Goal: Task Accomplishment & Management: Use online tool/utility

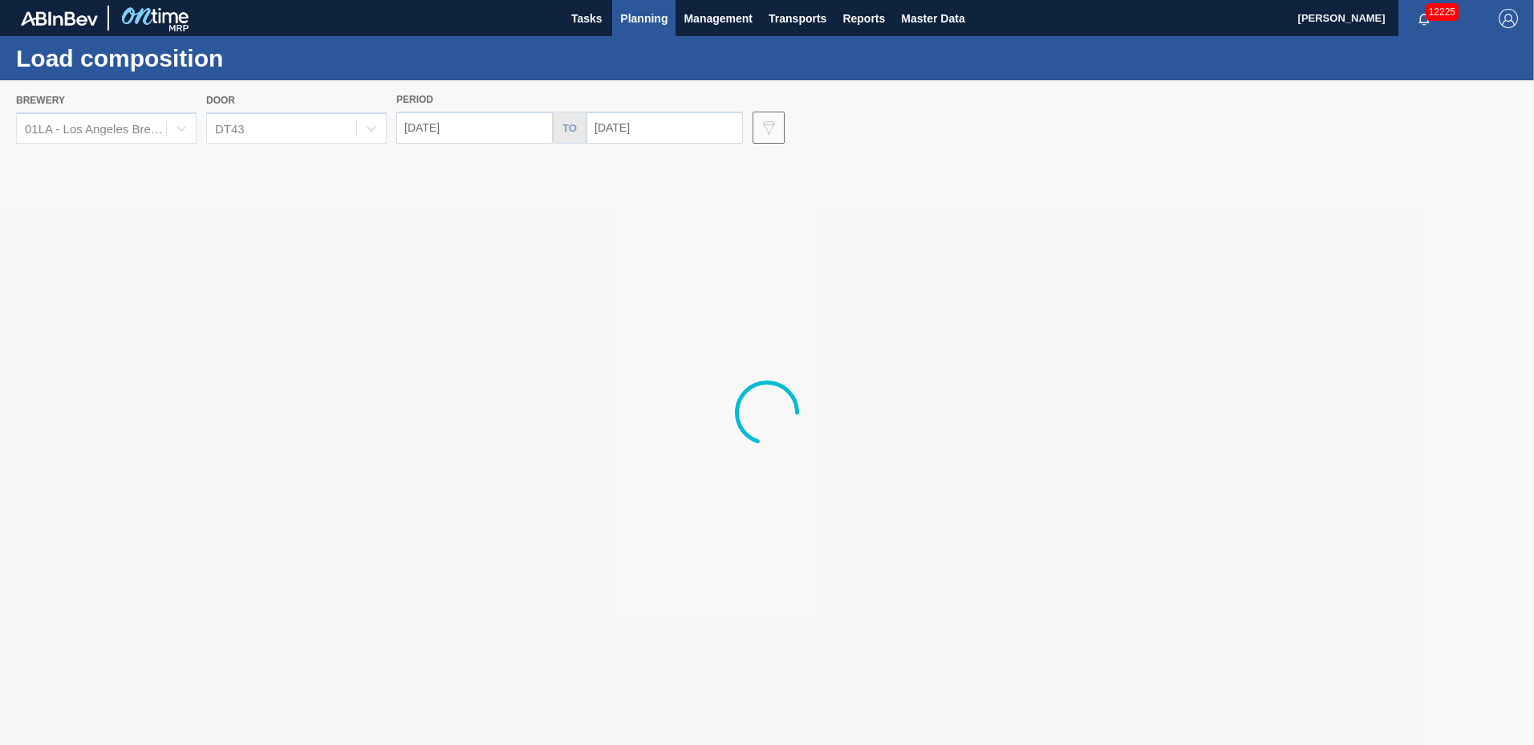
click at [633, 23] on span "Planning" at bounding box center [643, 18] width 47 height 19
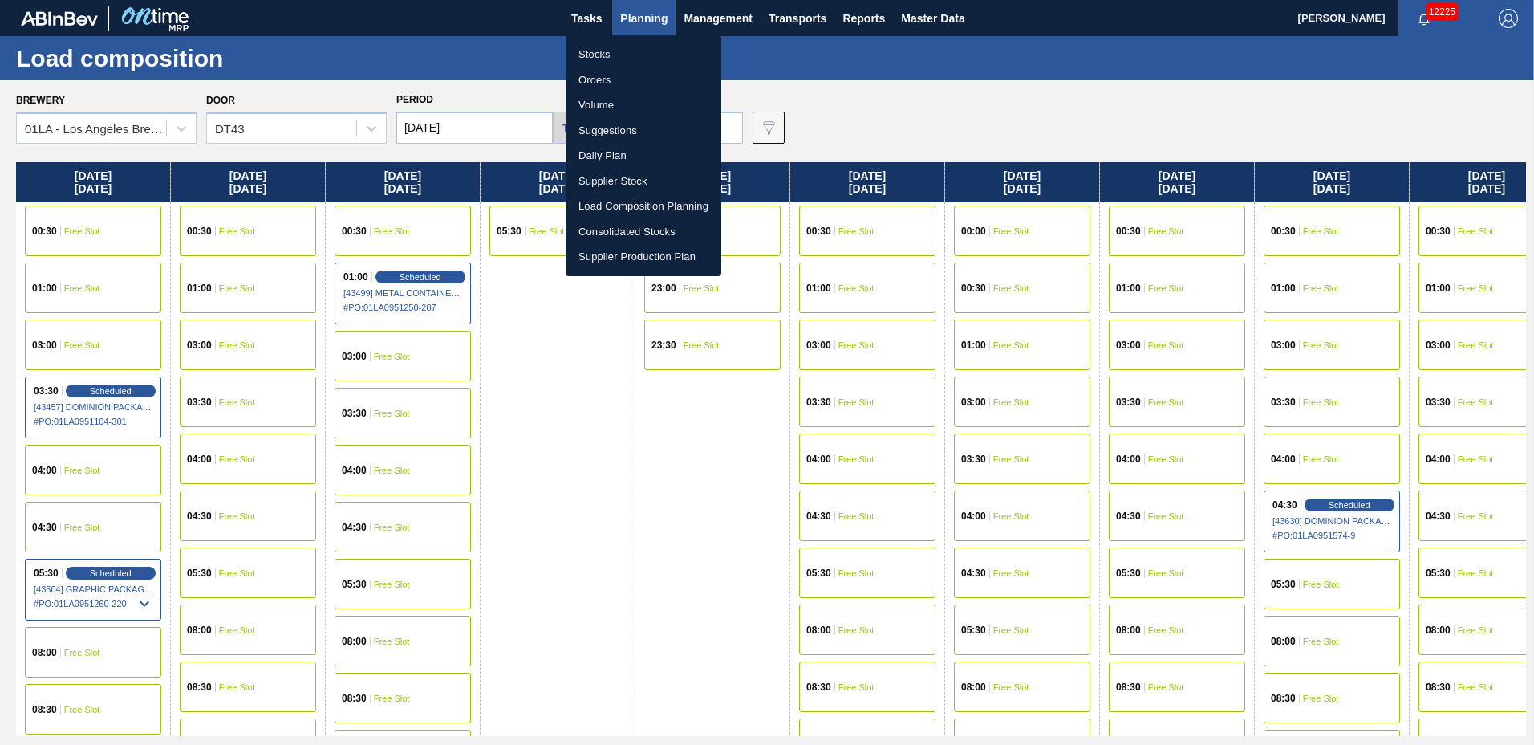
click at [614, 130] on li "Suggestions" at bounding box center [644, 131] width 156 height 26
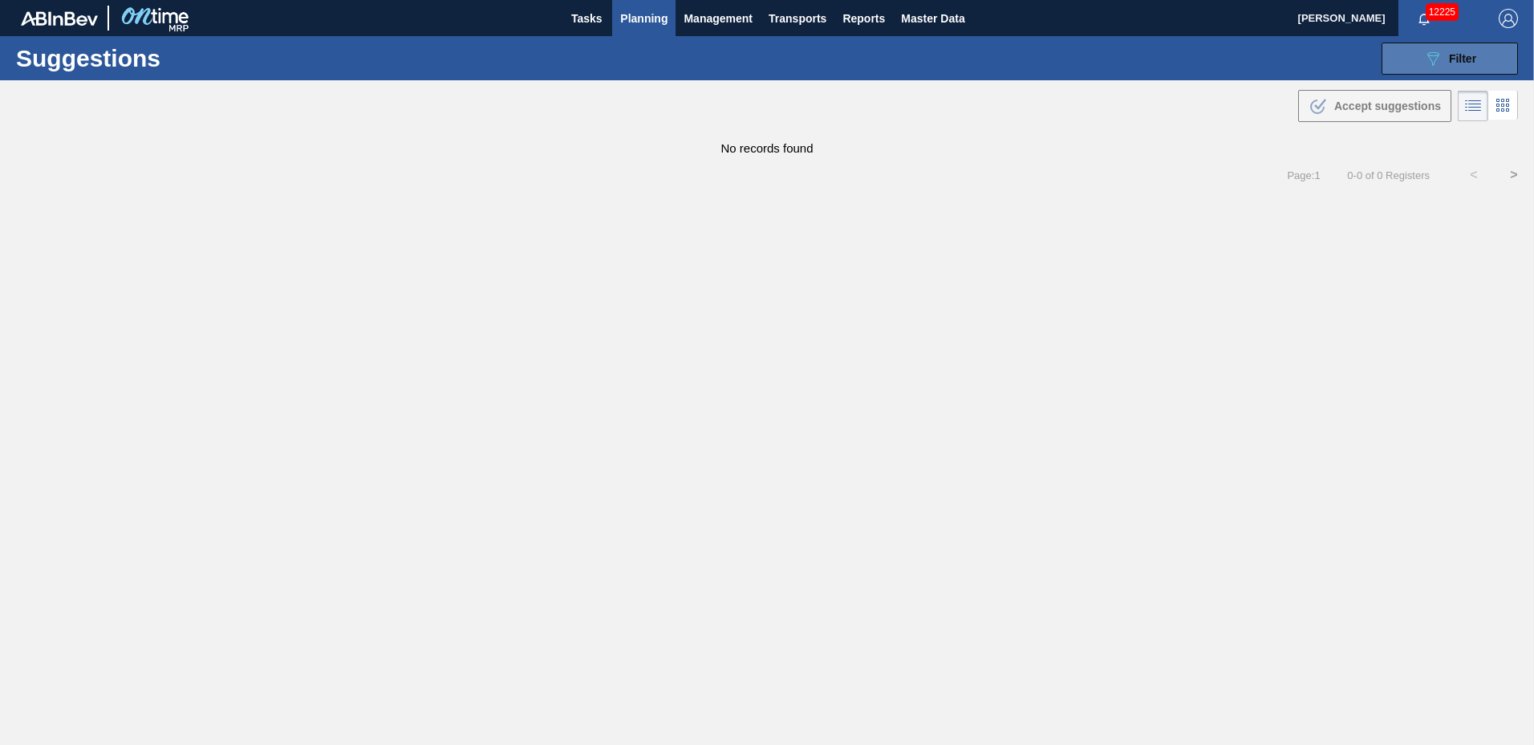
click at [1485, 61] on button "089F7B8B-B2A5-4AFE-B5C0-19BA573D28AC Filter" at bounding box center [1450, 59] width 136 height 32
type to "01/02/2026"
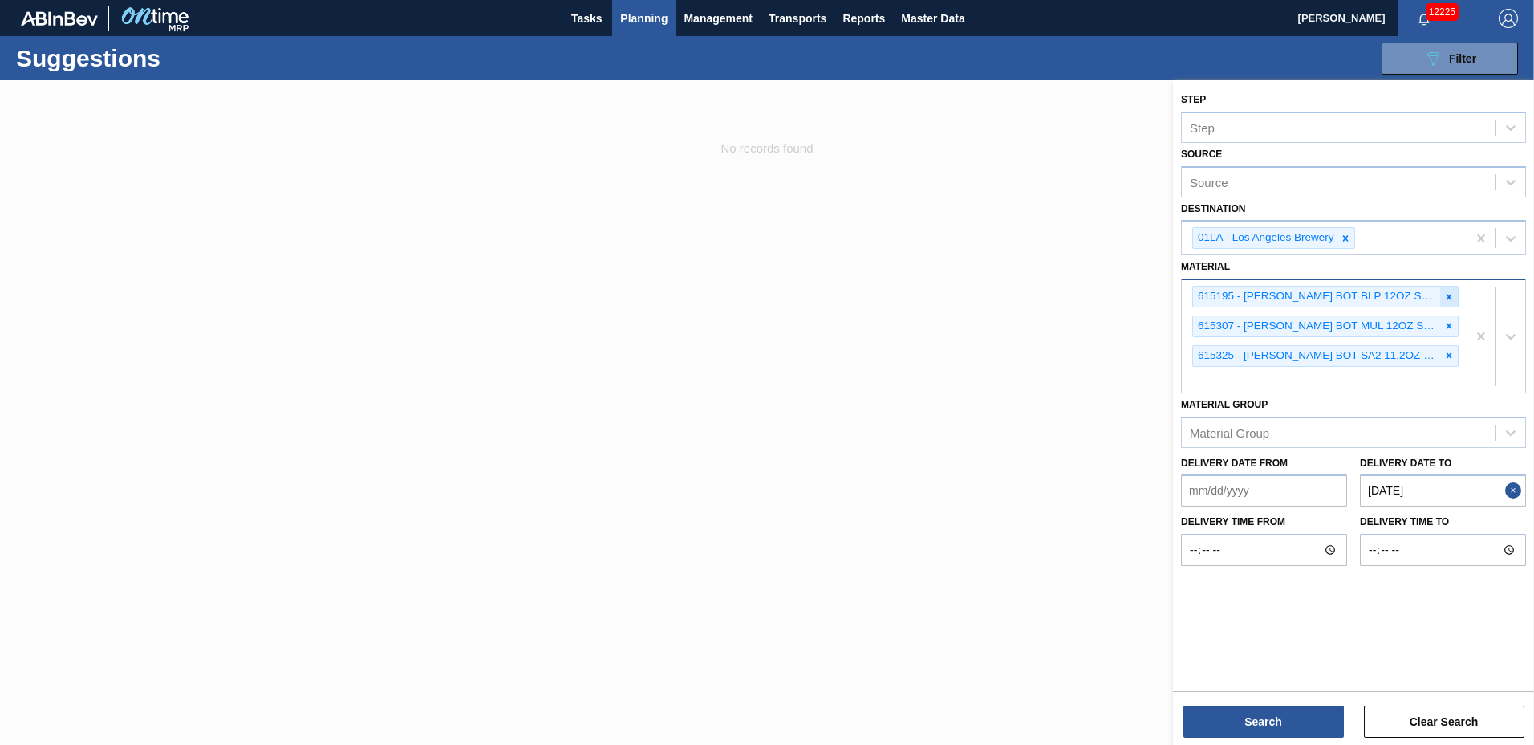
click at [1446, 292] on icon at bounding box center [1449, 296] width 11 height 11
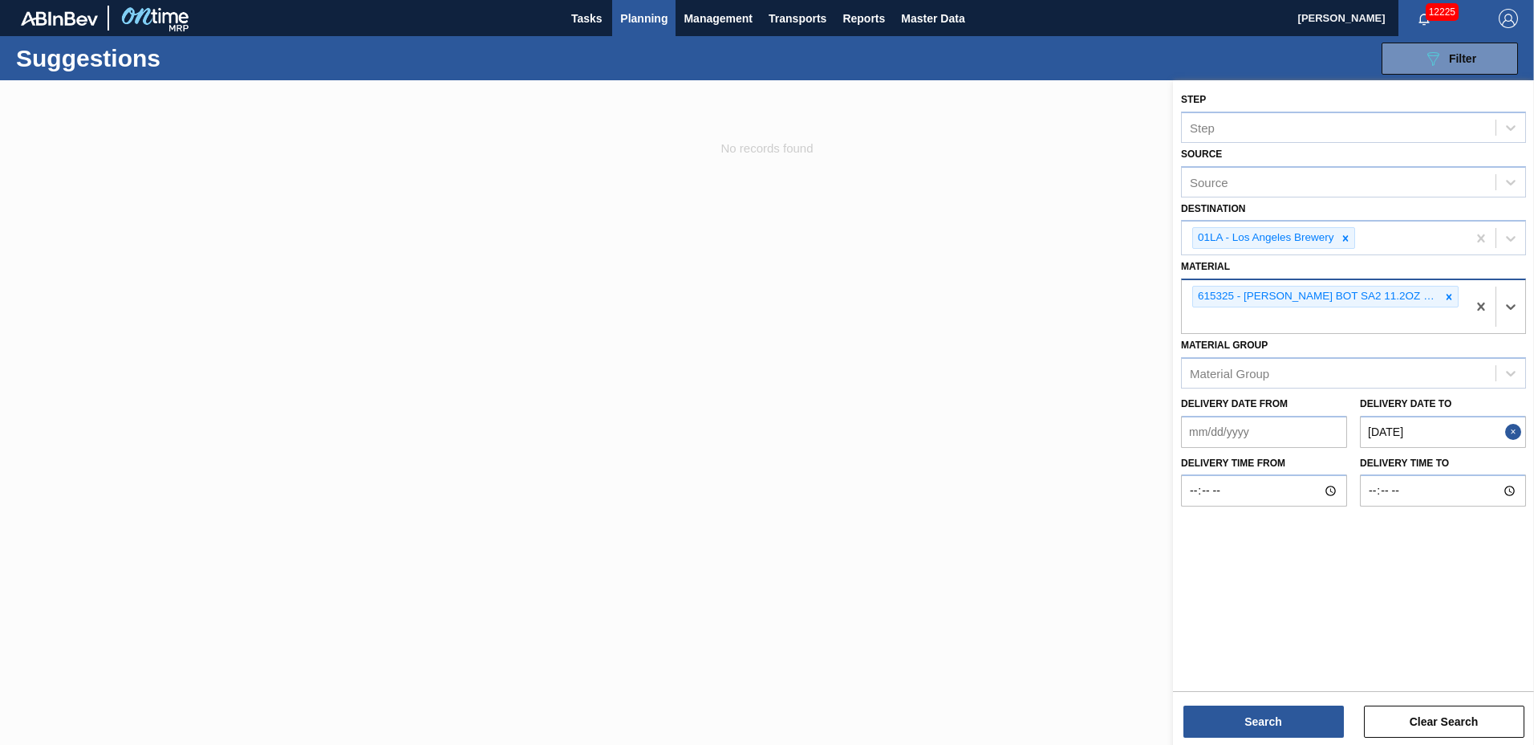
click at [1446, 292] on icon at bounding box center [1449, 296] width 11 height 11
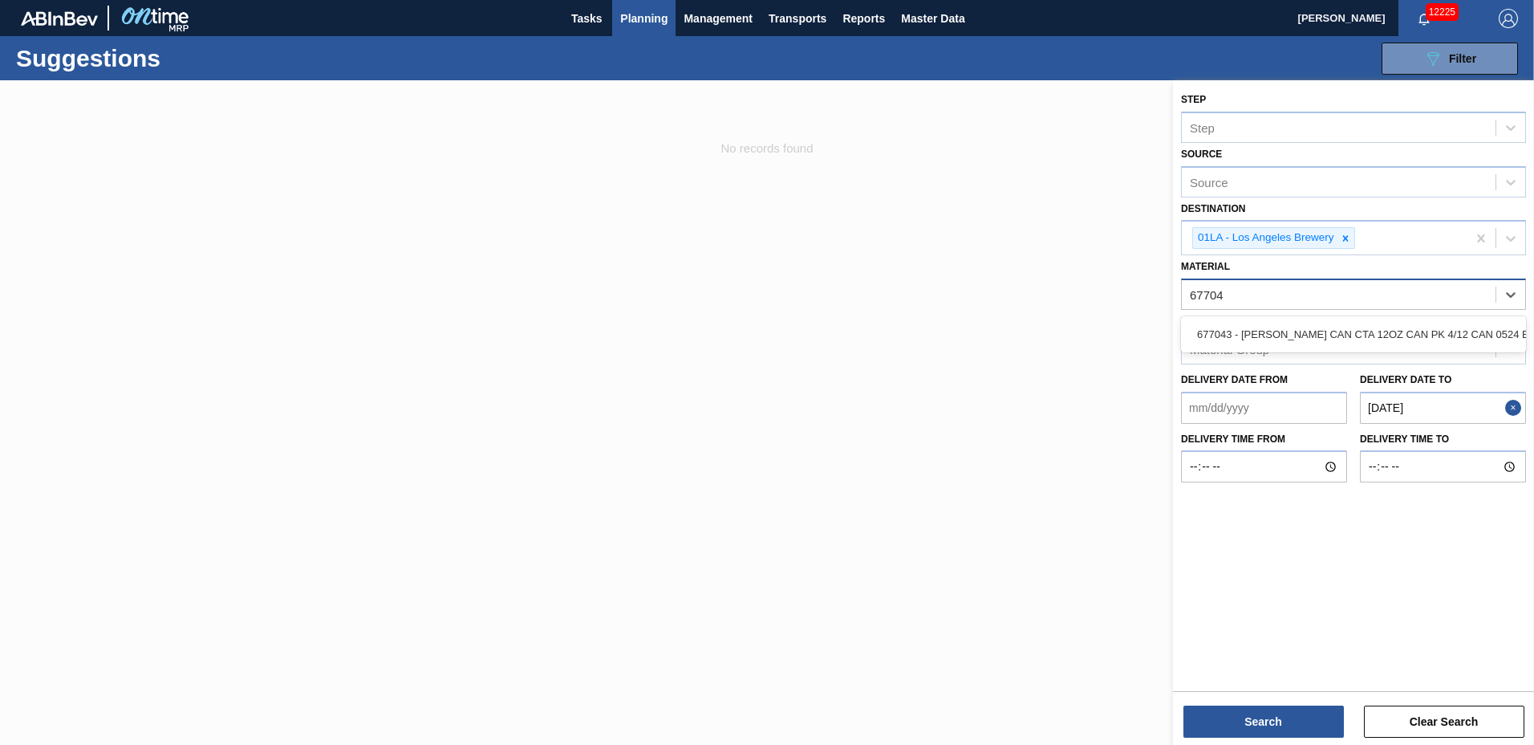
type input "677043"
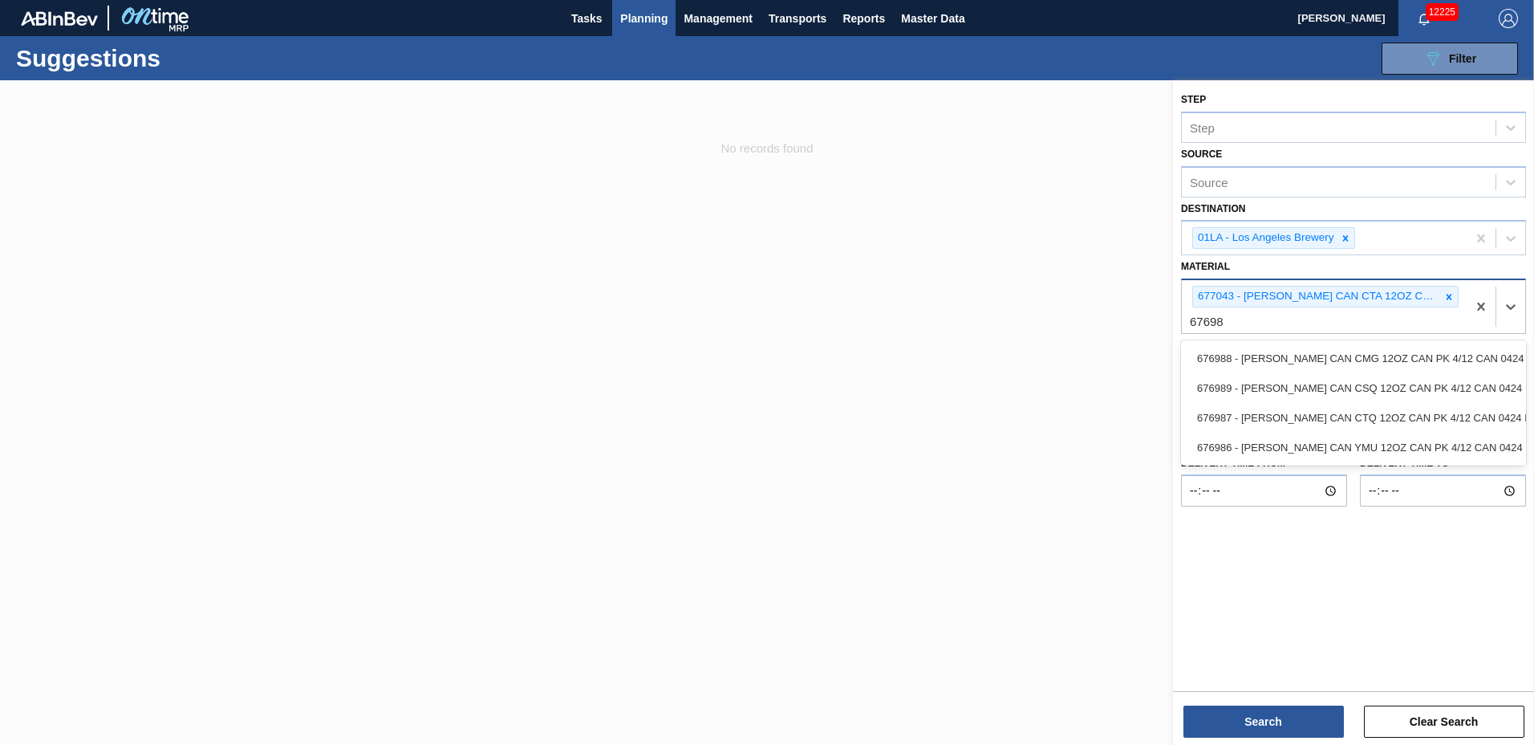
type input "676987"
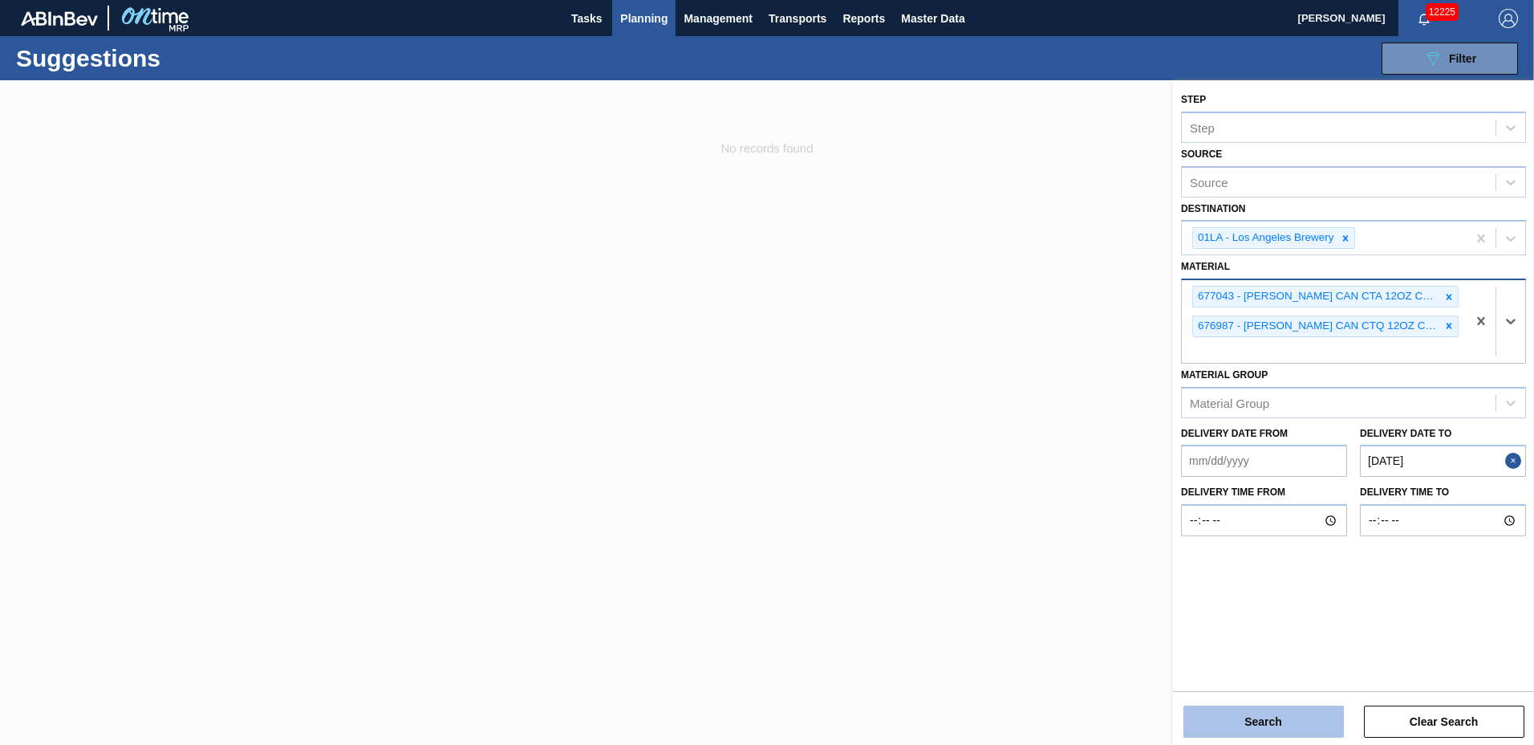
click at [1274, 720] on button "Search" at bounding box center [1264, 721] width 160 height 32
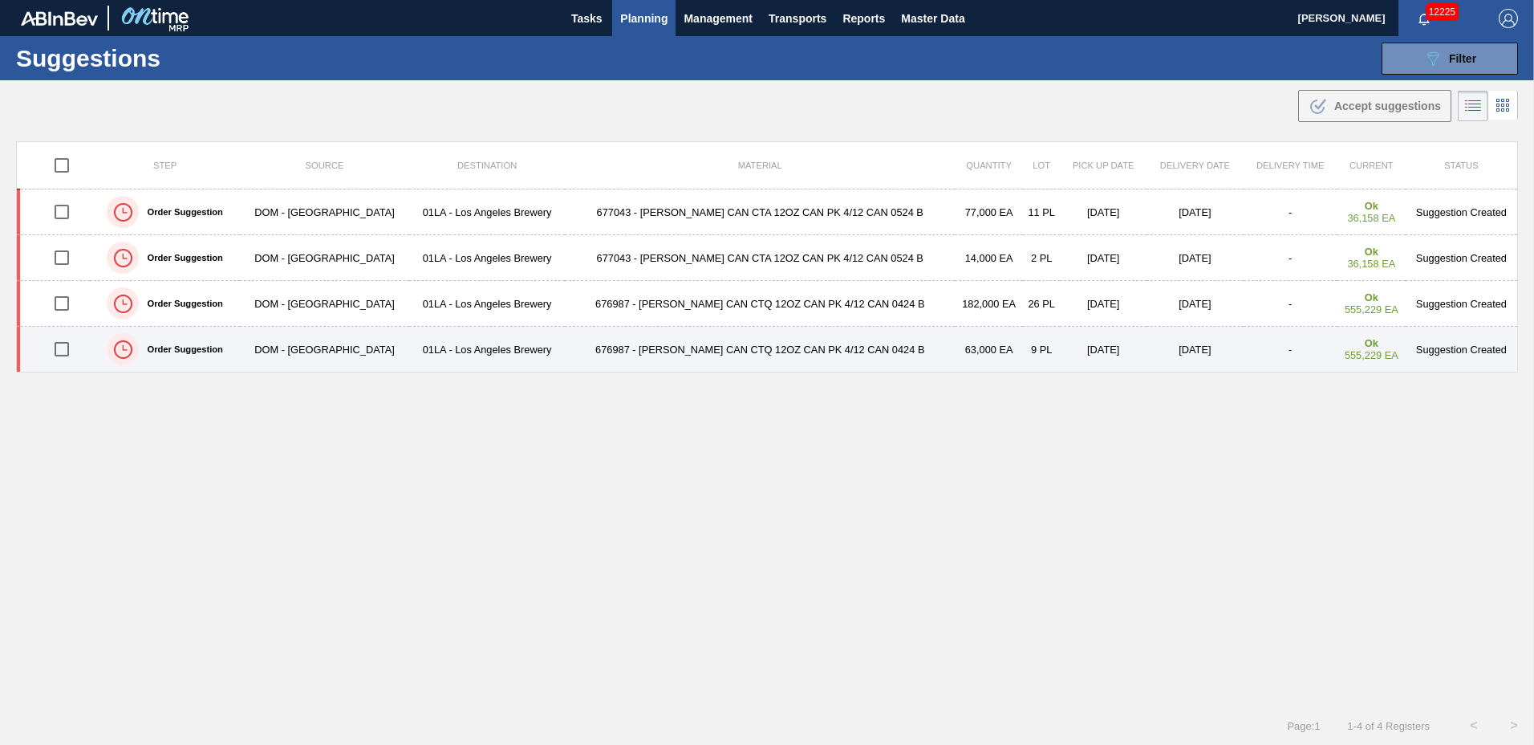
click at [58, 348] on input "checkbox" at bounding box center [62, 349] width 34 height 34
checkbox input "true"
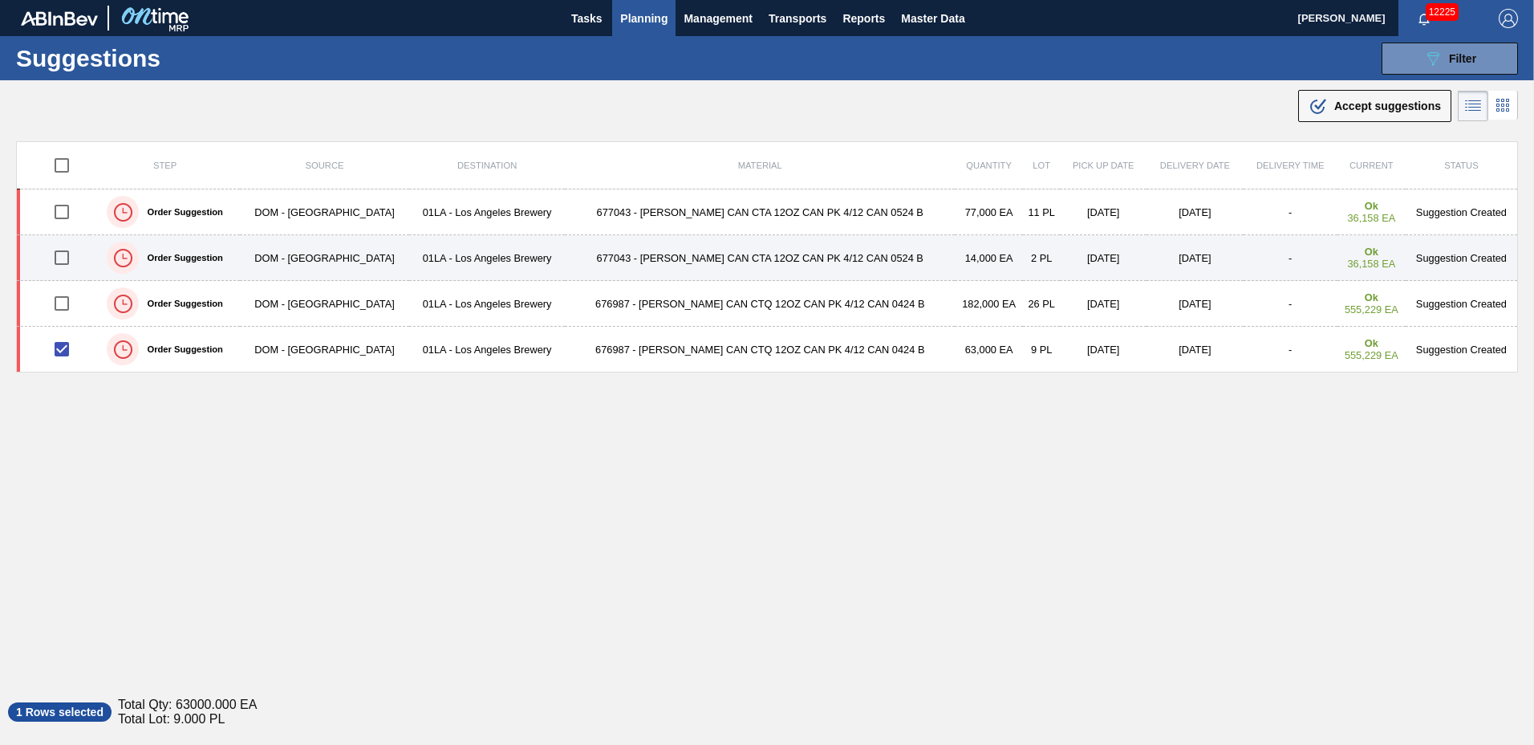
click at [68, 261] on input "checkbox" at bounding box center [62, 258] width 34 height 34
checkbox input "true"
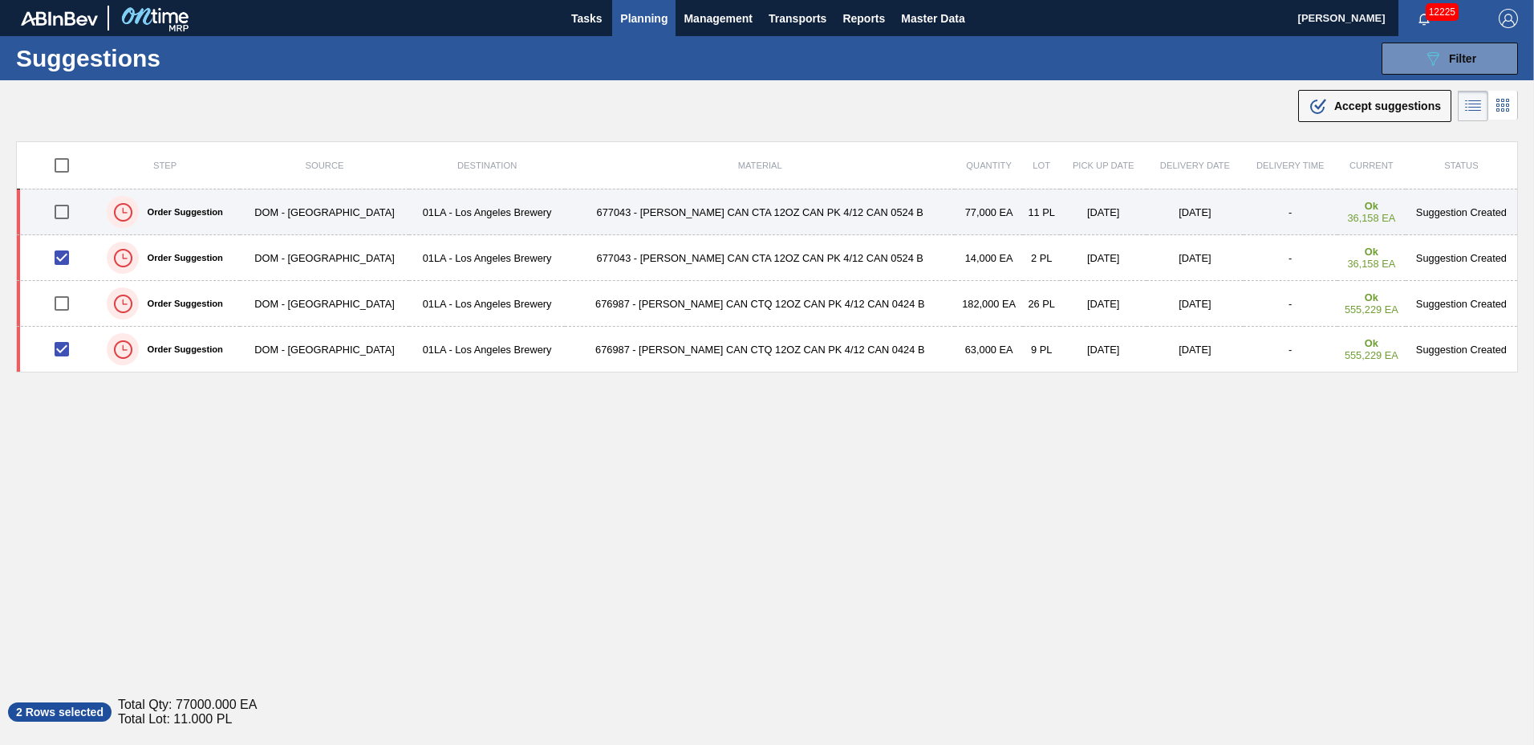
click at [63, 211] on input "checkbox" at bounding box center [62, 212] width 34 height 34
checkbox input "true"
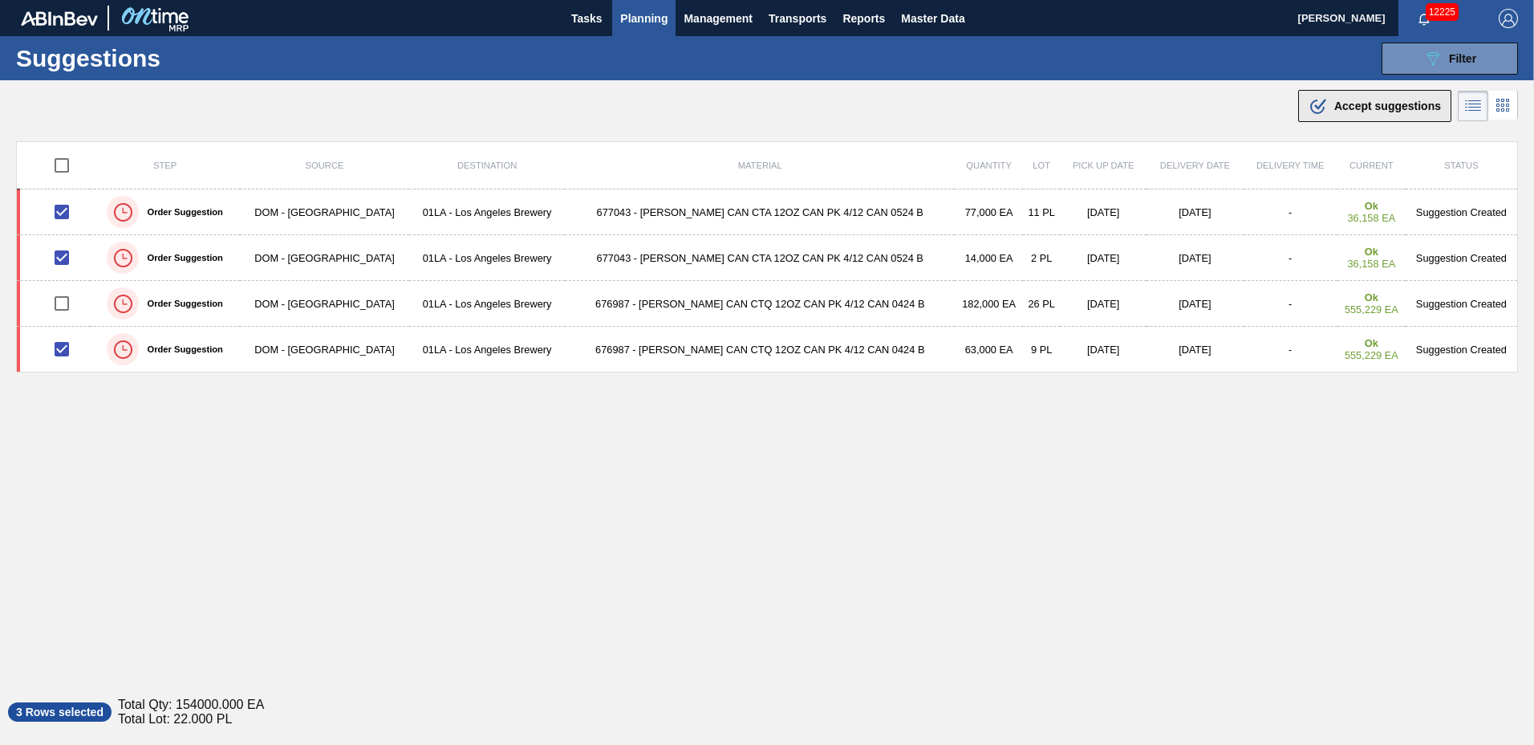
click at [1372, 105] on span "Accept suggestions" at bounding box center [1388, 106] width 107 height 13
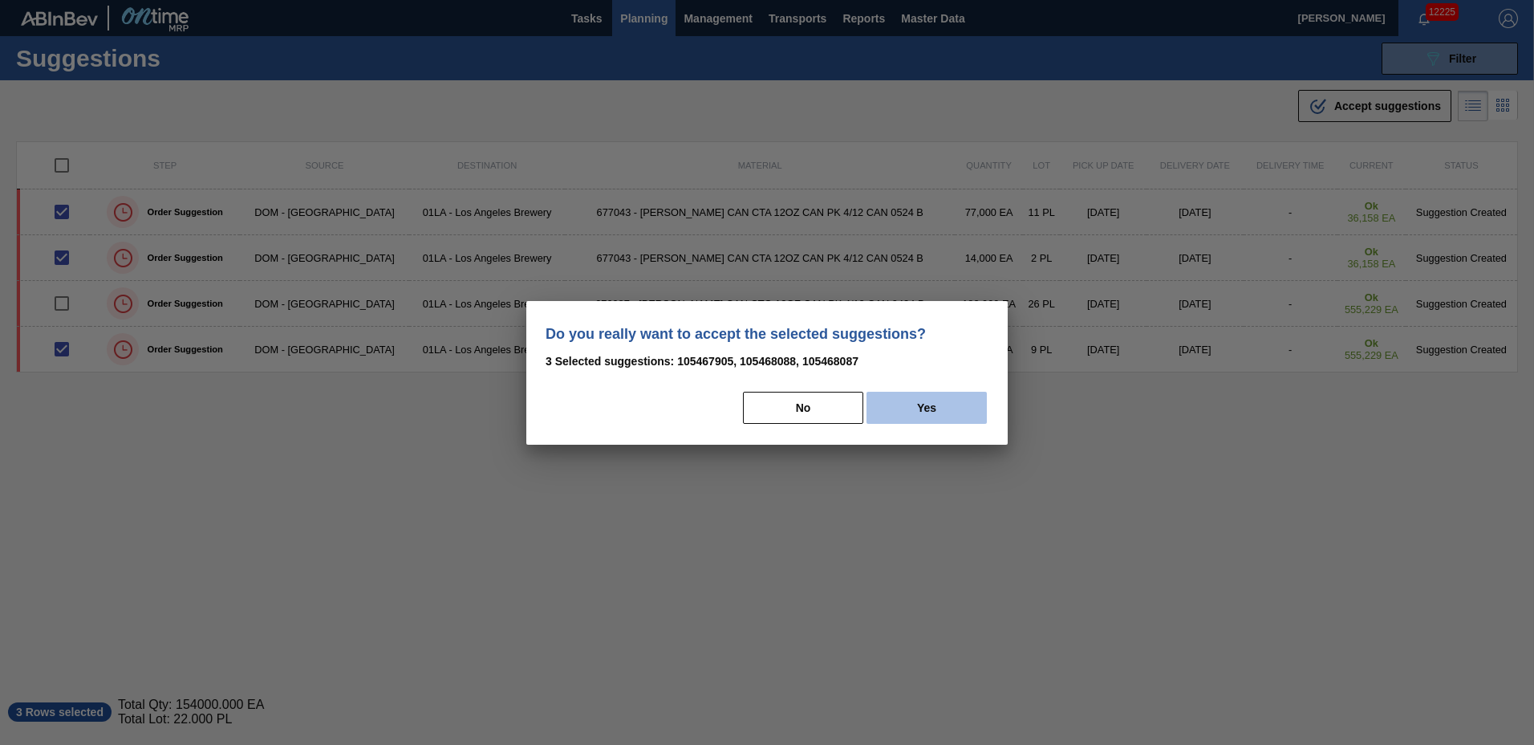
click at [950, 400] on button "Yes" at bounding box center [927, 408] width 120 height 32
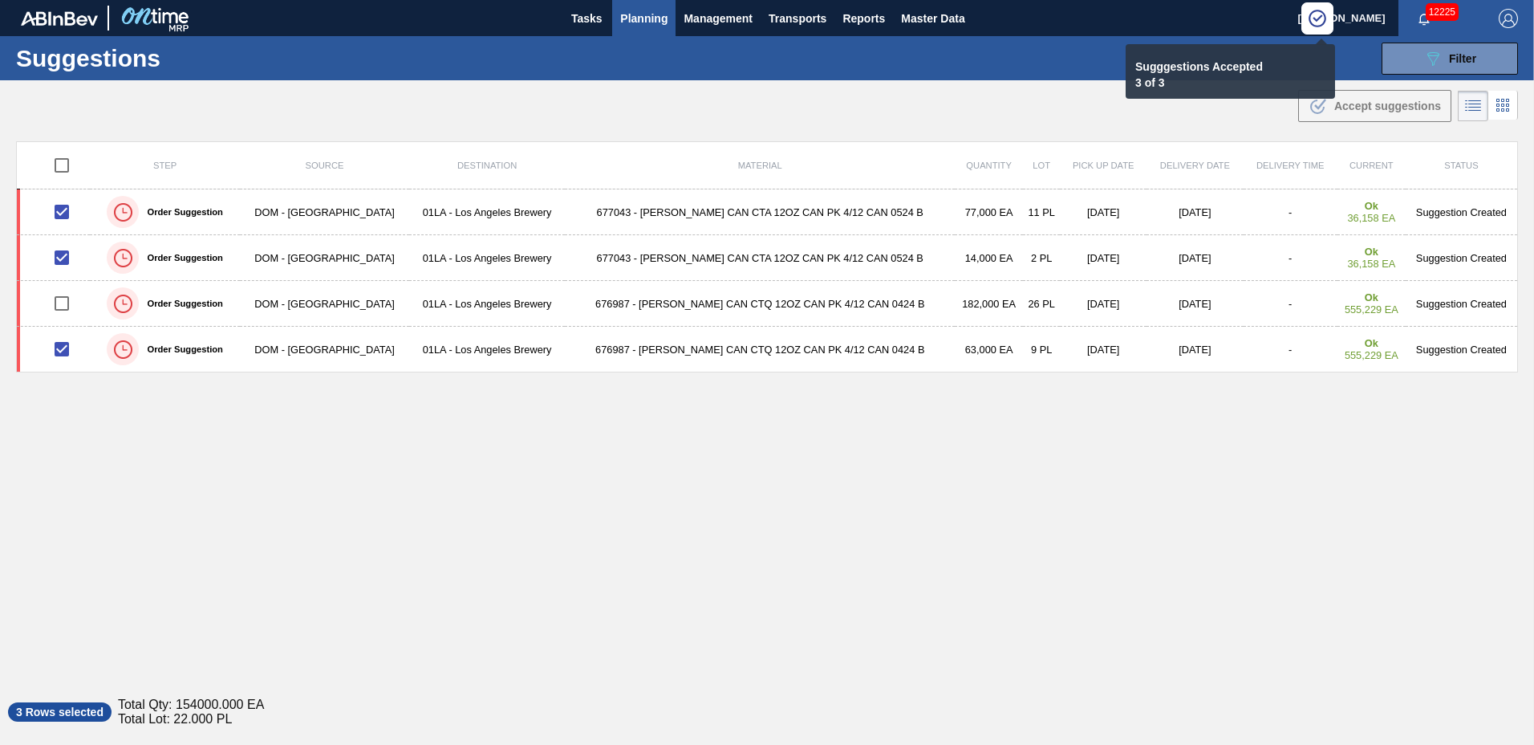
click at [660, 18] on span "Planning" at bounding box center [643, 18] width 47 height 19
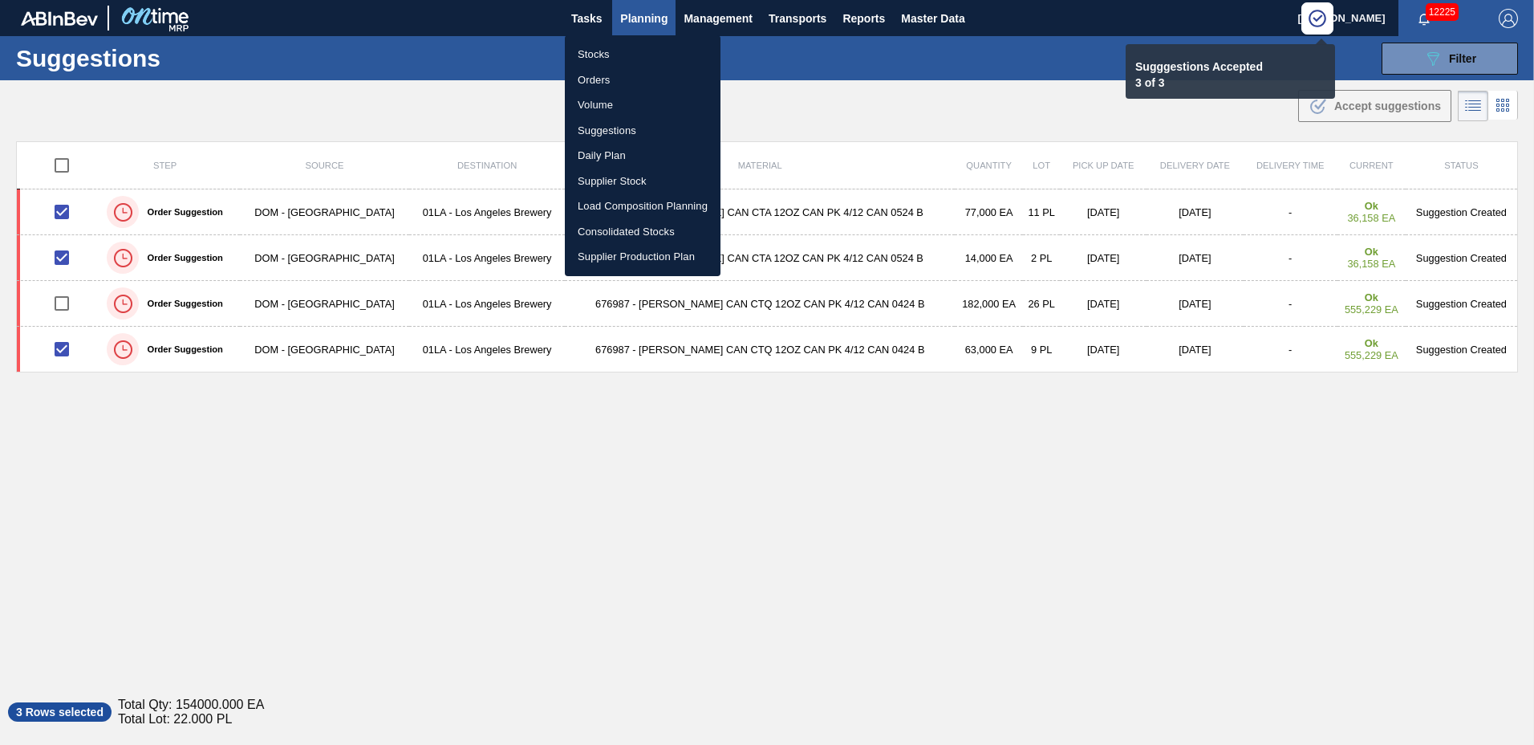
click at [619, 210] on li "Load Composition Planning" at bounding box center [643, 206] width 156 height 26
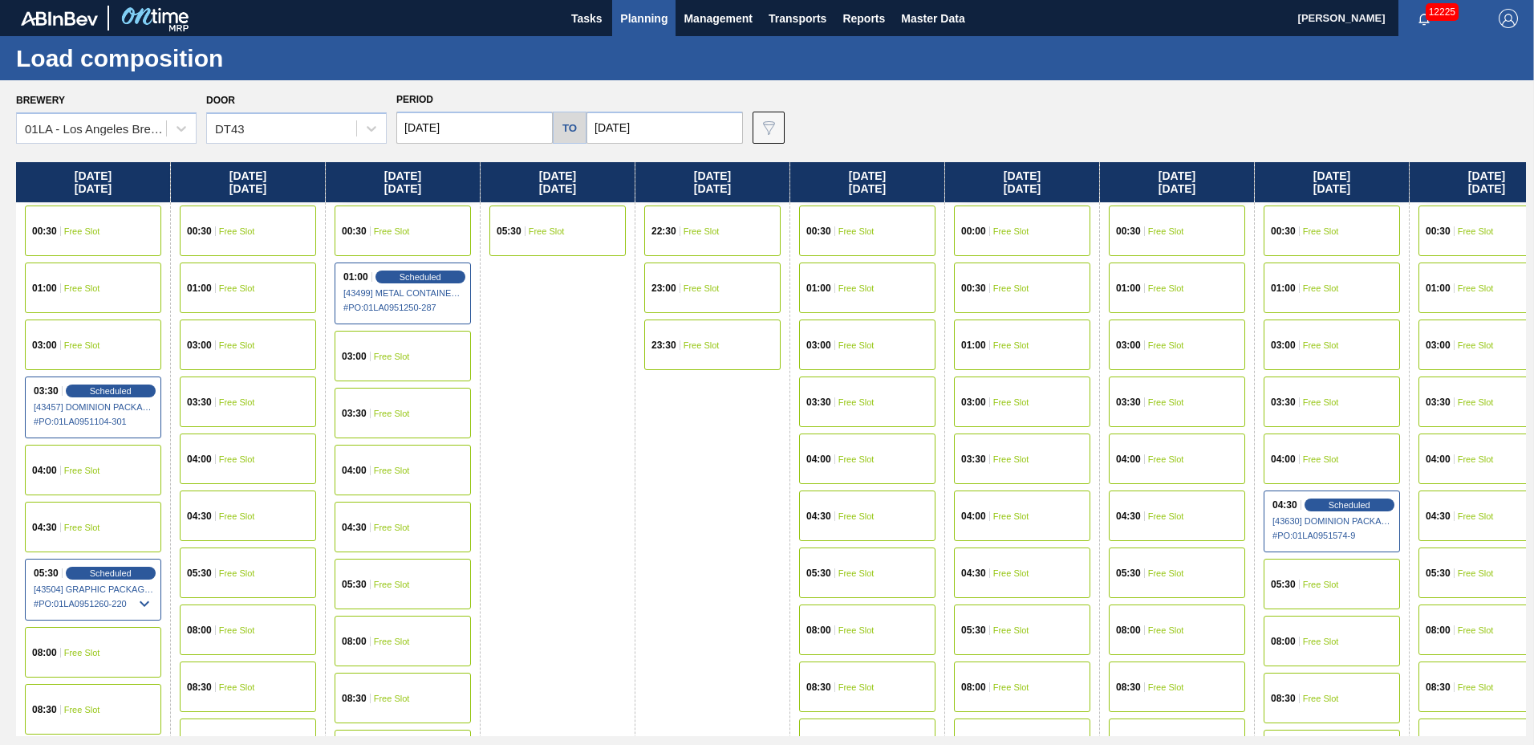
click at [854, 575] on span "Free Slot" at bounding box center [857, 573] width 36 height 10
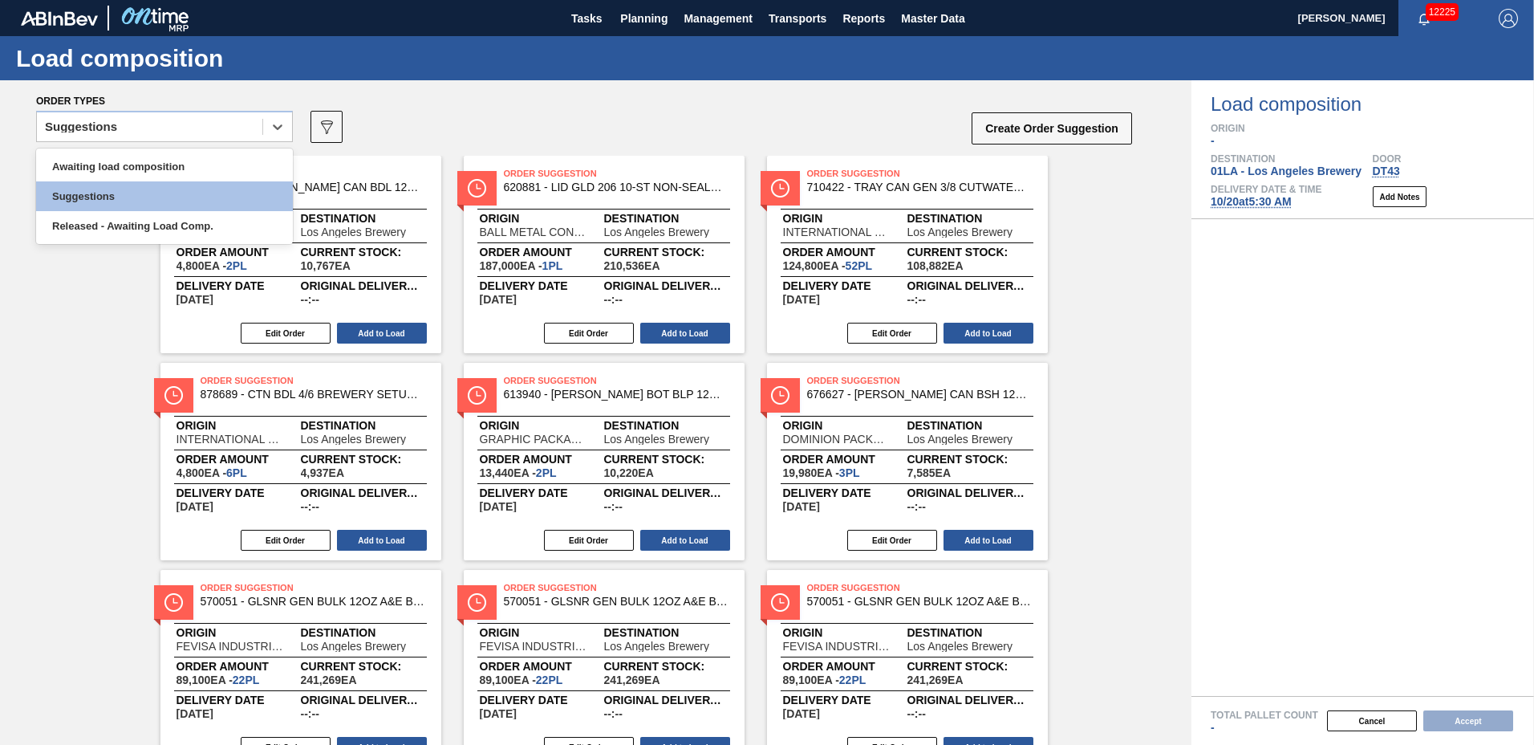
click at [166, 130] on div "Suggestions" at bounding box center [150, 127] width 226 height 23
click at [166, 158] on div "Awaiting load composition" at bounding box center [164, 167] width 257 height 30
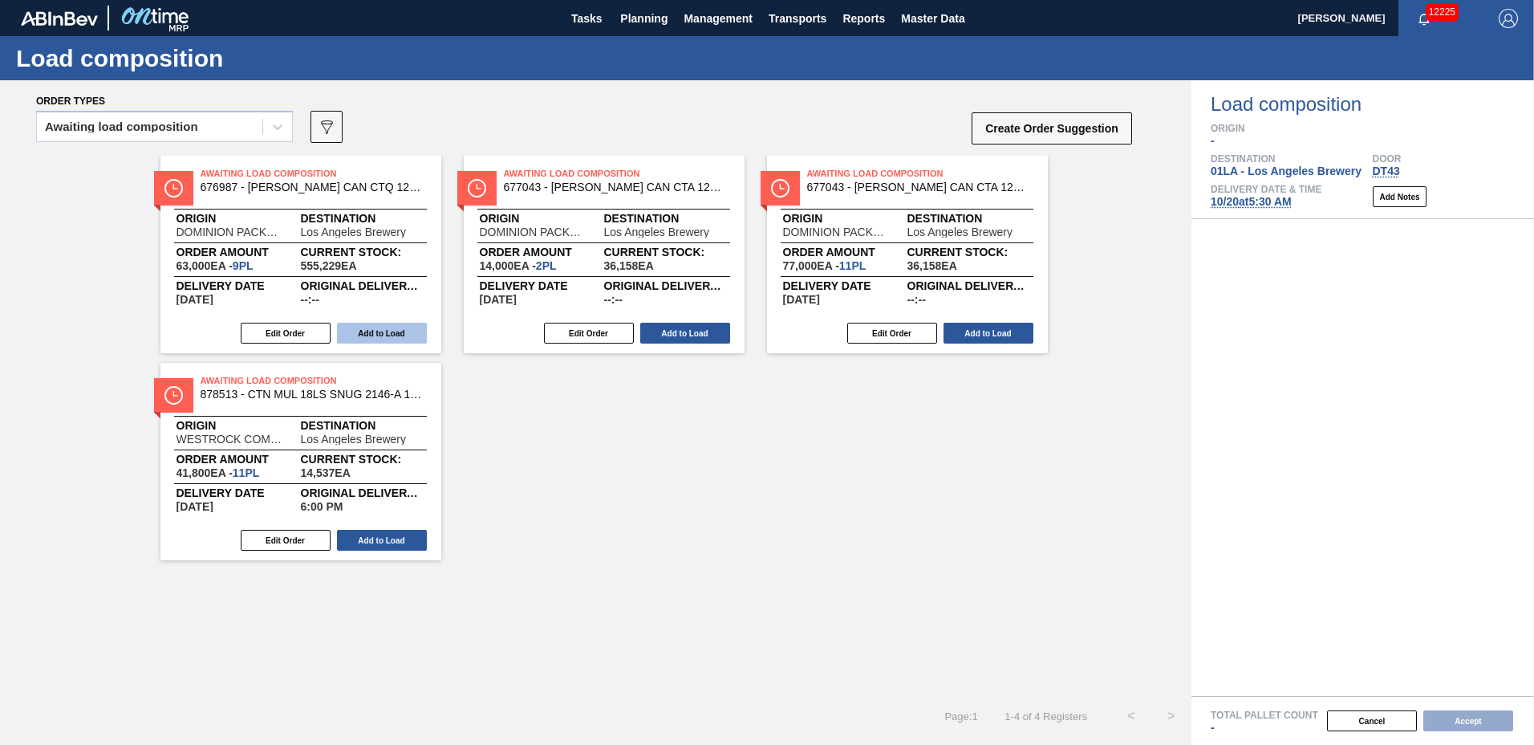
click at [401, 335] on button "Add to Load" at bounding box center [382, 333] width 90 height 21
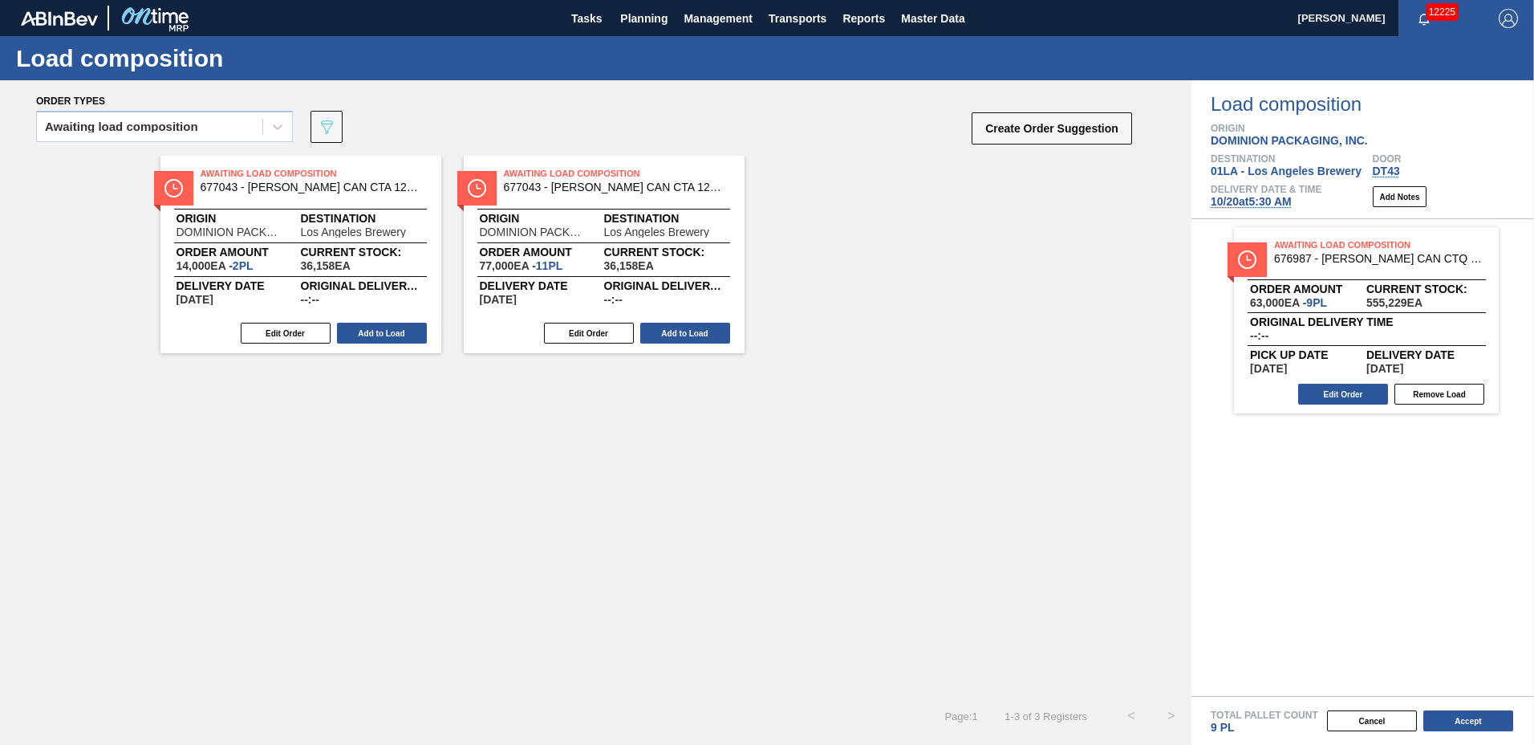
click at [401, 334] on button "Add to Load" at bounding box center [382, 333] width 90 height 21
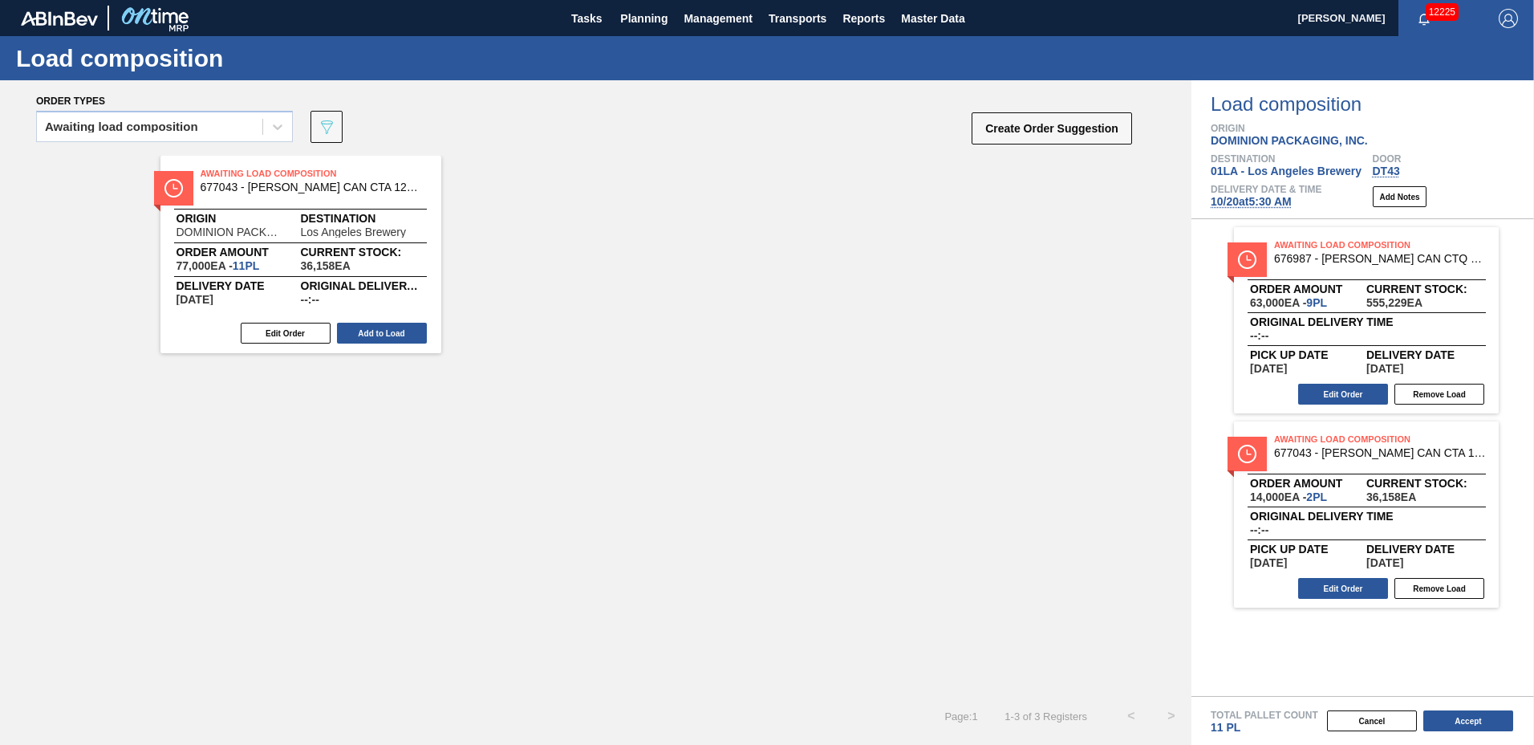
click at [401, 334] on button "Add to Load" at bounding box center [382, 333] width 90 height 21
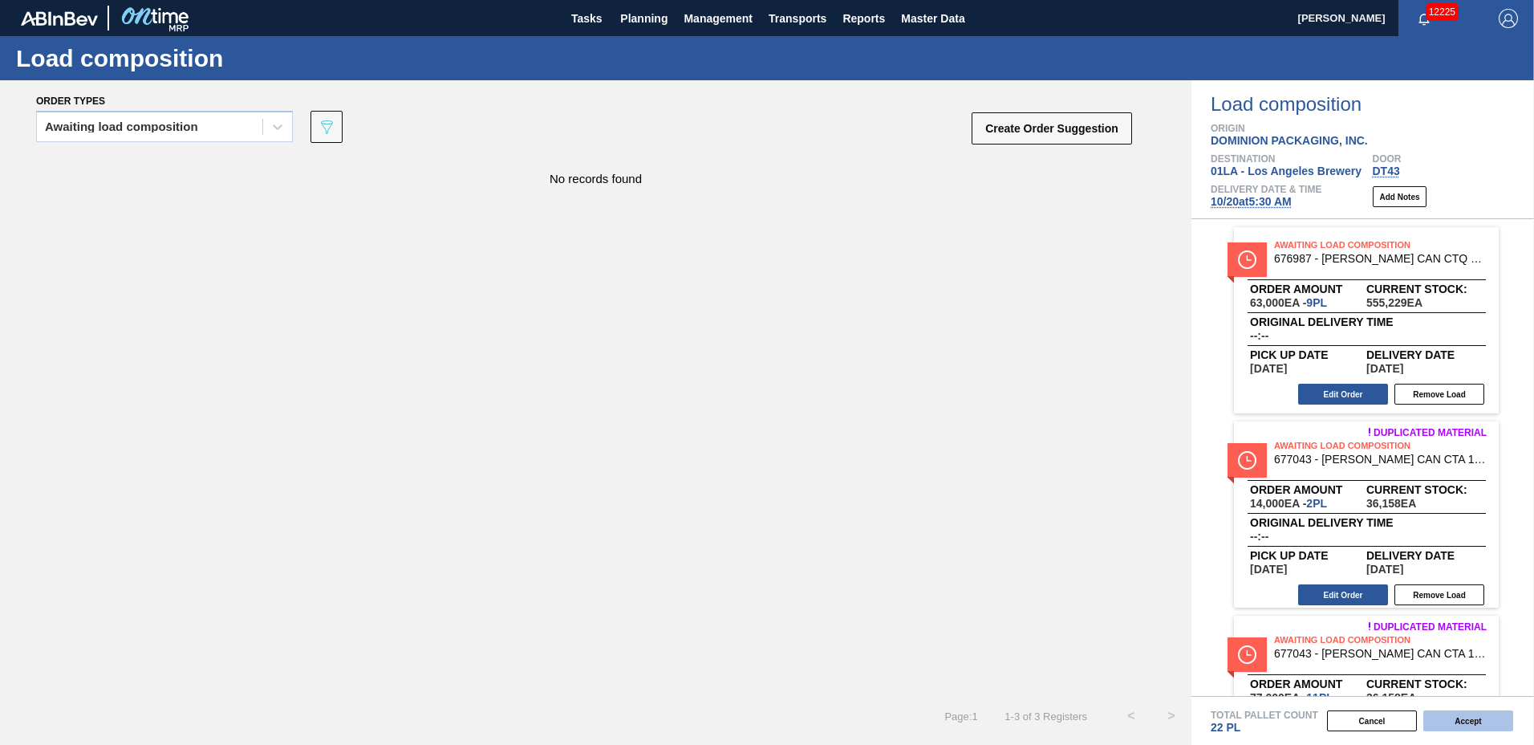
click at [1447, 715] on button "Accept" at bounding box center [1469, 720] width 90 height 21
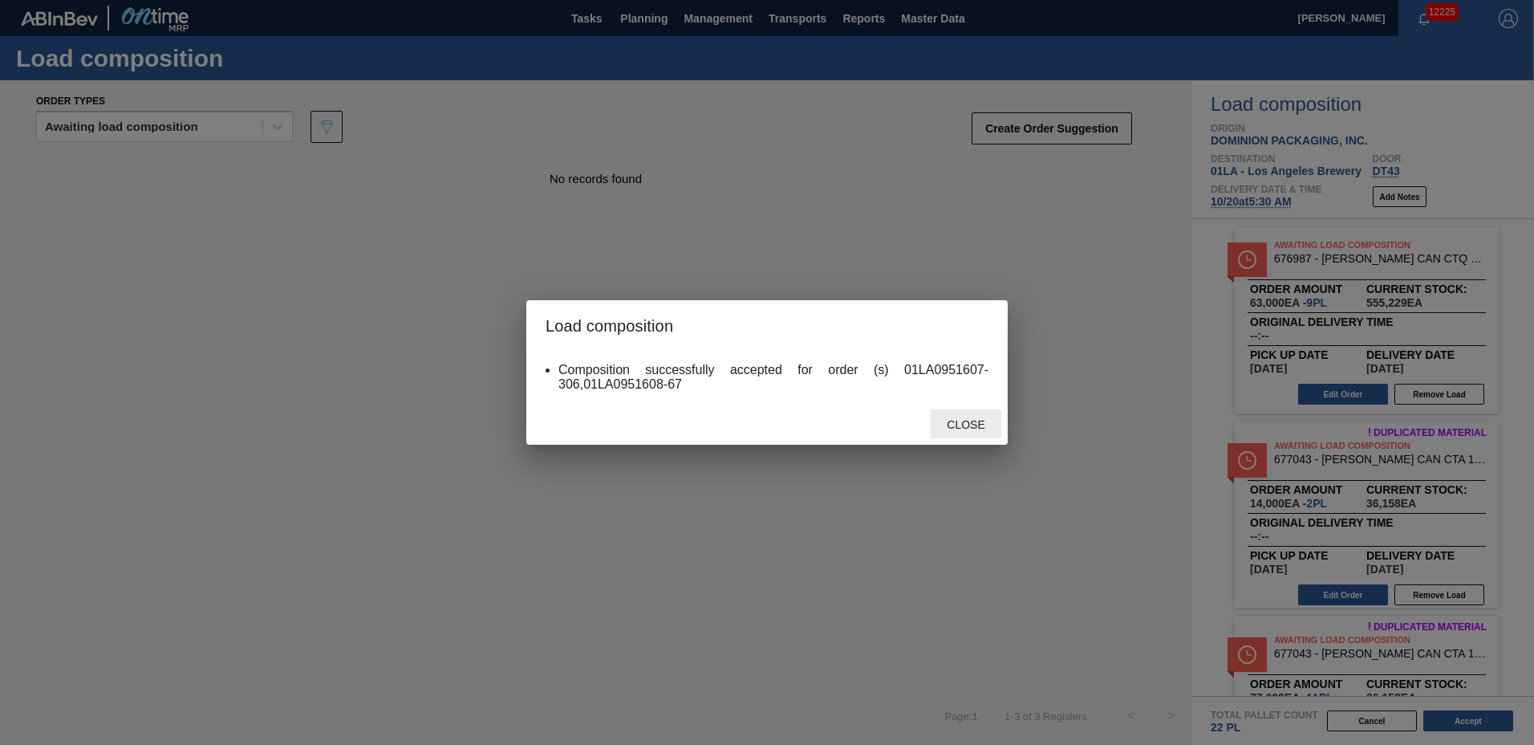
click at [977, 418] on span "Close" at bounding box center [965, 424] width 63 height 13
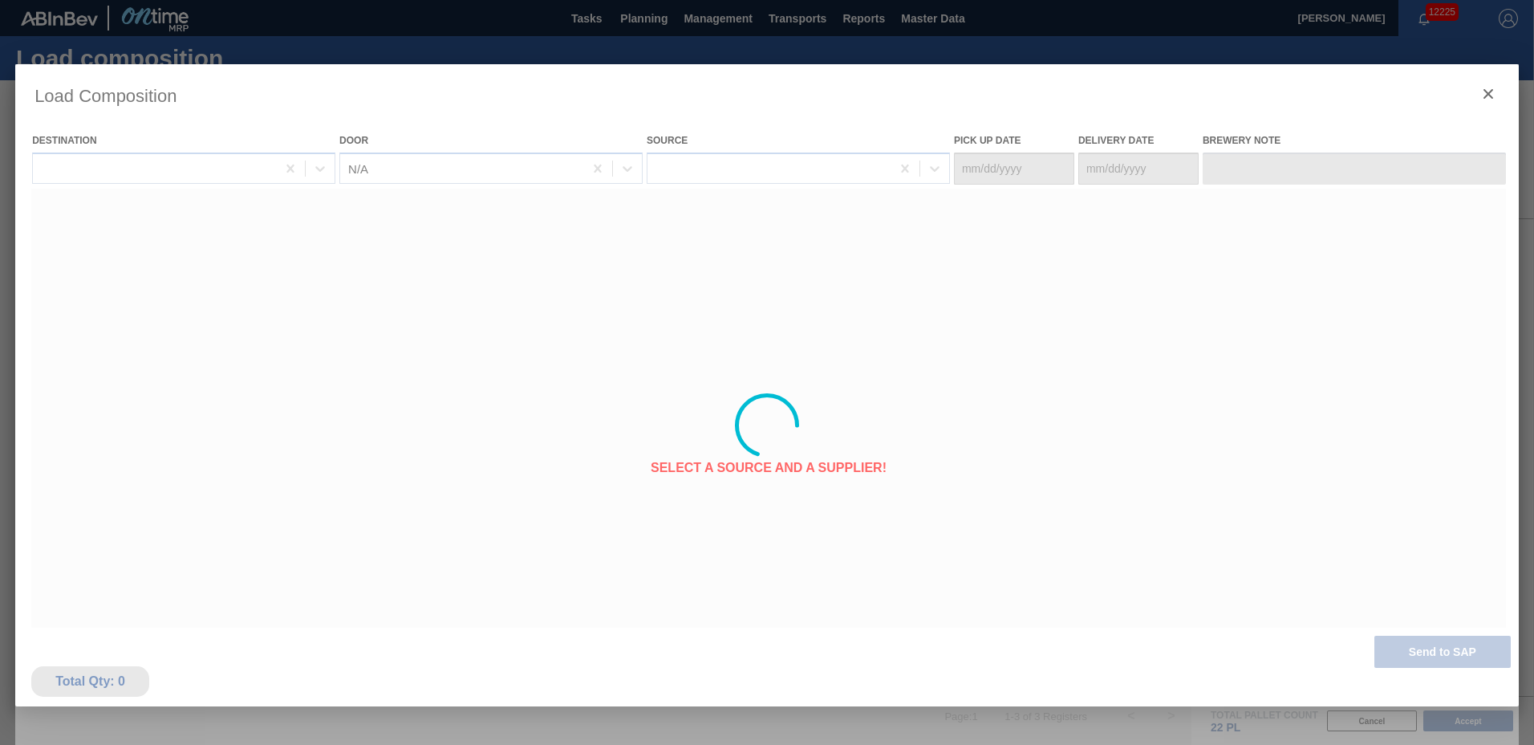
type Date "[DATE]"
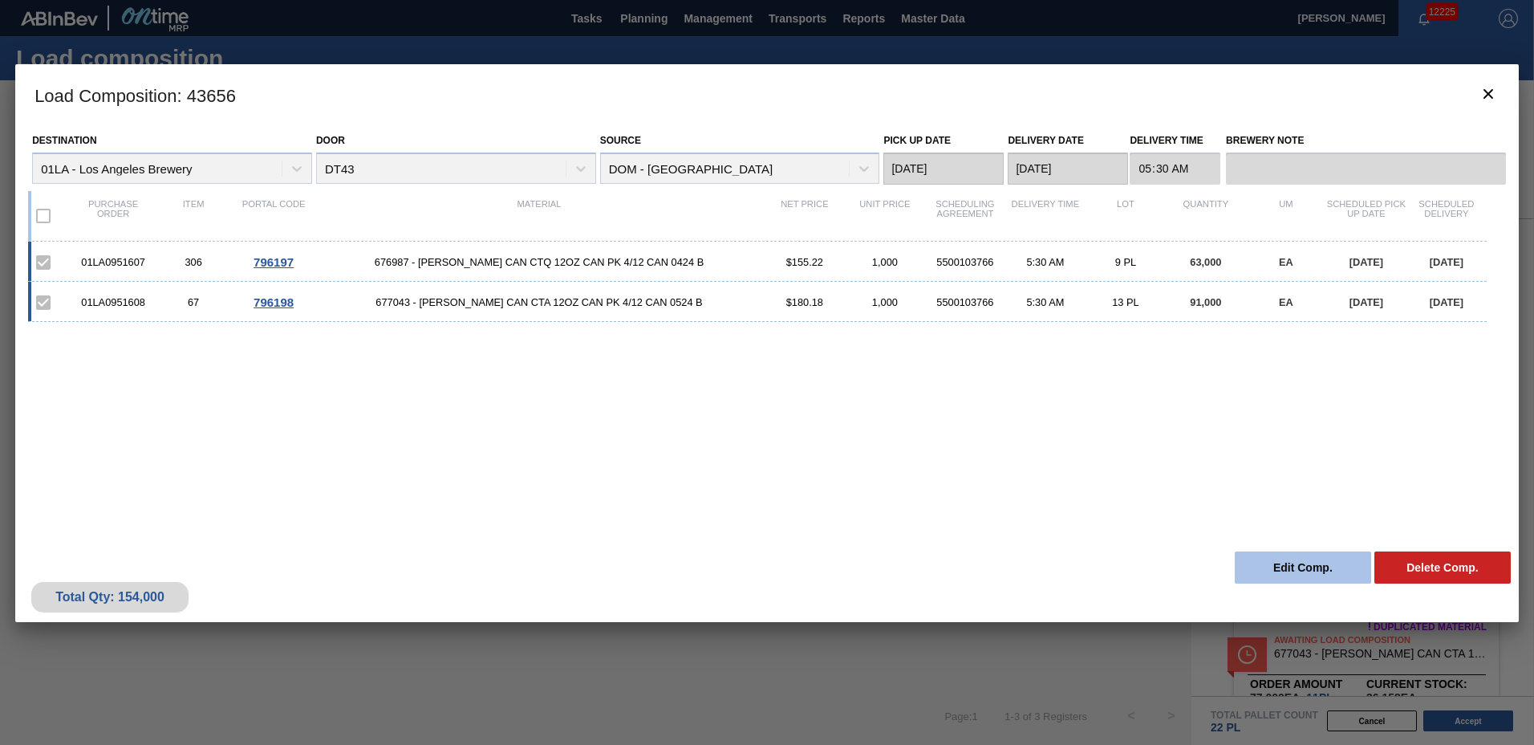
click at [1297, 558] on button "Edit Comp." at bounding box center [1303, 567] width 136 height 32
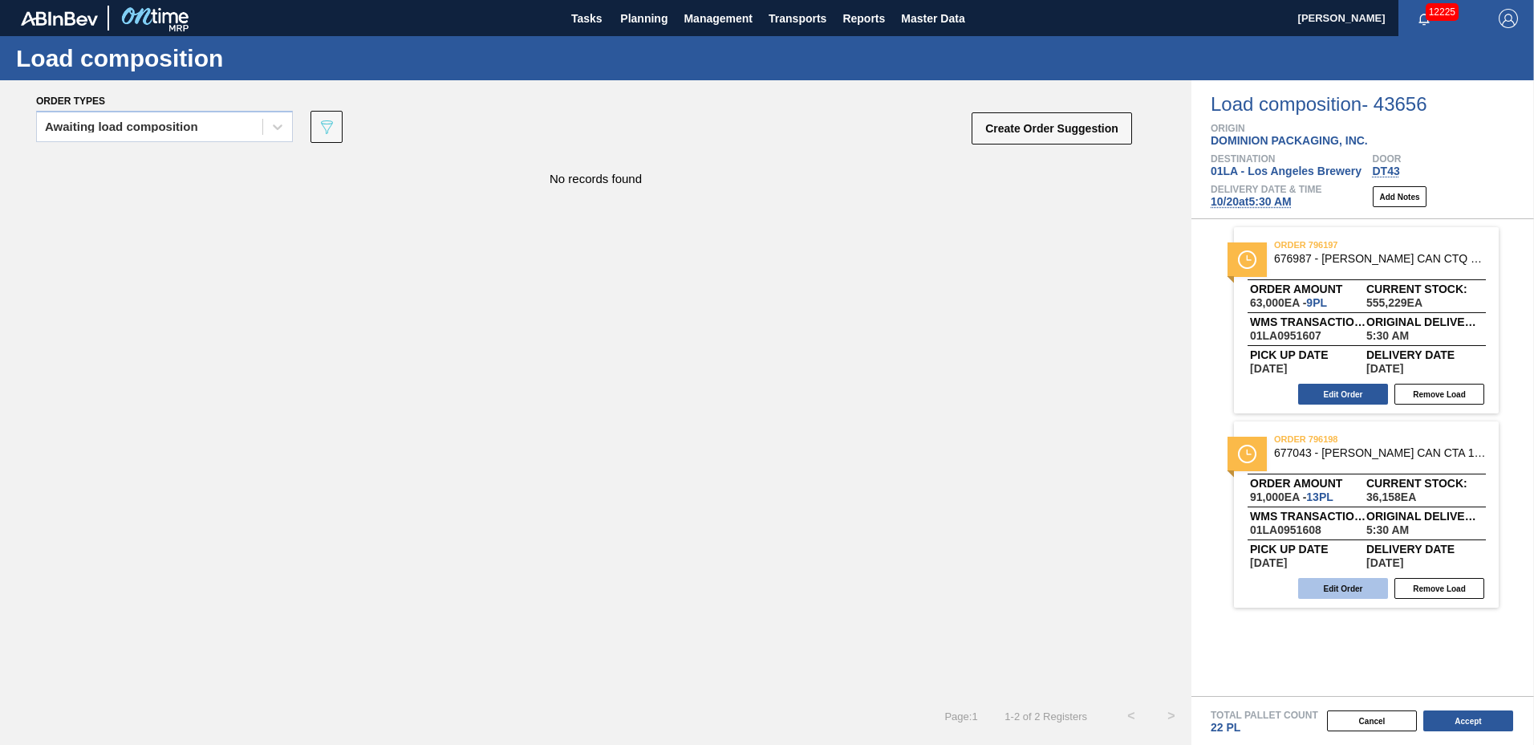
click at [1346, 583] on button "Edit Order" at bounding box center [1343, 588] width 90 height 21
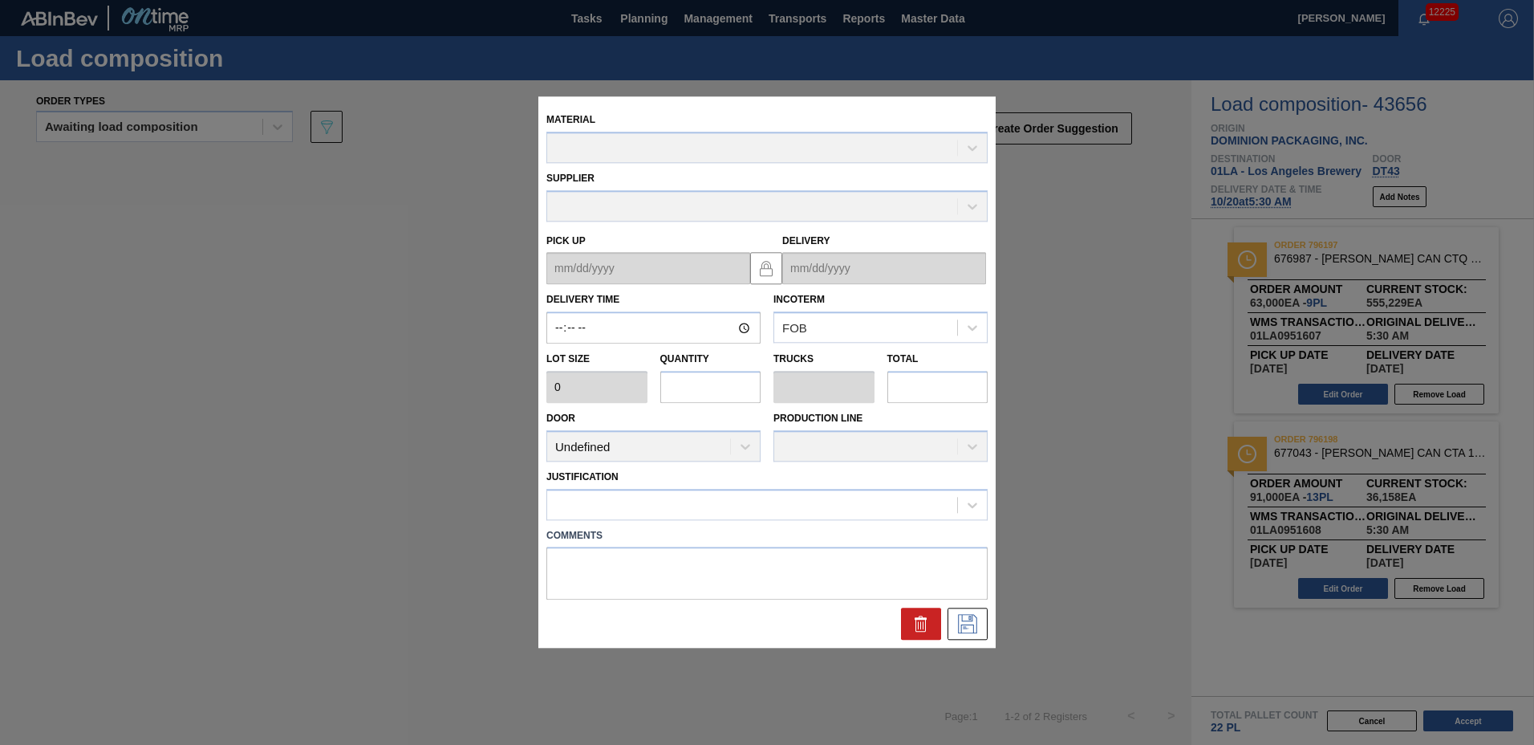
type input "05:30:00"
type input "7,000"
type input "13"
type input "0.5"
type input "91,000"
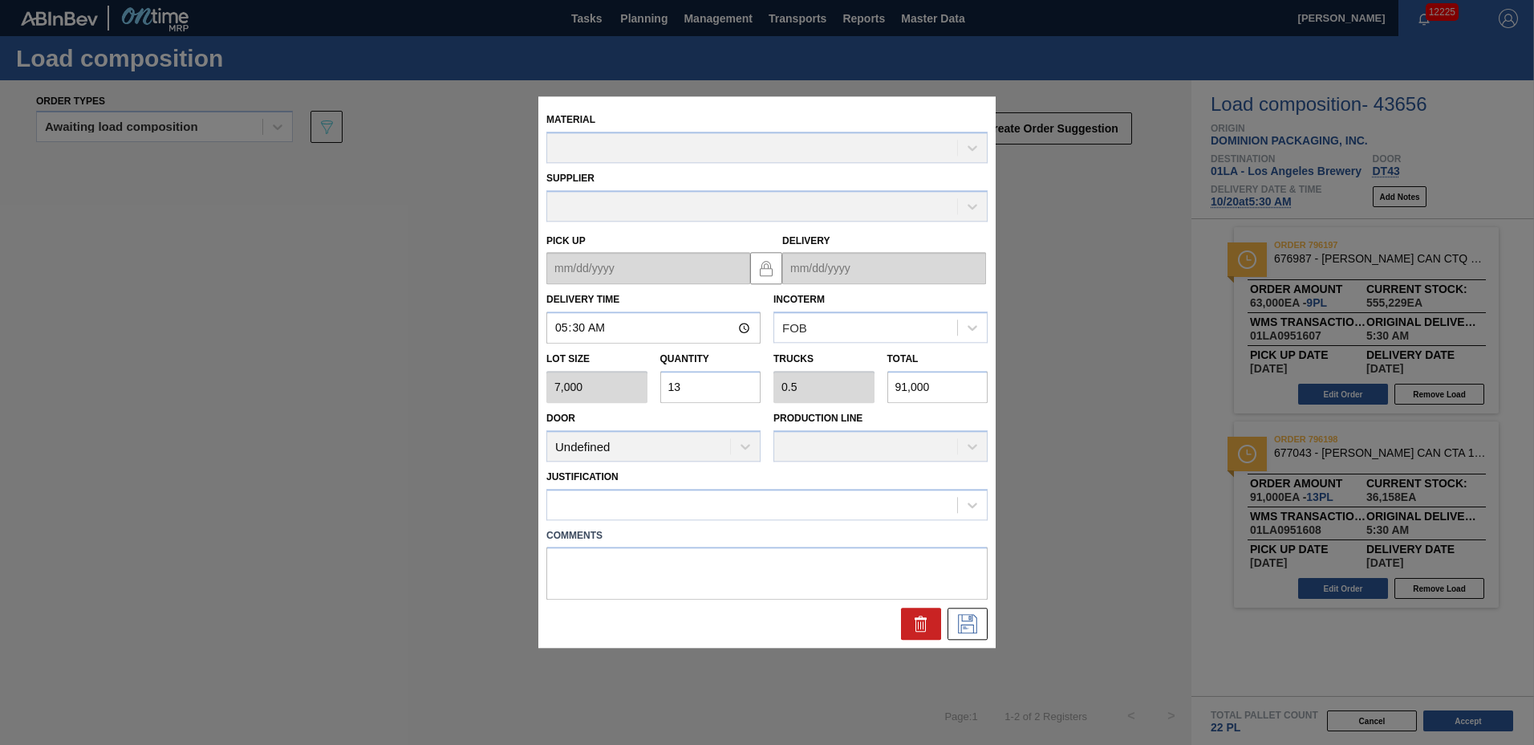
type up "[DATE]"
type input "[DATE]"
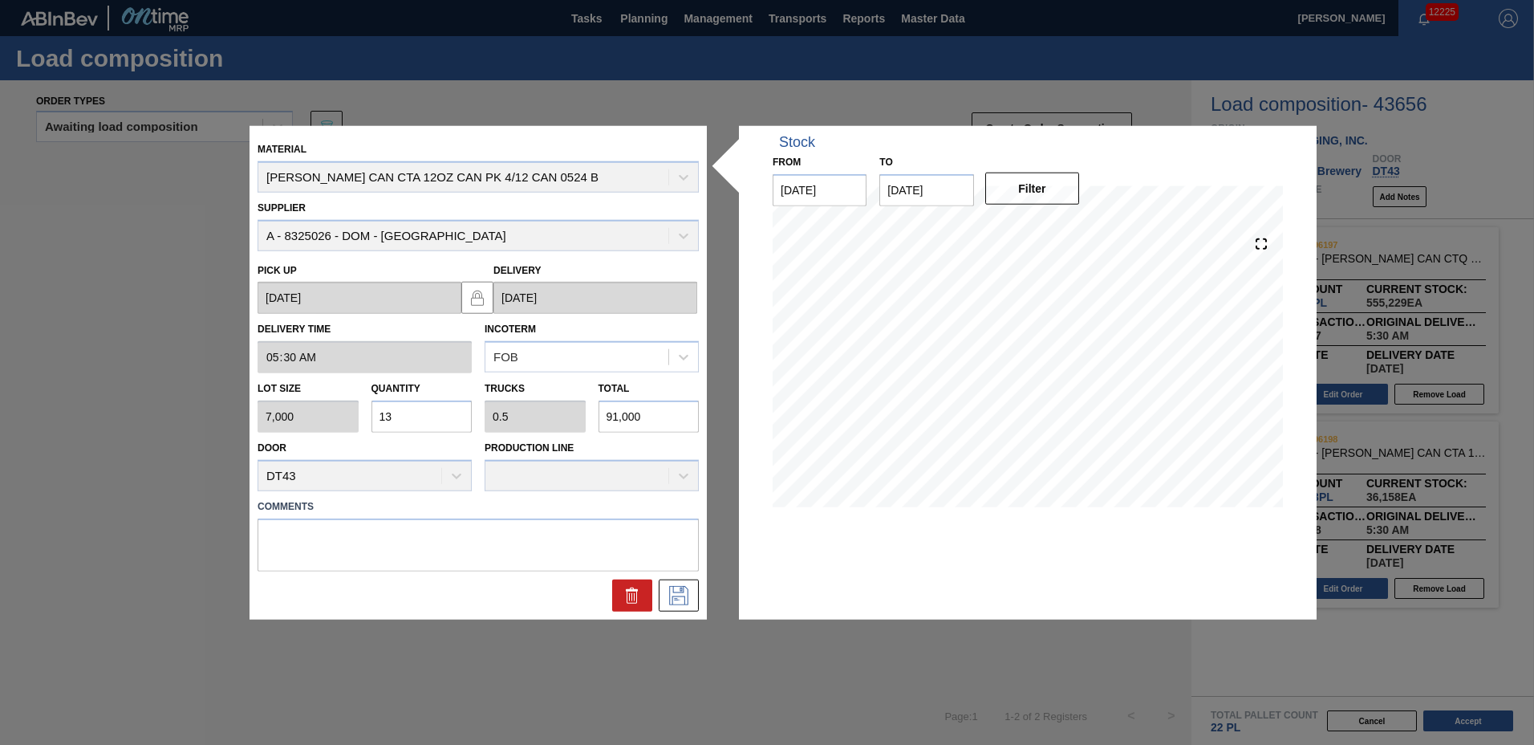
click at [454, 416] on input "13" at bounding box center [422, 416] width 101 height 32
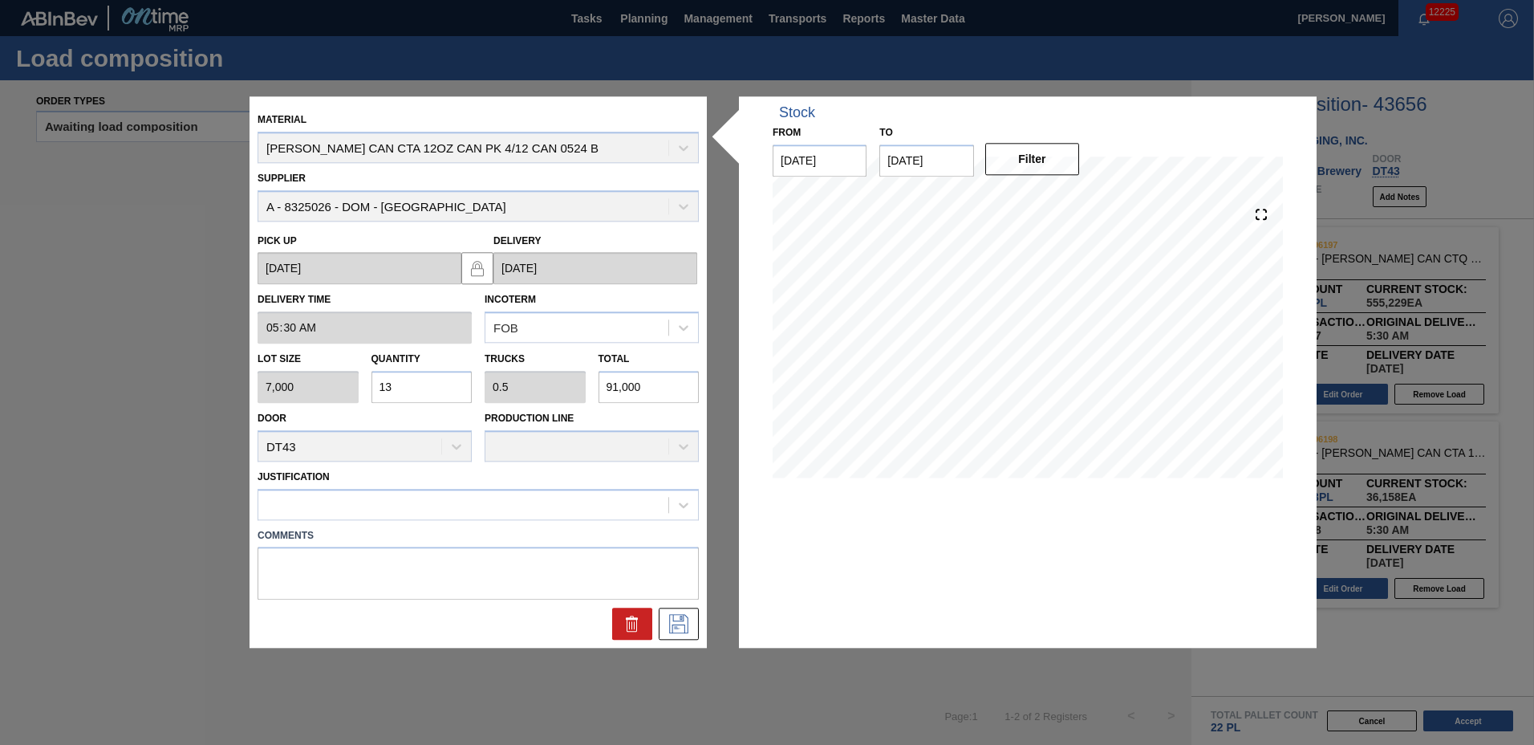
type input "1"
type input "0.038"
type input "7,000"
type input "18"
type input "0.692"
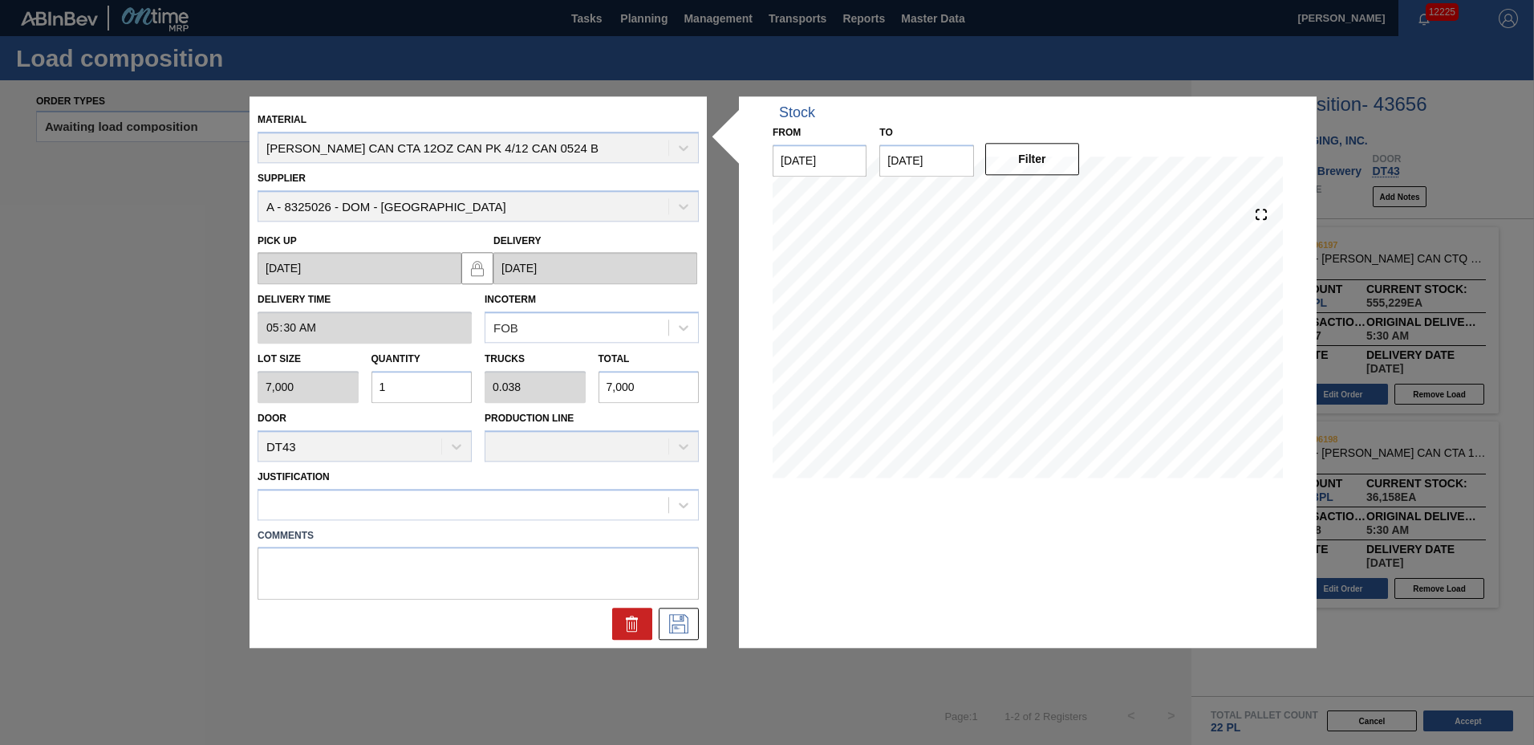
type input "126,000"
type input "18"
click at [406, 507] on div at bounding box center [463, 504] width 410 height 23
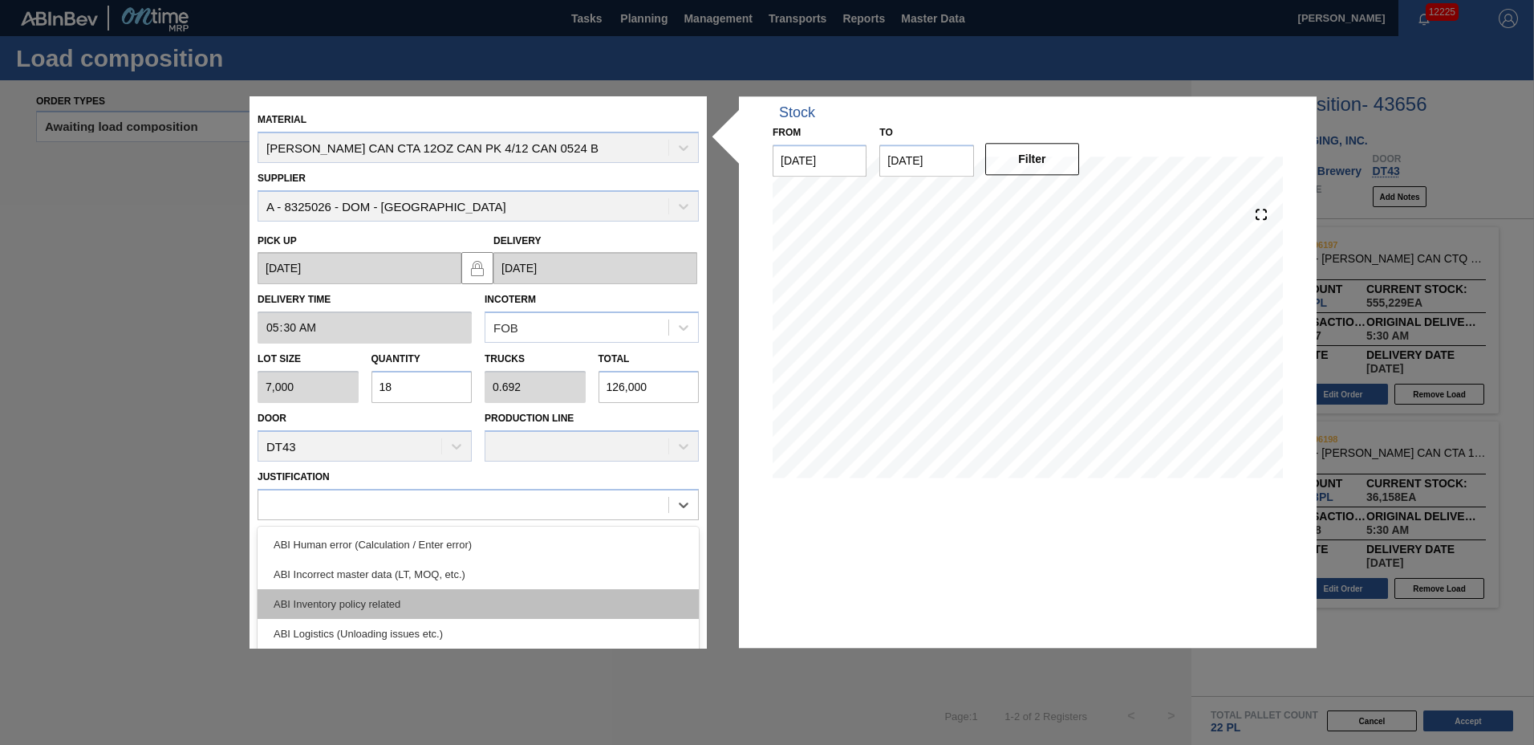
click at [370, 591] on div "ABI Inventory policy related" at bounding box center [478, 604] width 441 height 30
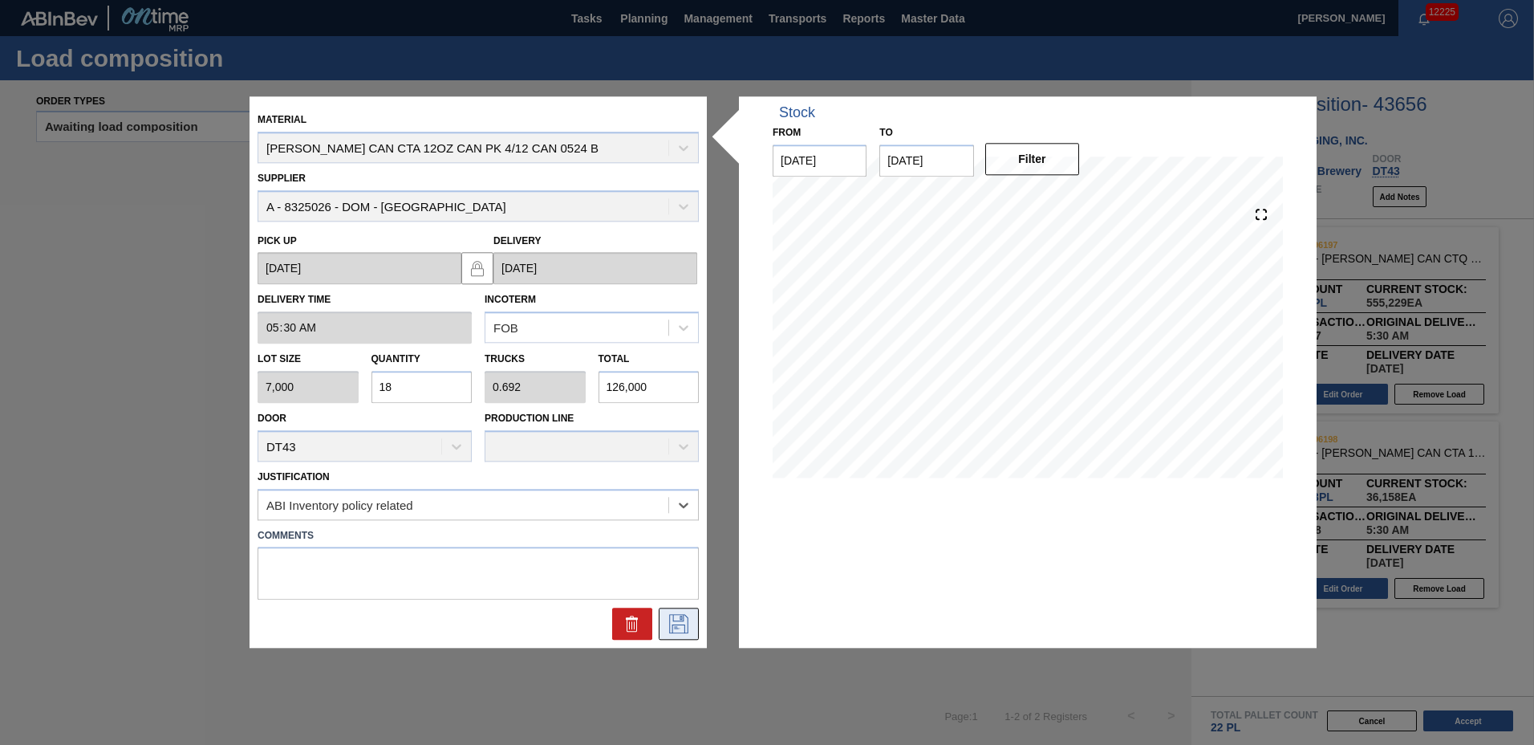
click at [685, 620] on icon at bounding box center [679, 624] width 26 height 19
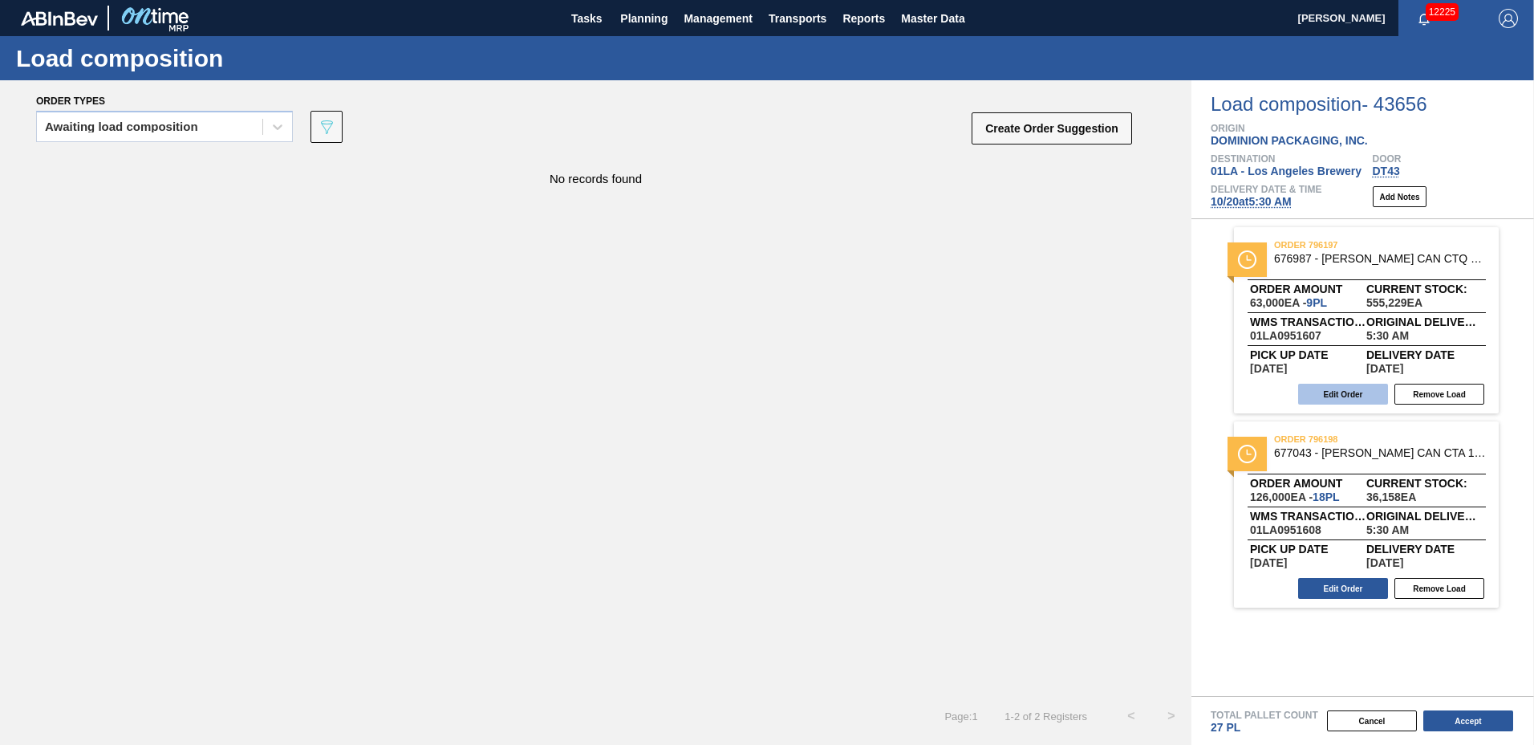
click at [1367, 400] on button "Edit Order" at bounding box center [1343, 394] width 90 height 21
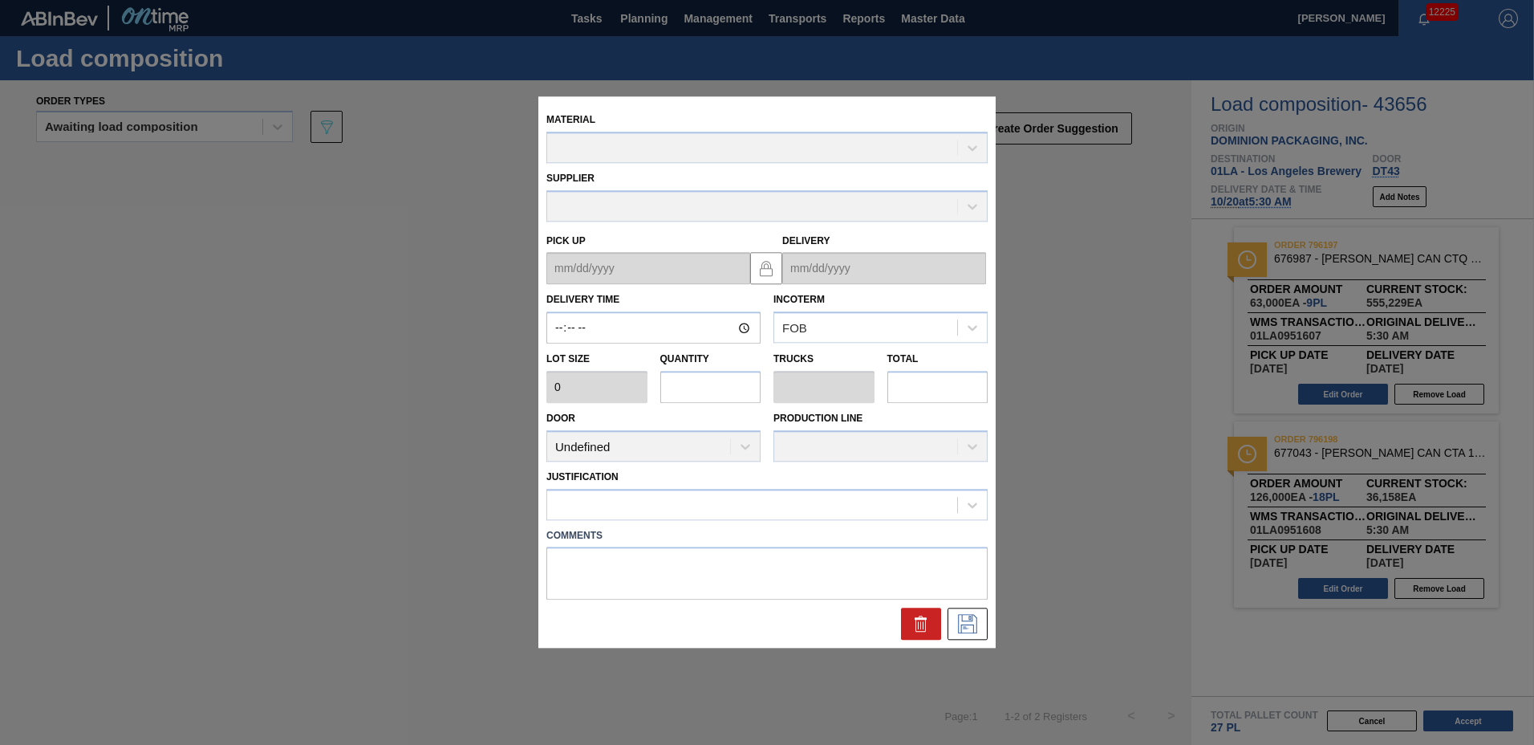
type input "05:30:00"
type input "7,000"
type input "9"
type input "0.346"
type input "63,000"
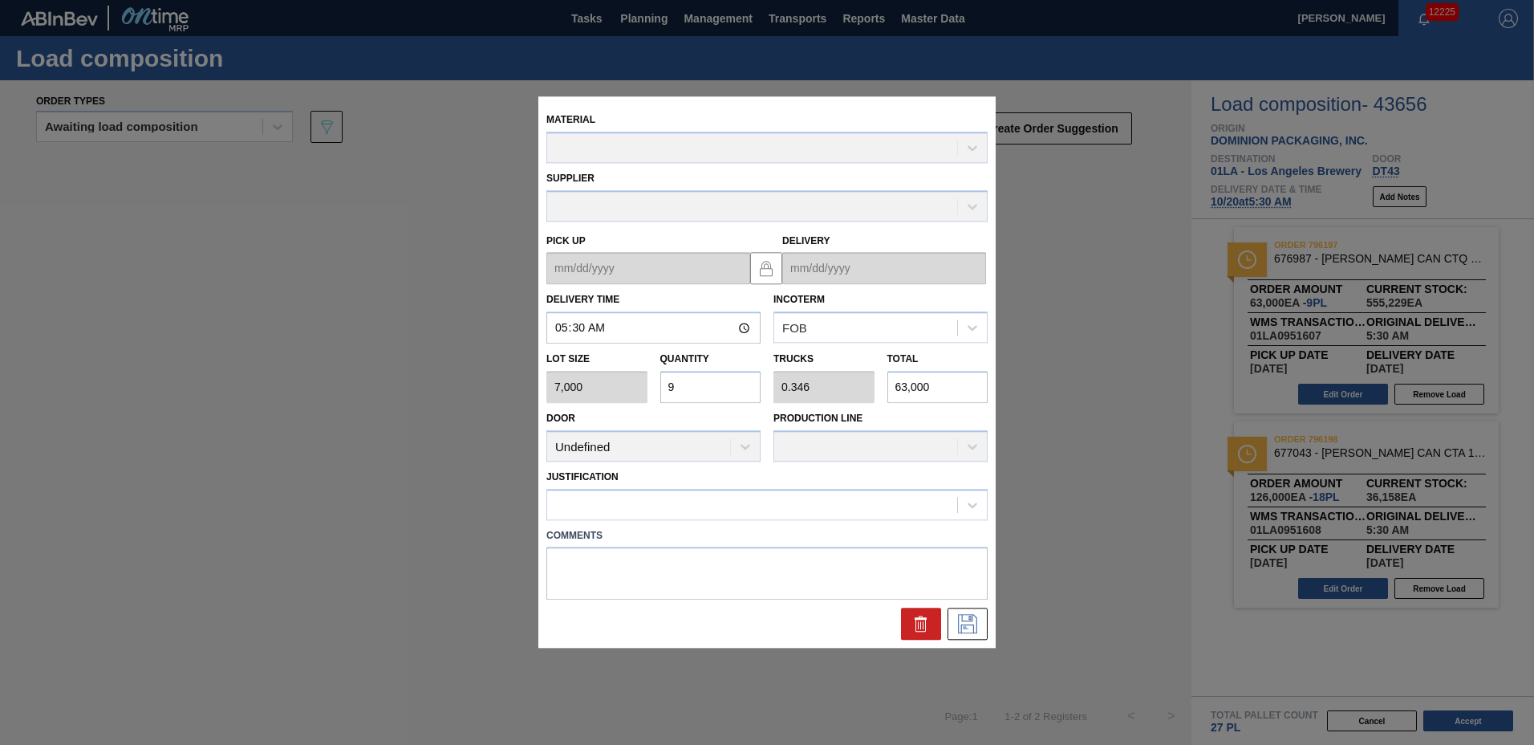
type up "[DATE]"
type input "[DATE]"
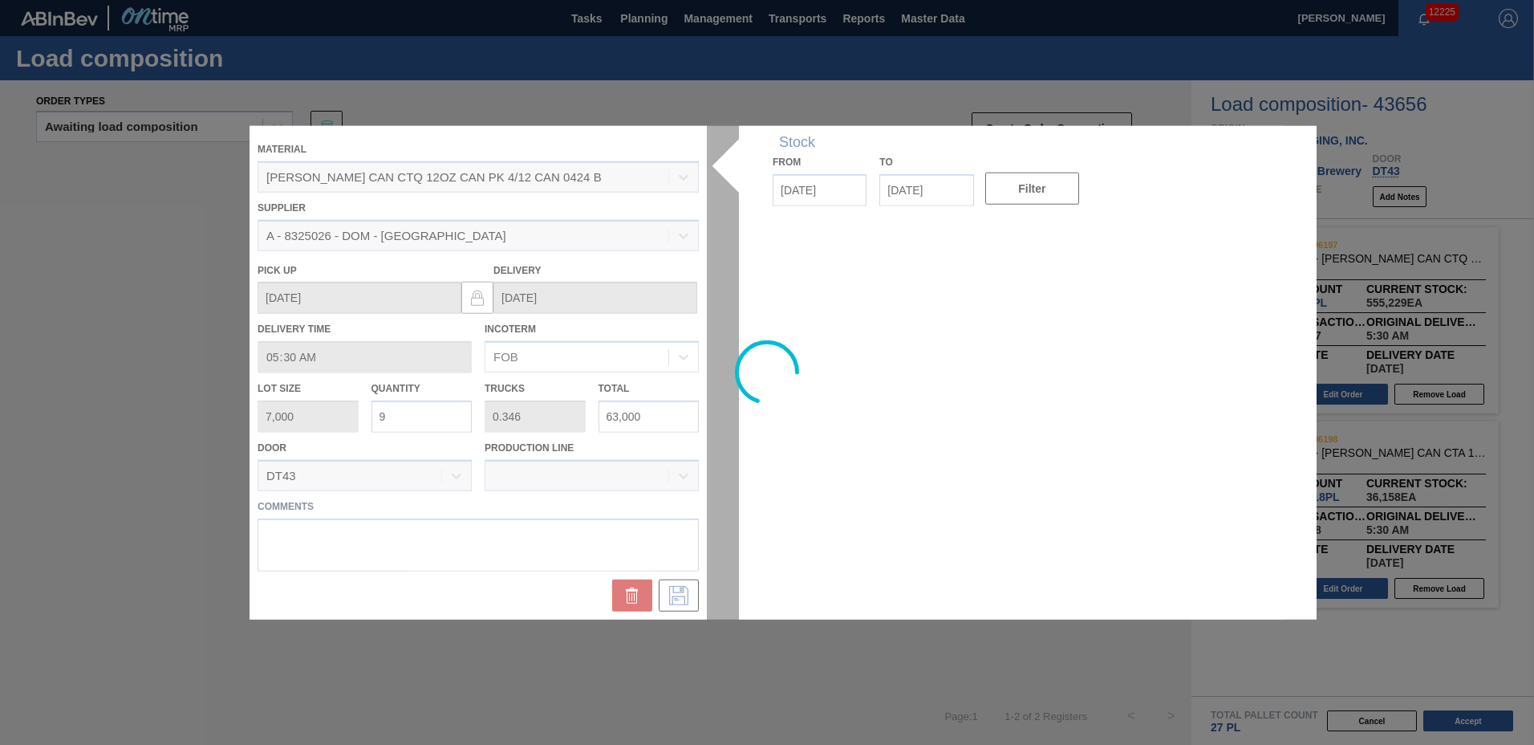
click at [429, 409] on div at bounding box center [767, 373] width 1035 height 494
click at [422, 419] on div at bounding box center [767, 373] width 1035 height 494
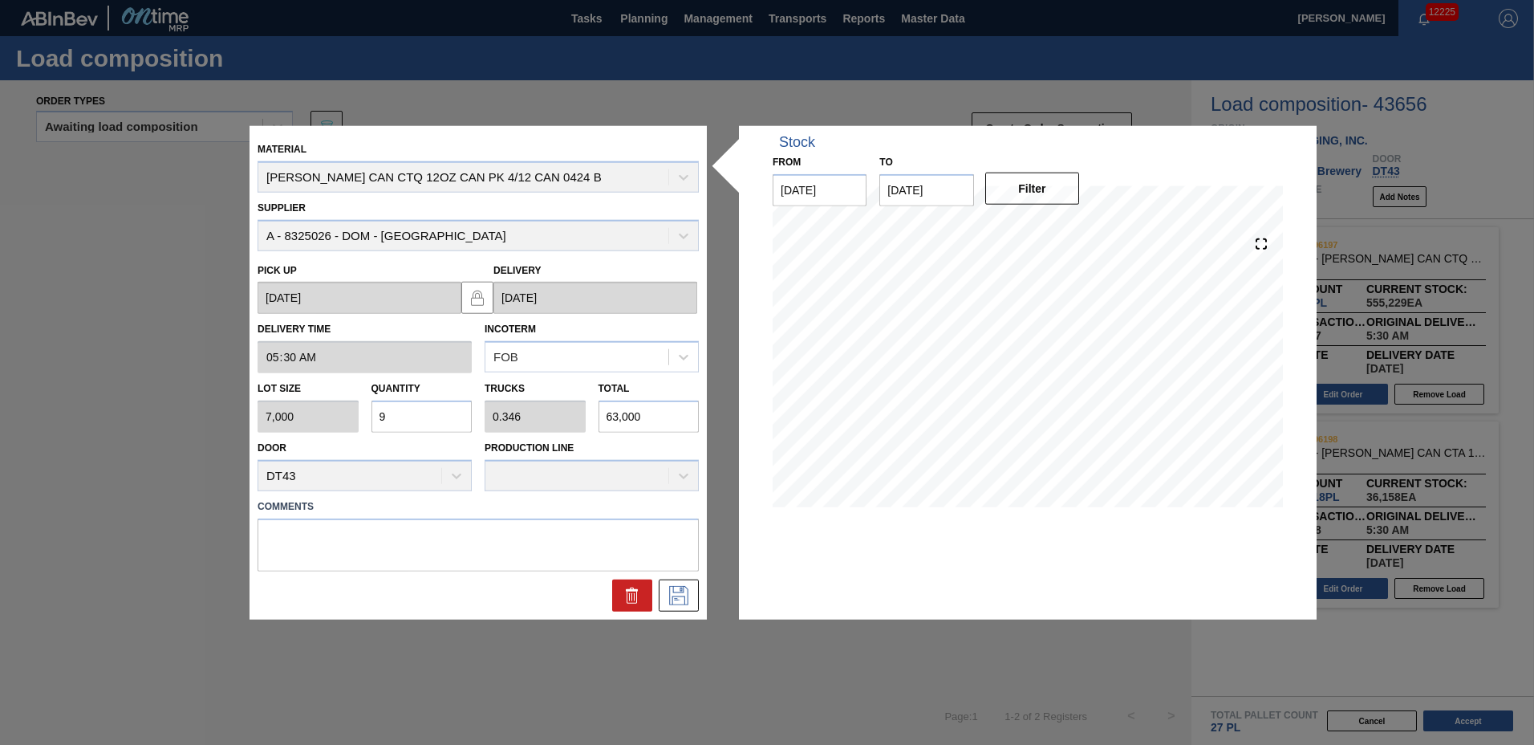
click at [422, 419] on input "9" at bounding box center [422, 416] width 101 height 32
type input "0"
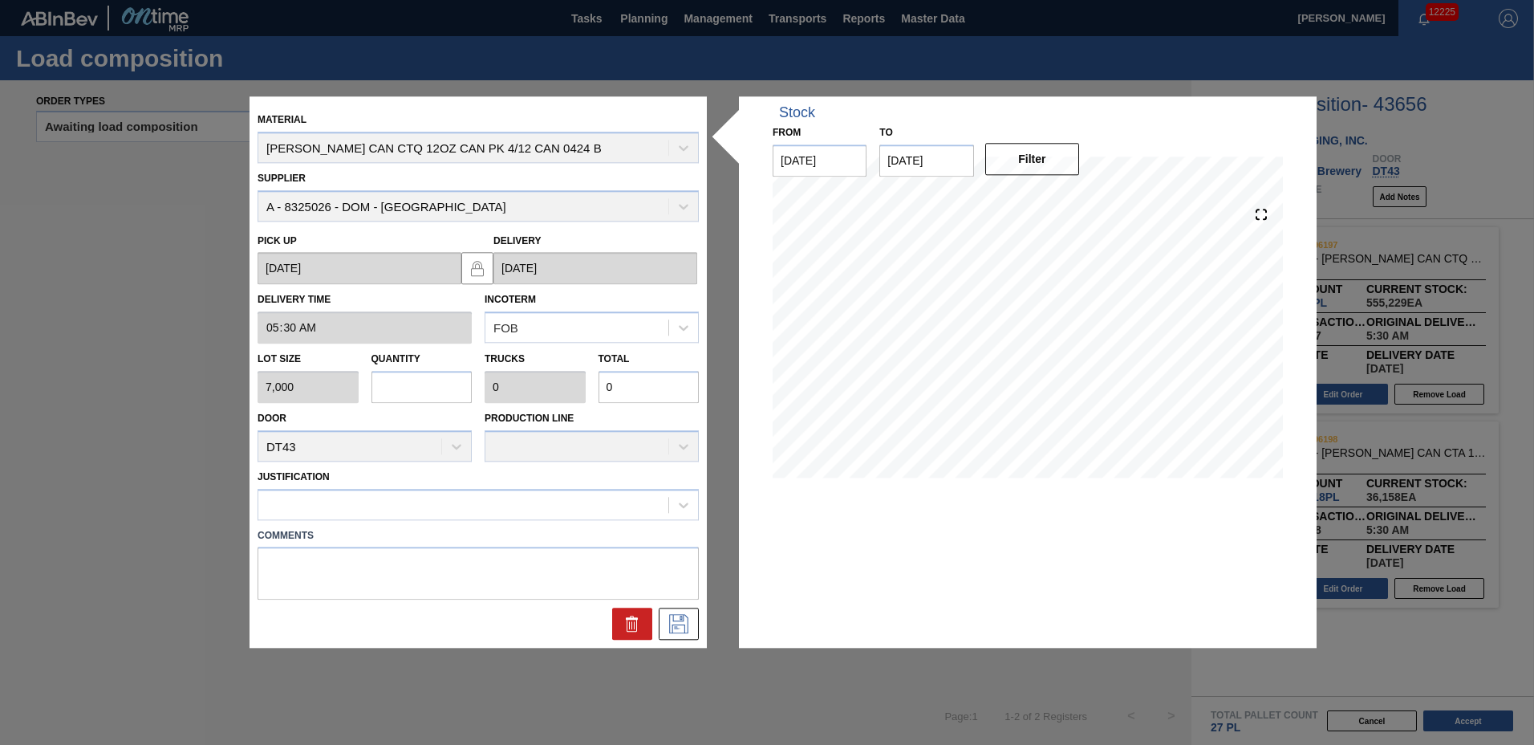
type input "8"
type input "0.308"
type input "56,000"
type input "8"
click at [377, 511] on div at bounding box center [463, 504] width 410 height 23
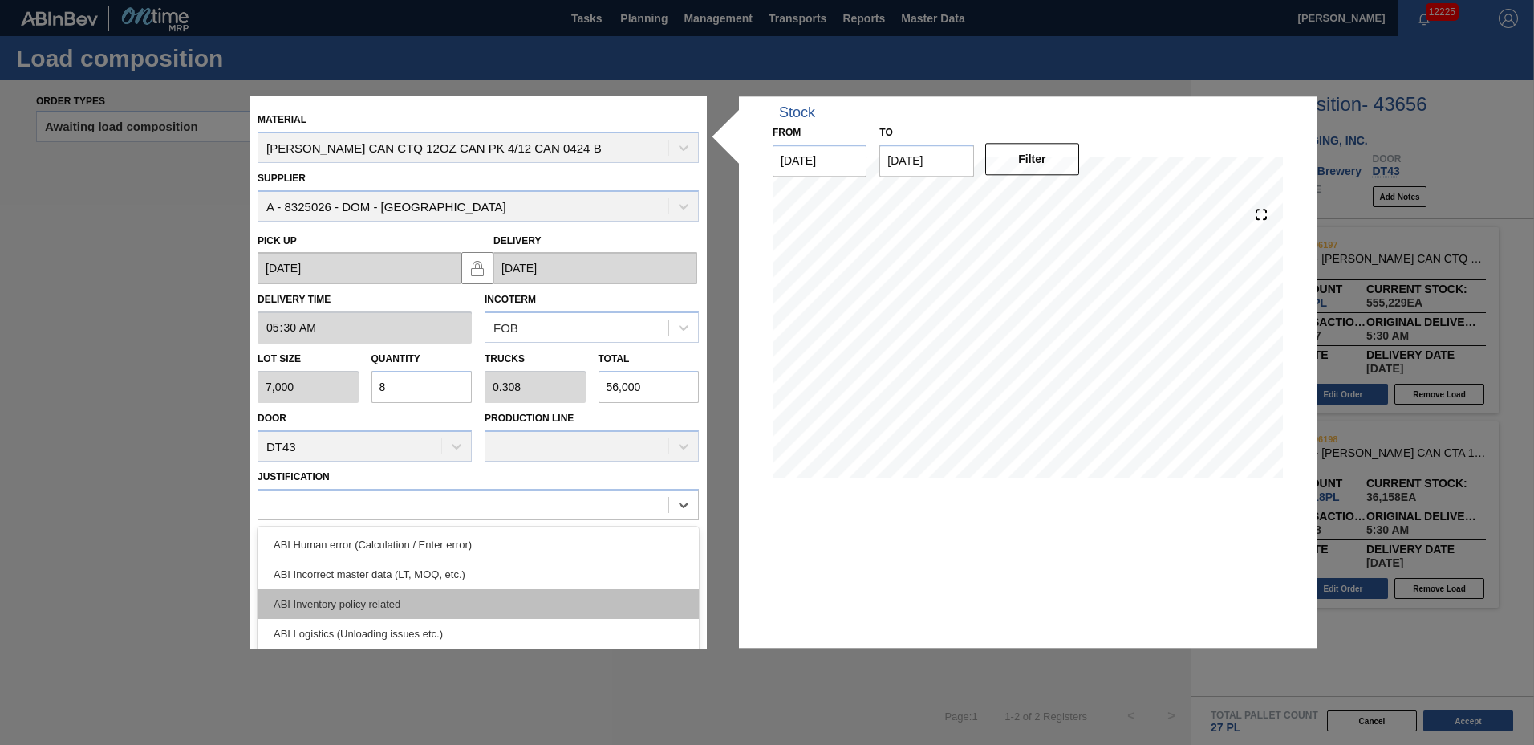
click at [368, 595] on div "ABI Inventory policy related" at bounding box center [478, 604] width 441 height 30
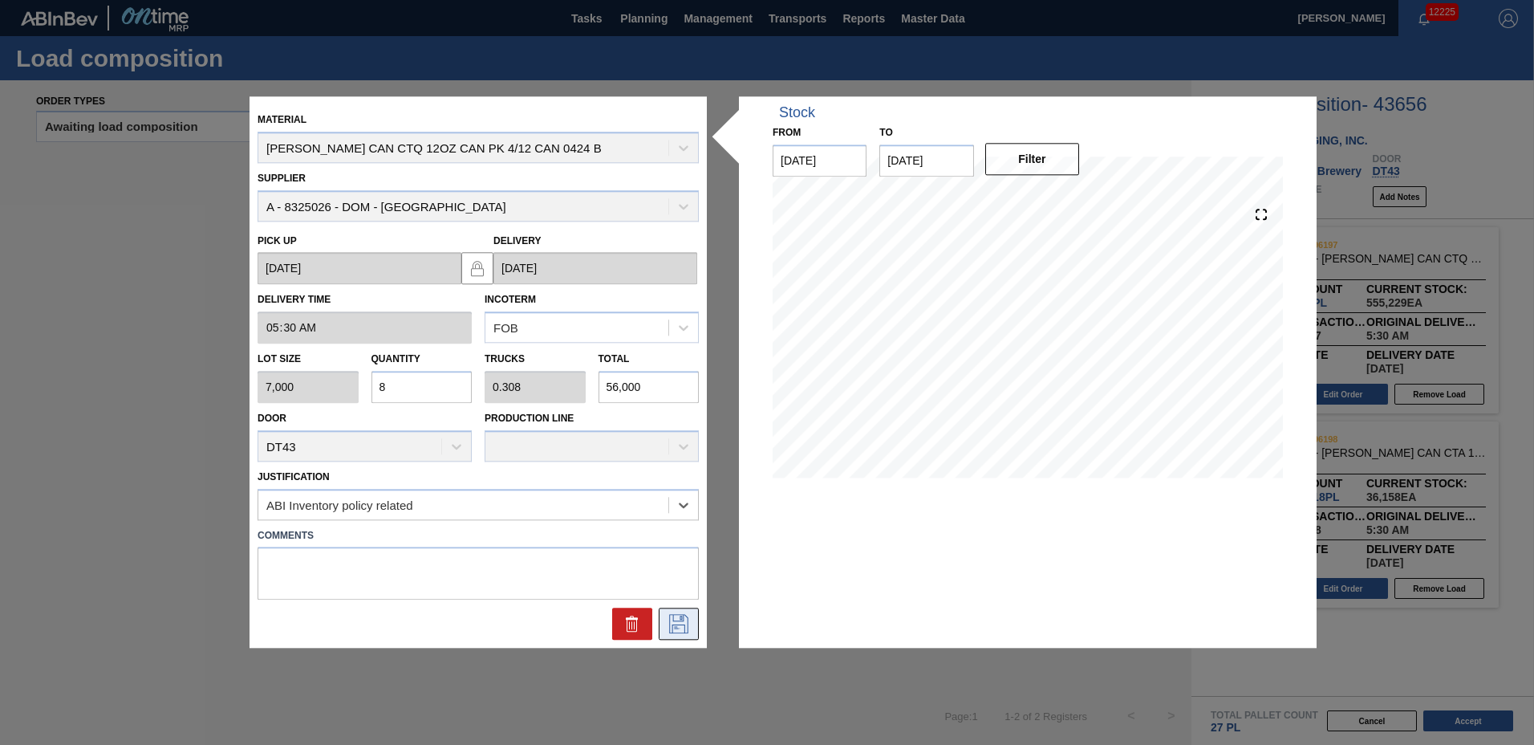
click at [683, 615] on icon at bounding box center [678, 624] width 19 height 19
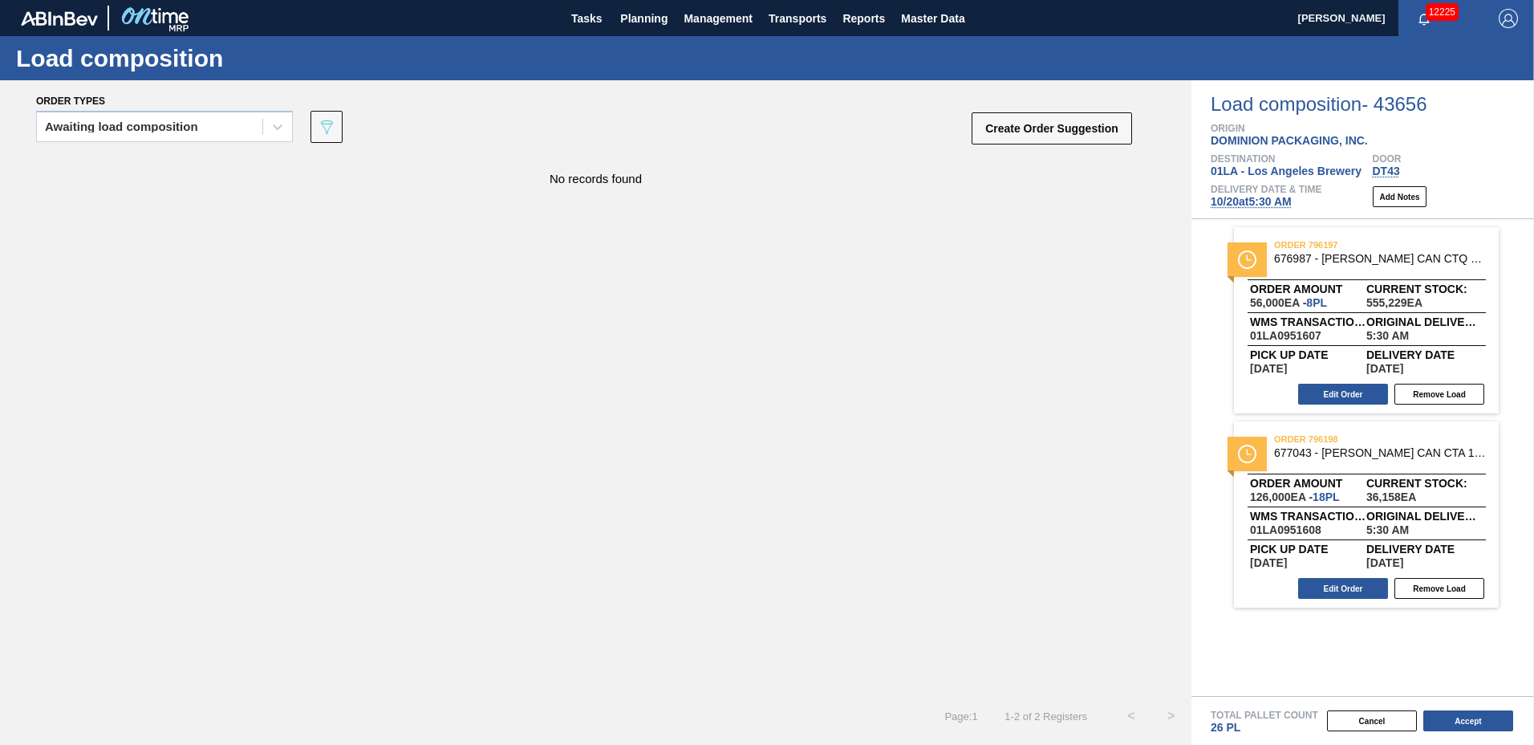
click at [1481, 724] on button "Accept" at bounding box center [1469, 720] width 90 height 21
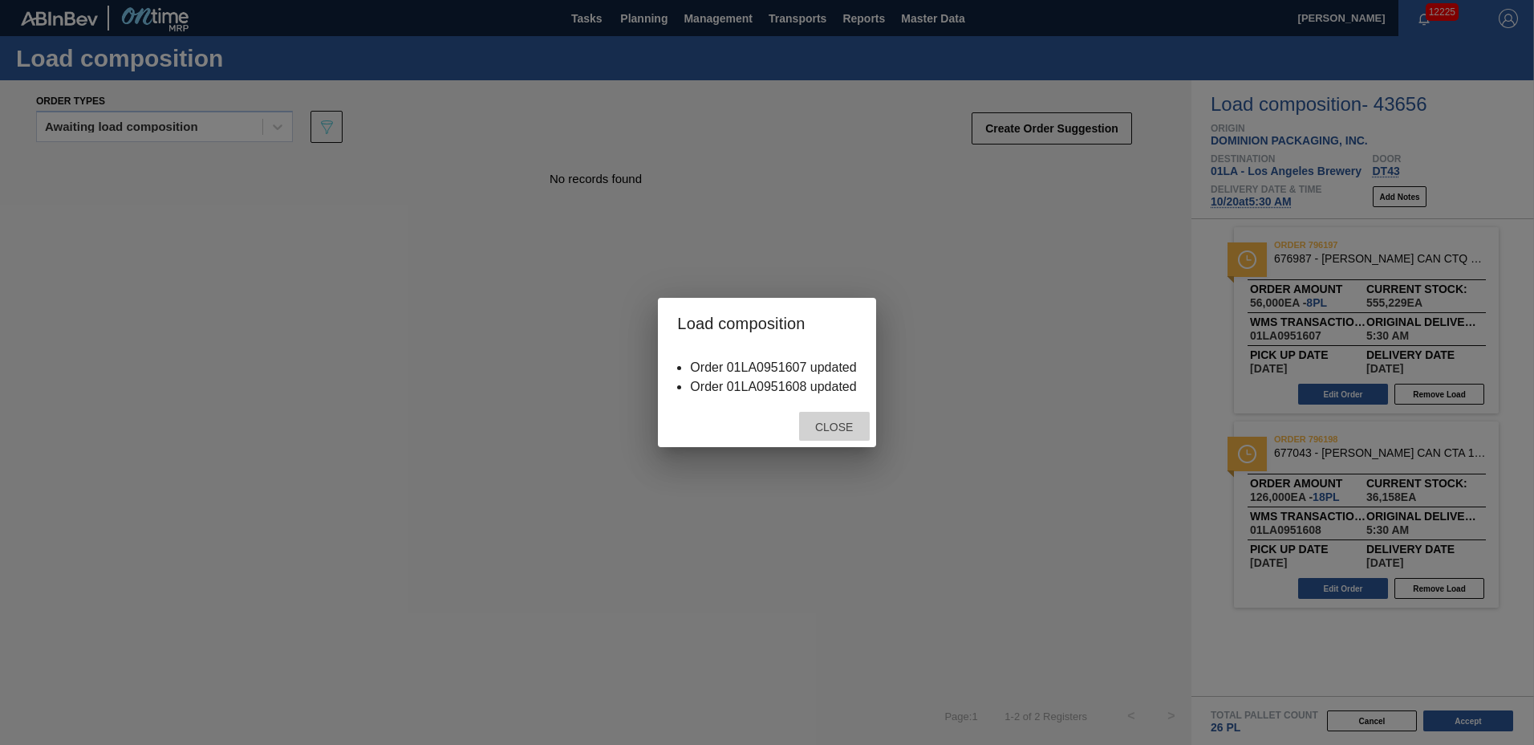
click at [843, 416] on div "Close" at bounding box center [834, 427] width 71 height 30
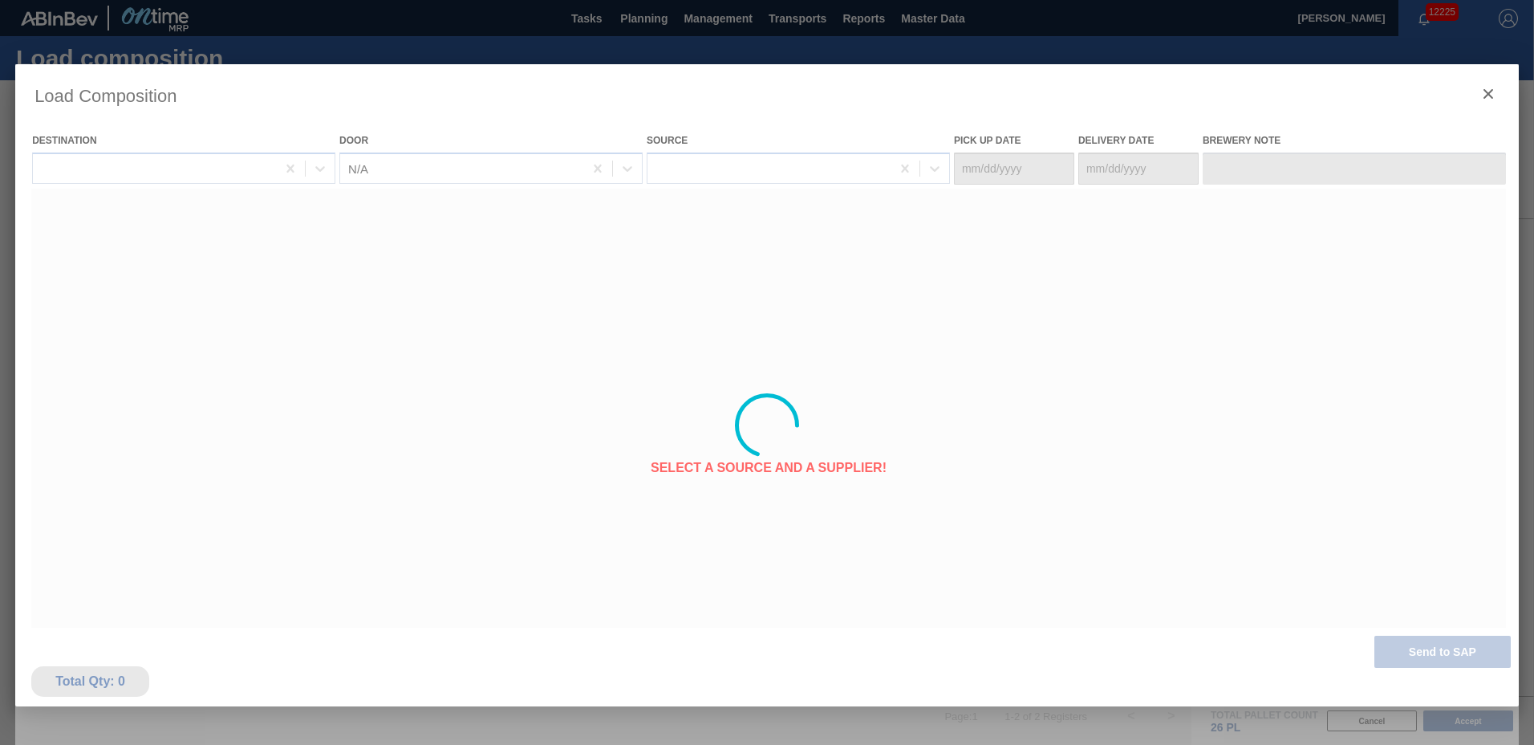
type Date "[DATE]"
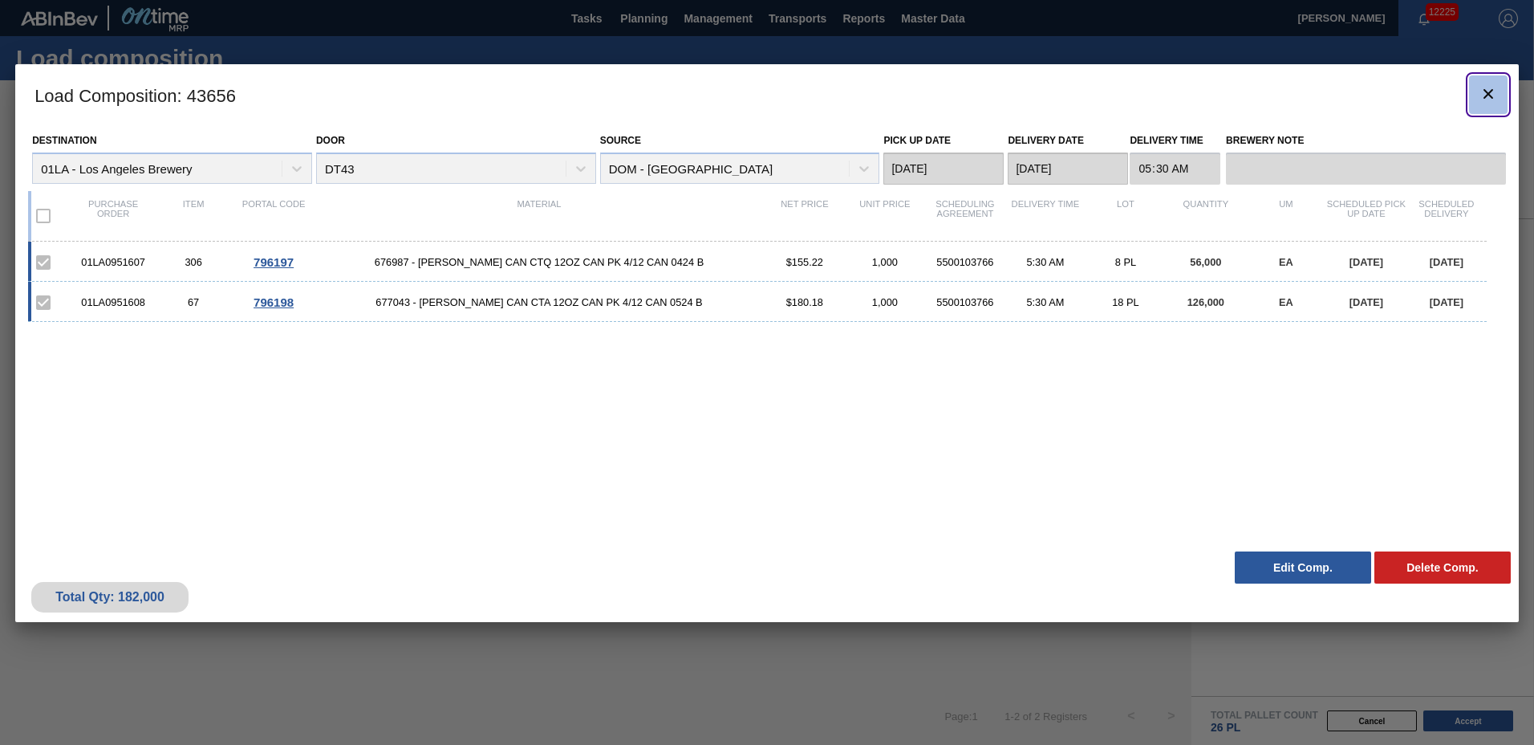
click at [1492, 97] on icon "botão de ícone" at bounding box center [1489, 94] width 10 height 10
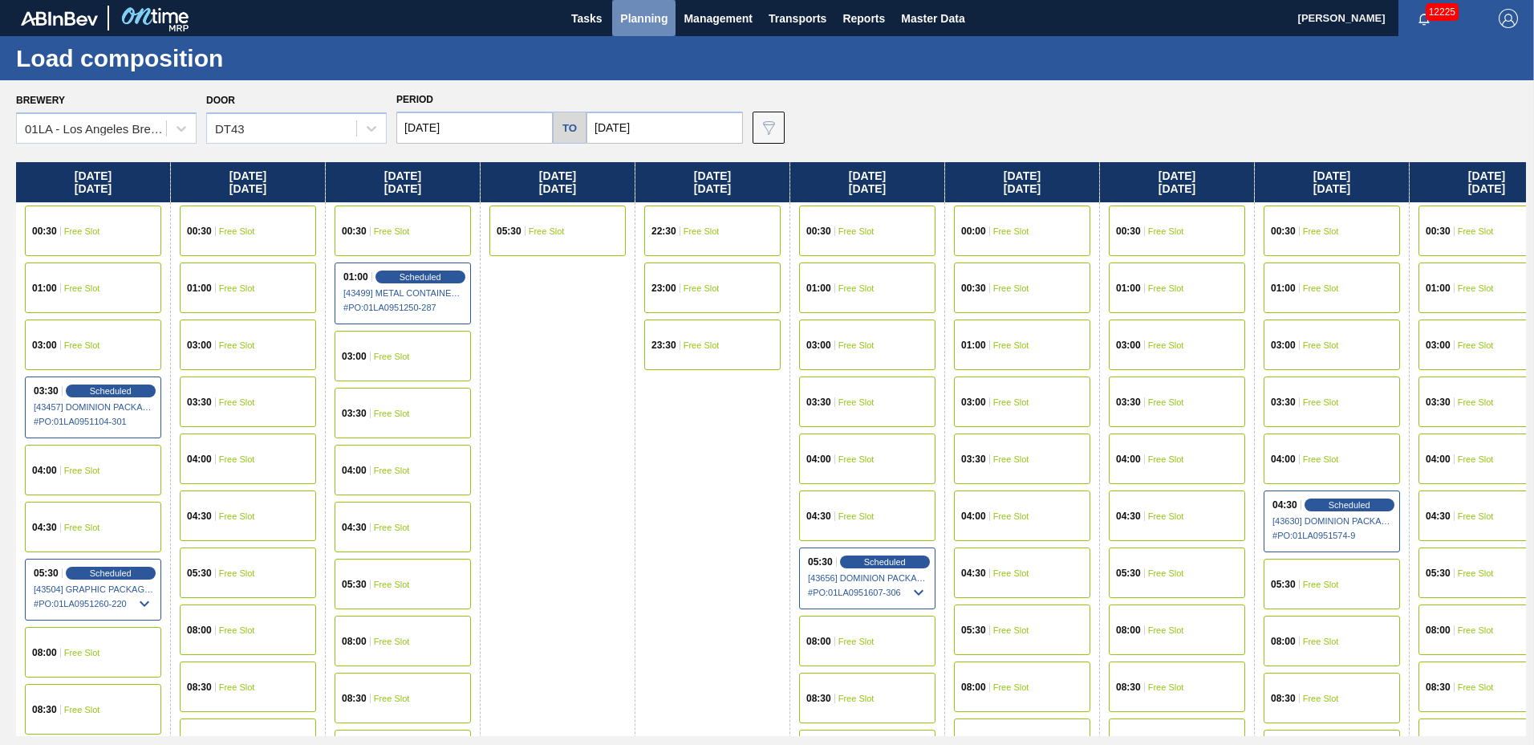
click at [658, 18] on span "Planning" at bounding box center [643, 18] width 47 height 19
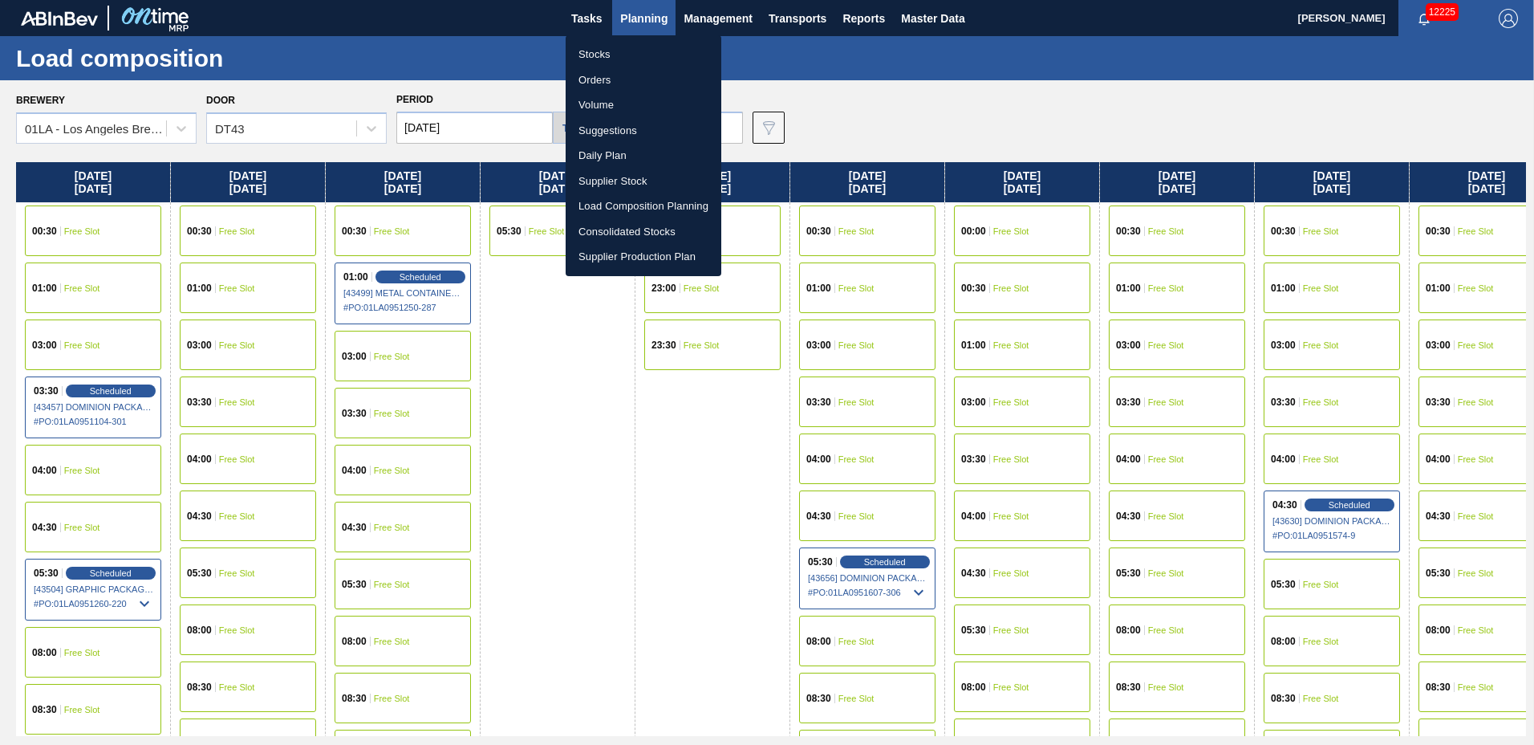
click at [628, 129] on li "Suggestions" at bounding box center [644, 131] width 156 height 26
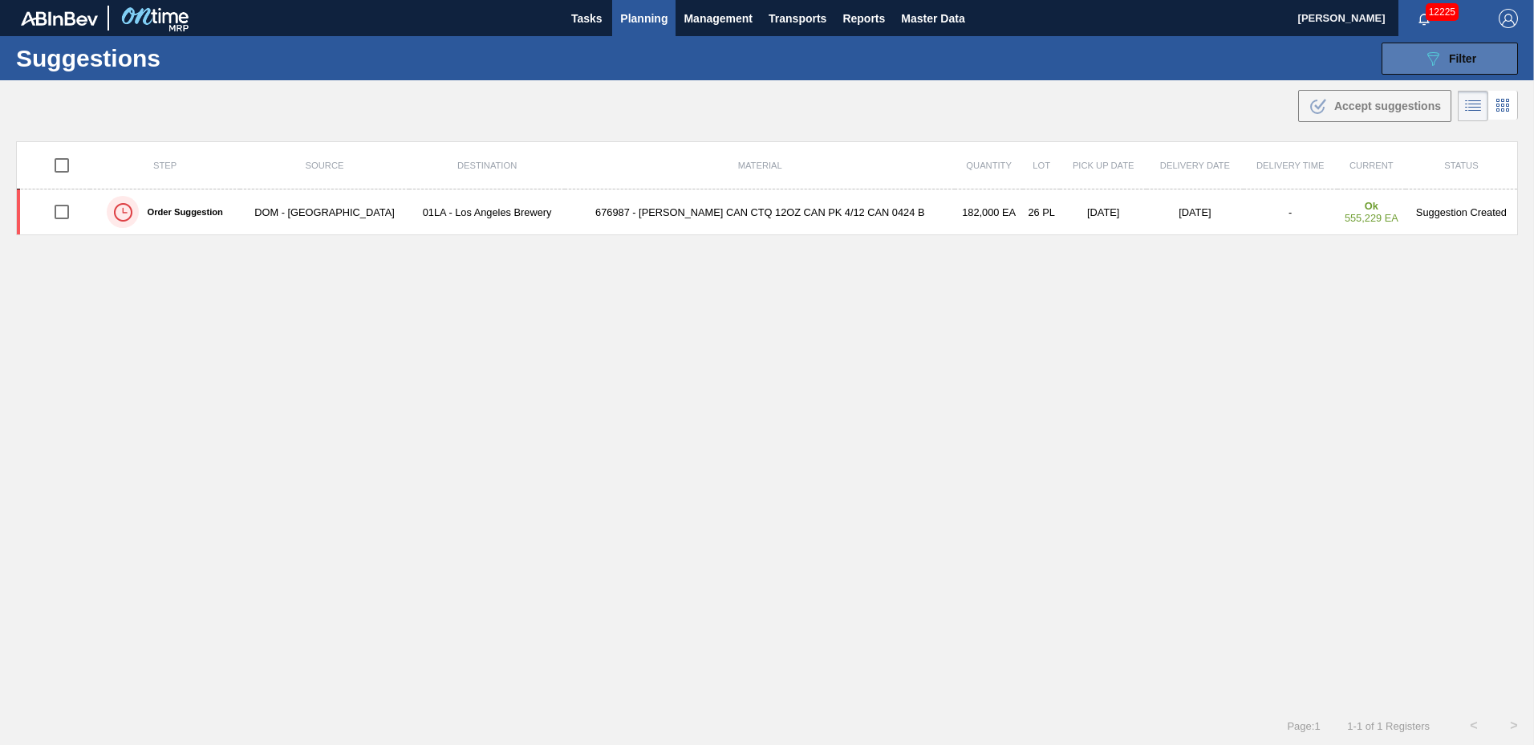
click at [1449, 63] on span "Filter" at bounding box center [1462, 58] width 27 height 13
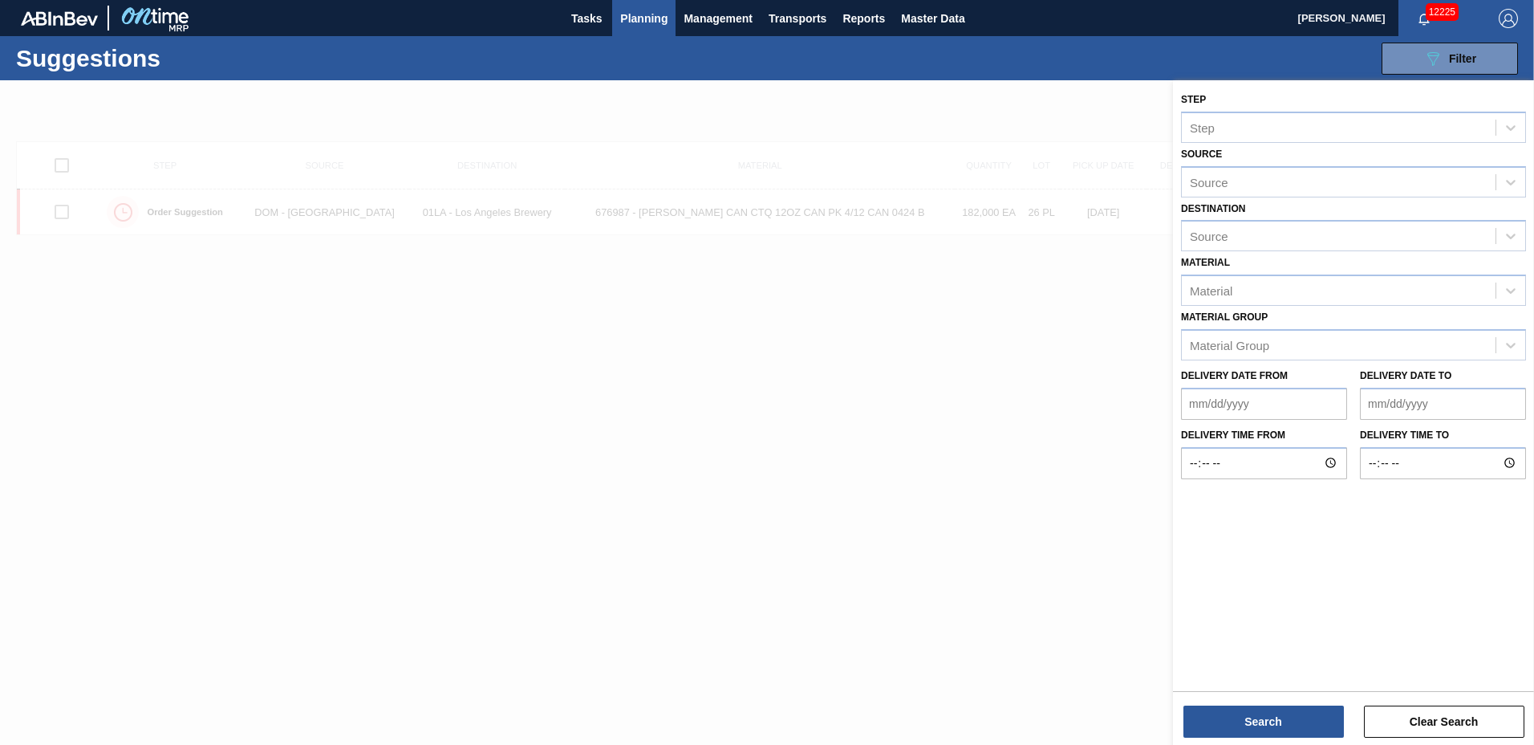
type to "01/02/2026"
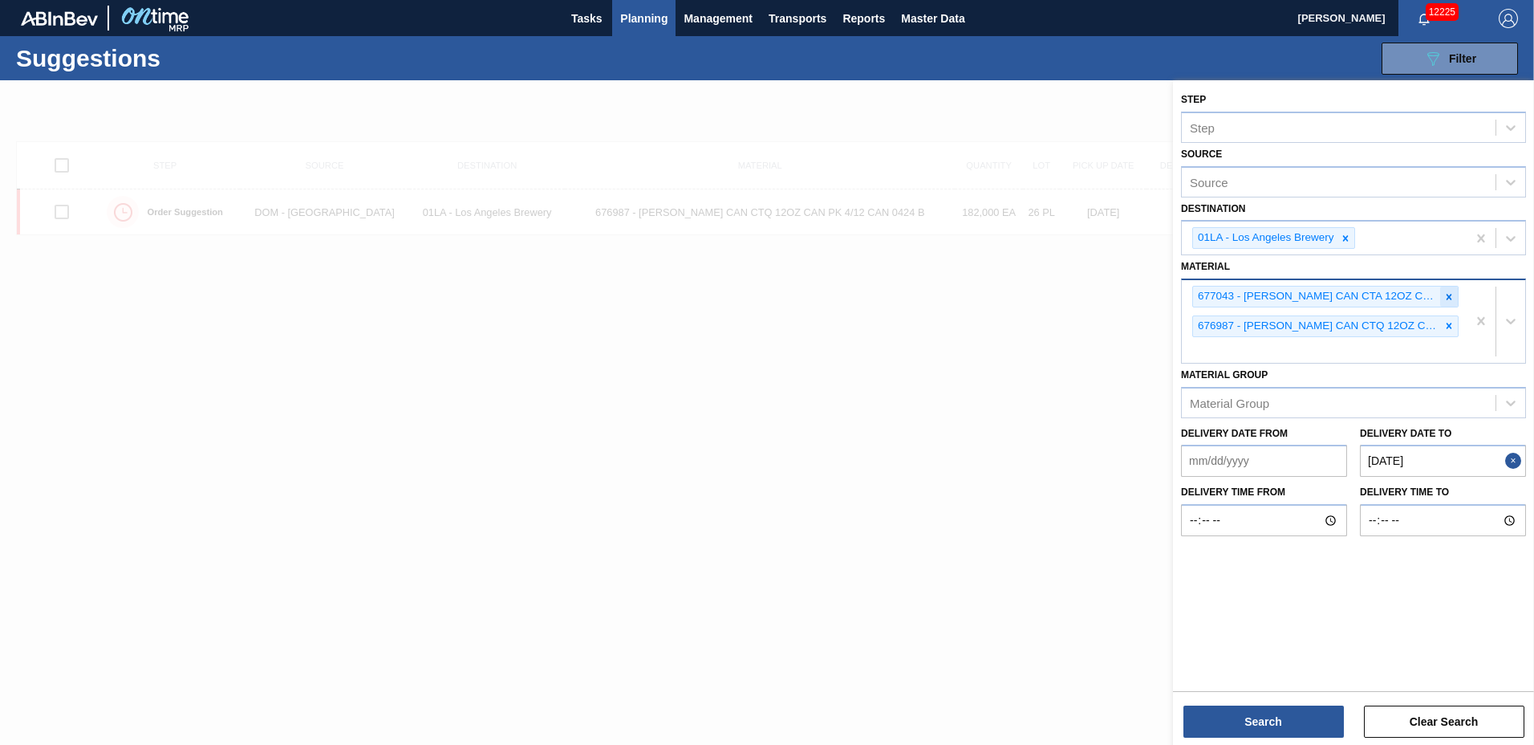
click at [1453, 299] on icon at bounding box center [1449, 296] width 11 height 11
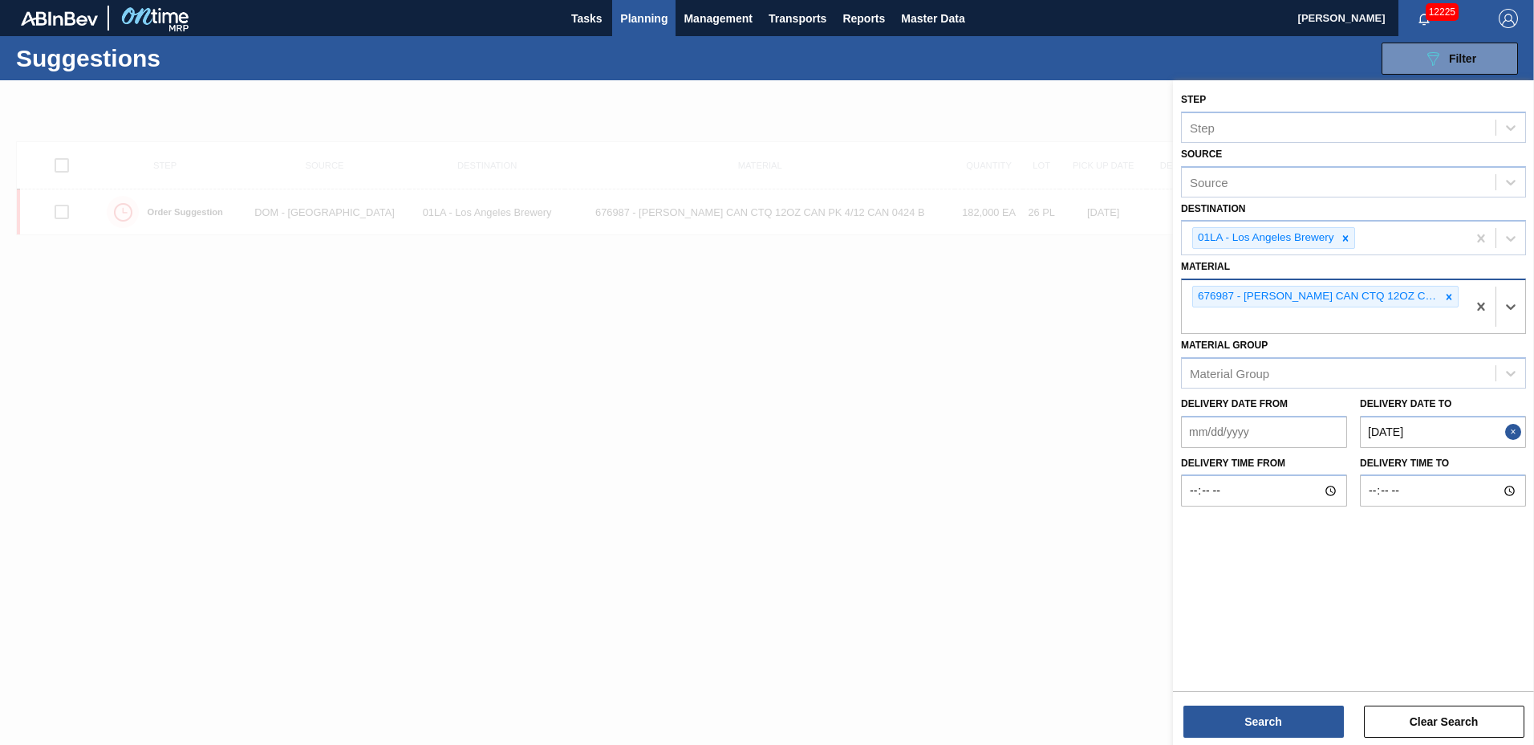
click at [1453, 299] on icon at bounding box center [1449, 296] width 11 height 11
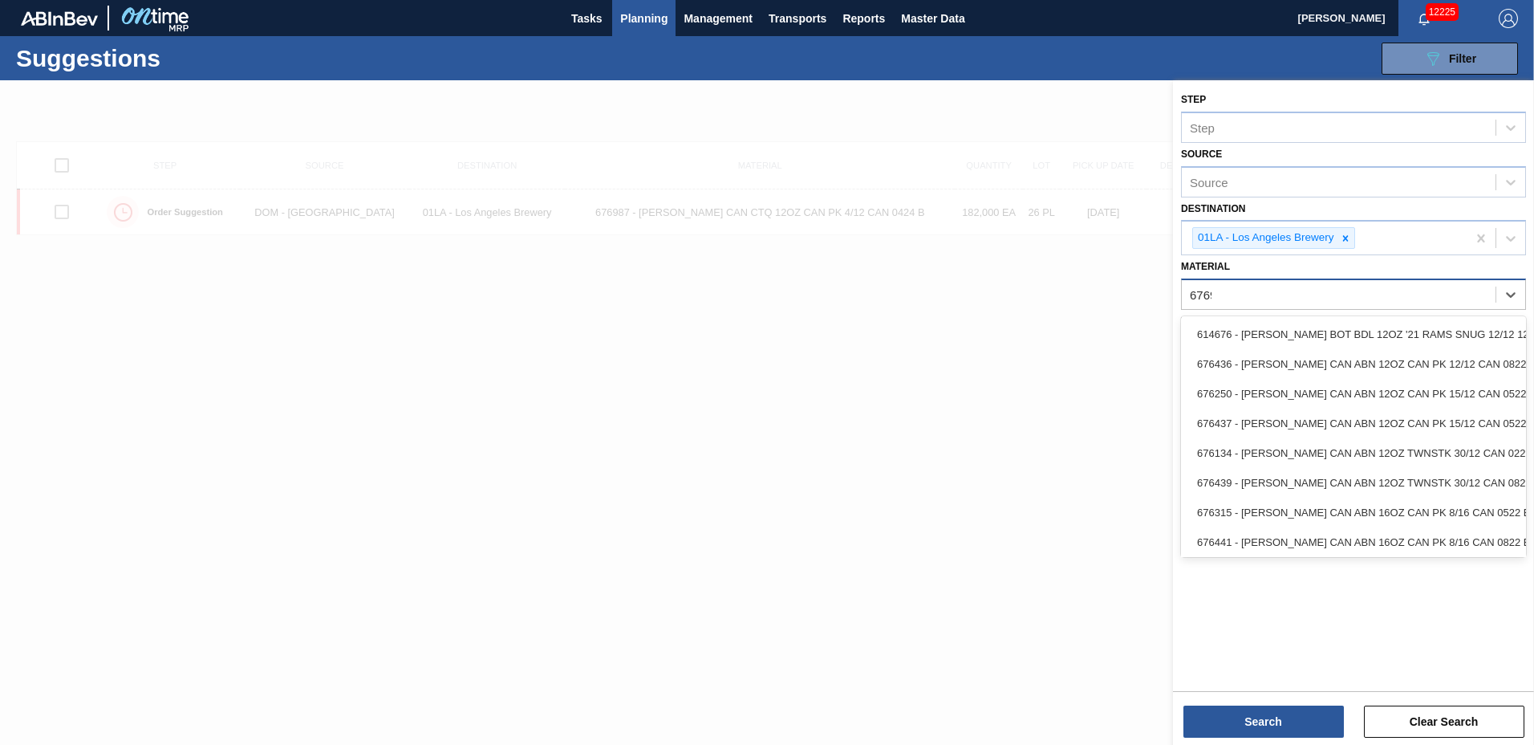
type input "676987"
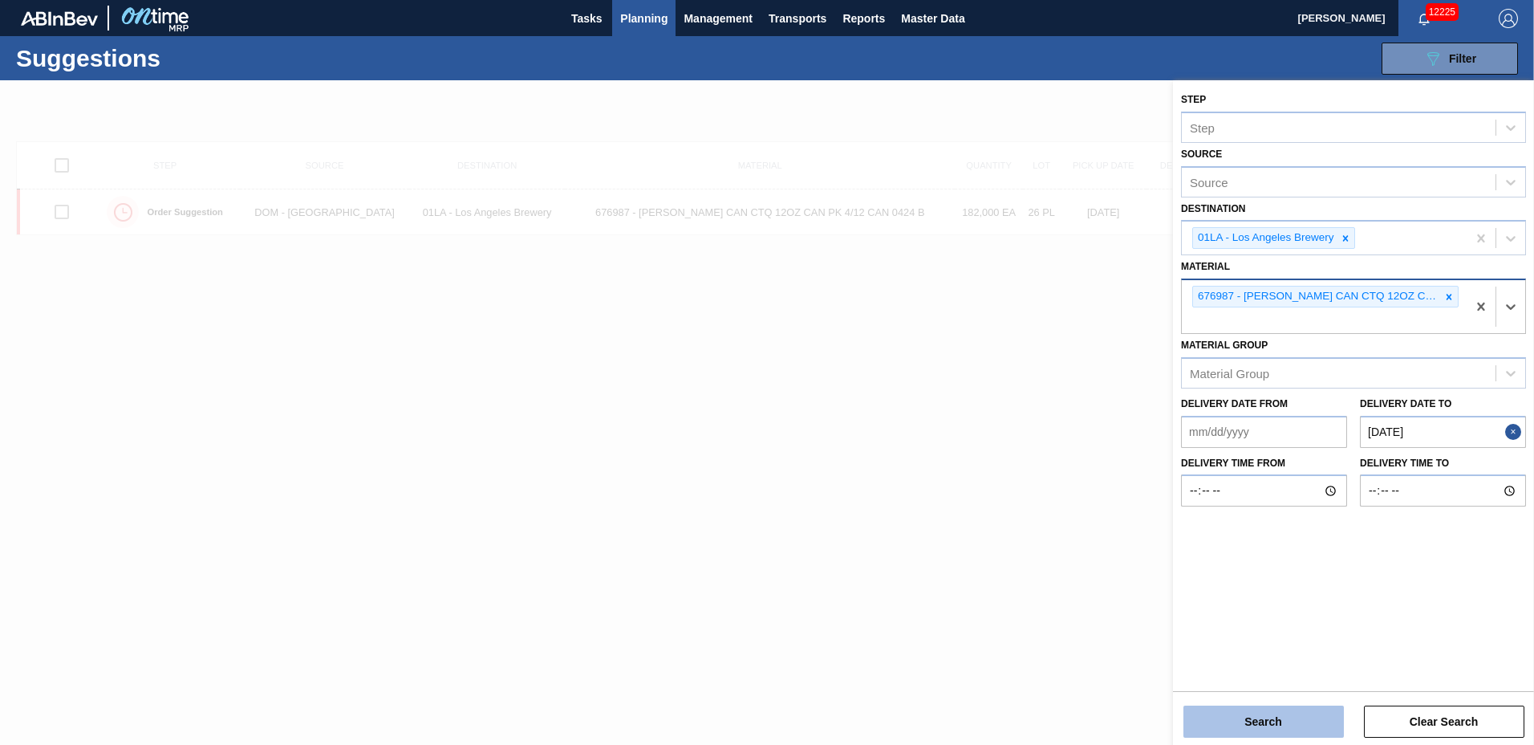
click at [1300, 709] on button "Search" at bounding box center [1264, 721] width 160 height 32
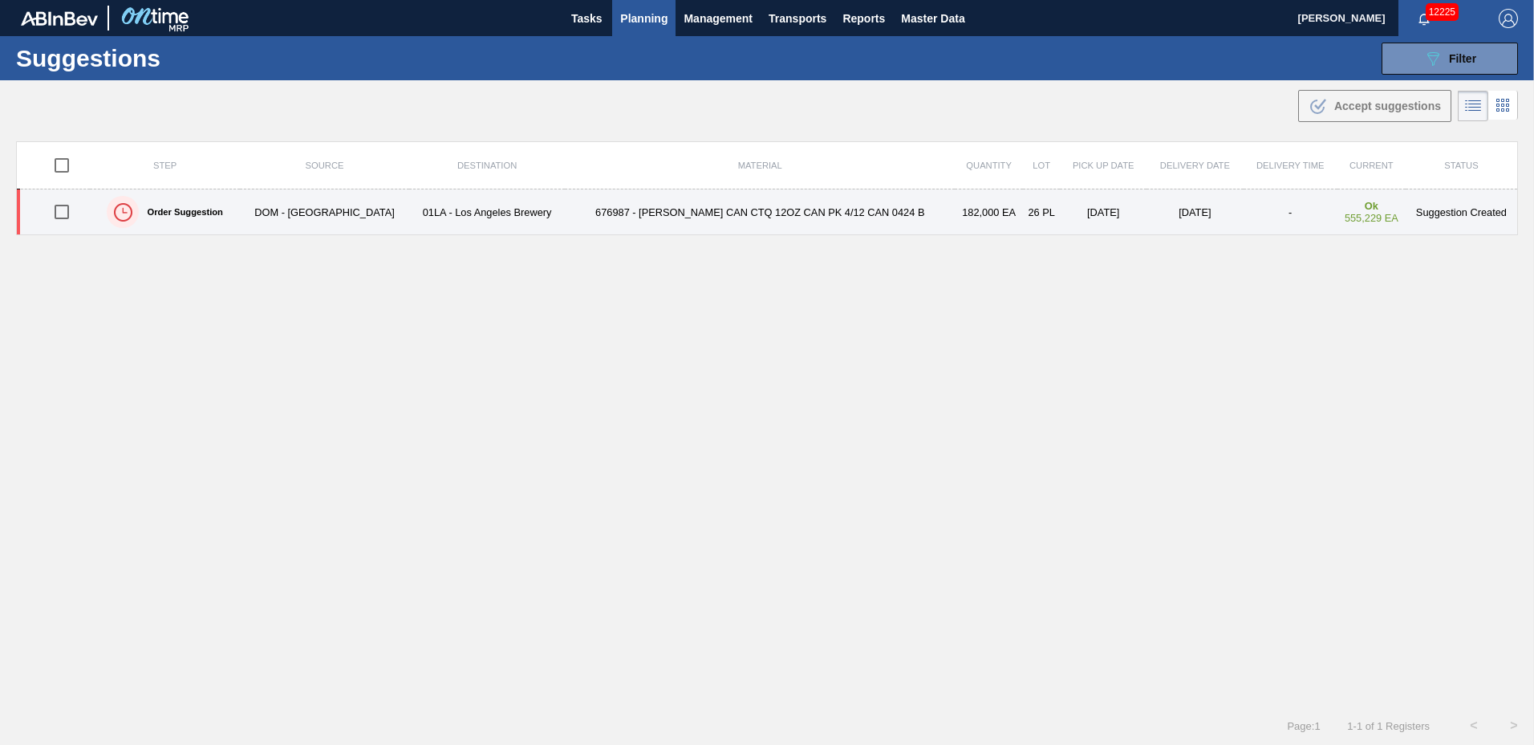
click at [743, 208] on td "676987 - CARR CAN CTQ 12OZ CAN PK 4/12 CAN 0424 B" at bounding box center [760, 212] width 390 height 46
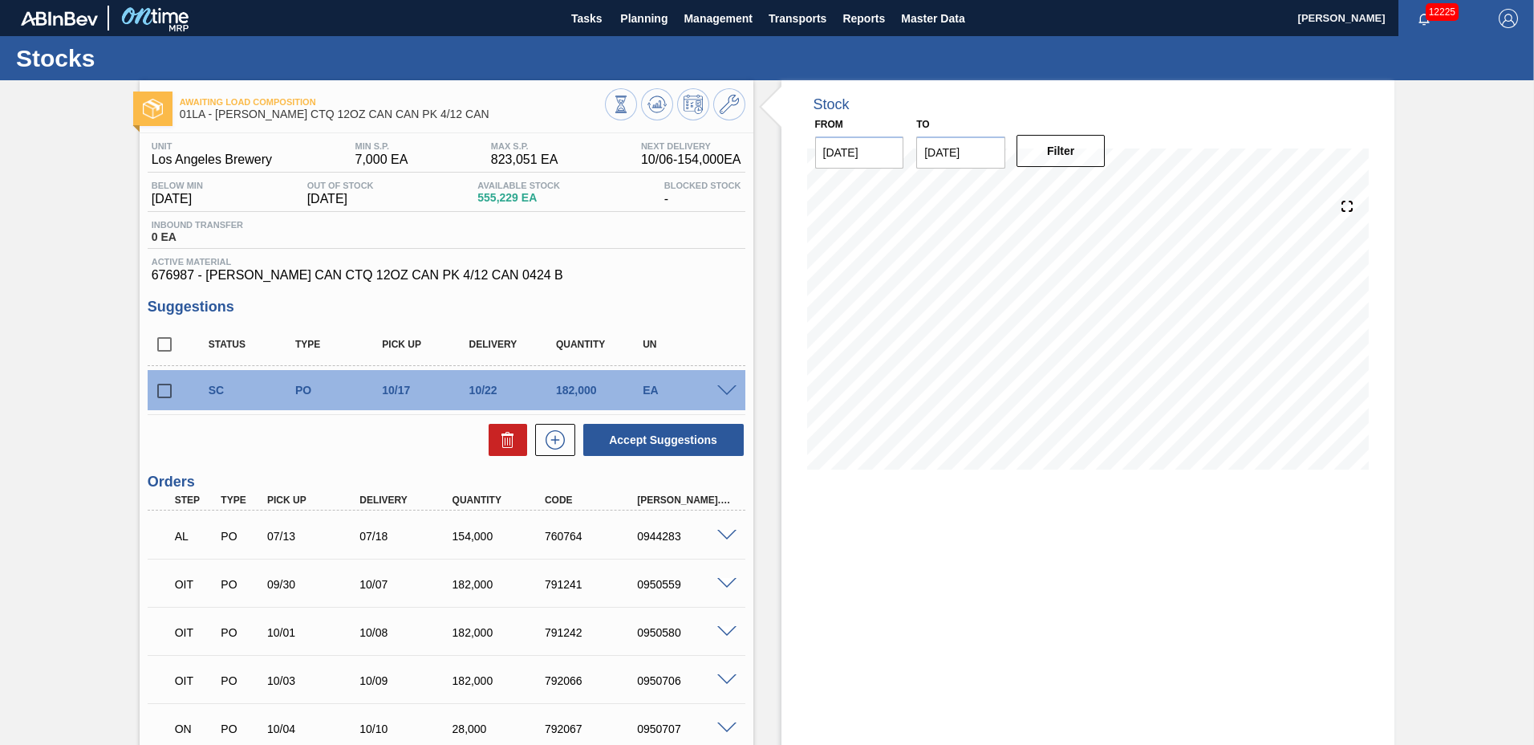
click at [521, 160] on span "823,051 EA" at bounding box center [524, 159] width 67 height 14
click at [730, 108] on icon at bounding box center [729, 104] width 19 height 19
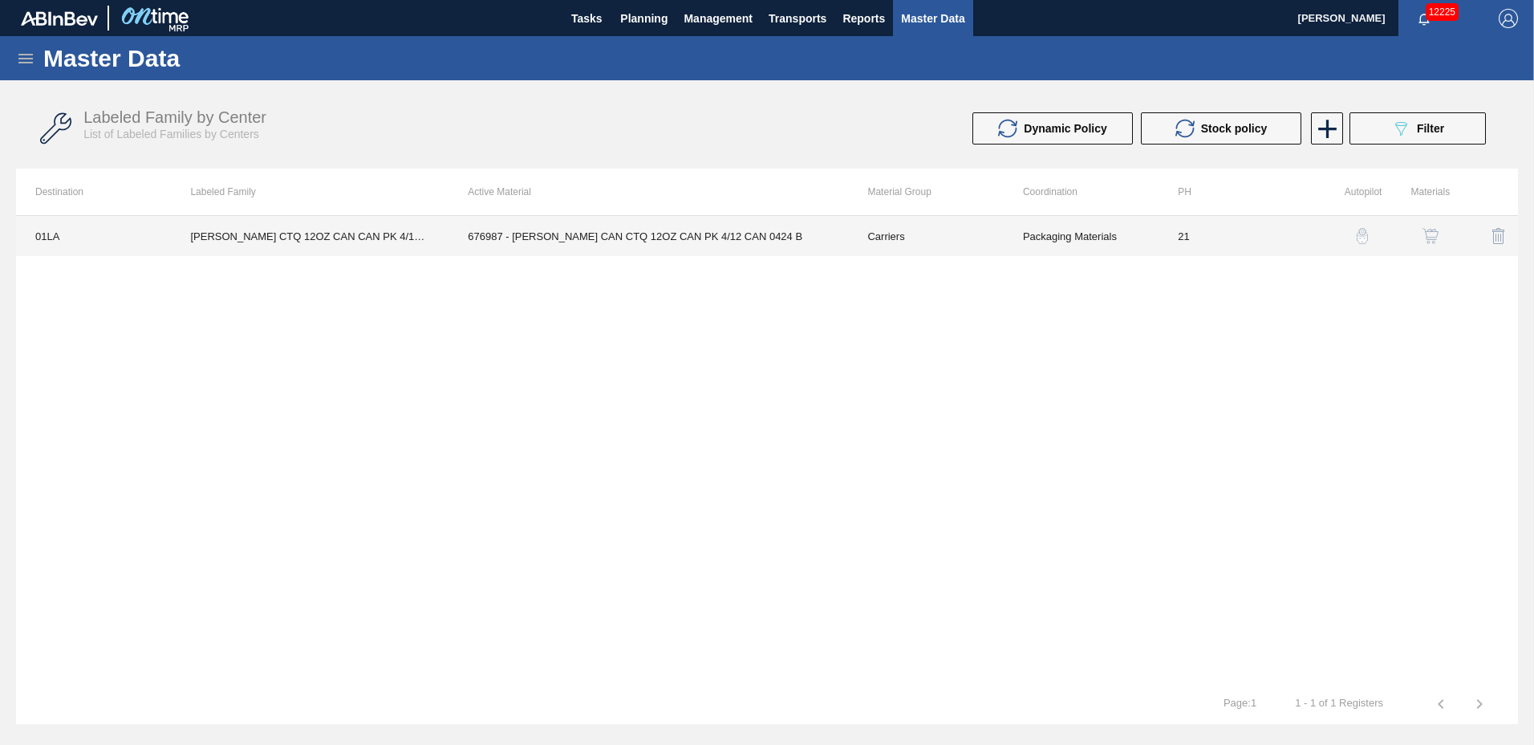
click at [694, 235] on td "676987 - CARR CAN CTQ 12OZ CAN PK 4/12 CAN 0424 B" at bounding box center [649, 236] width 400 height 40
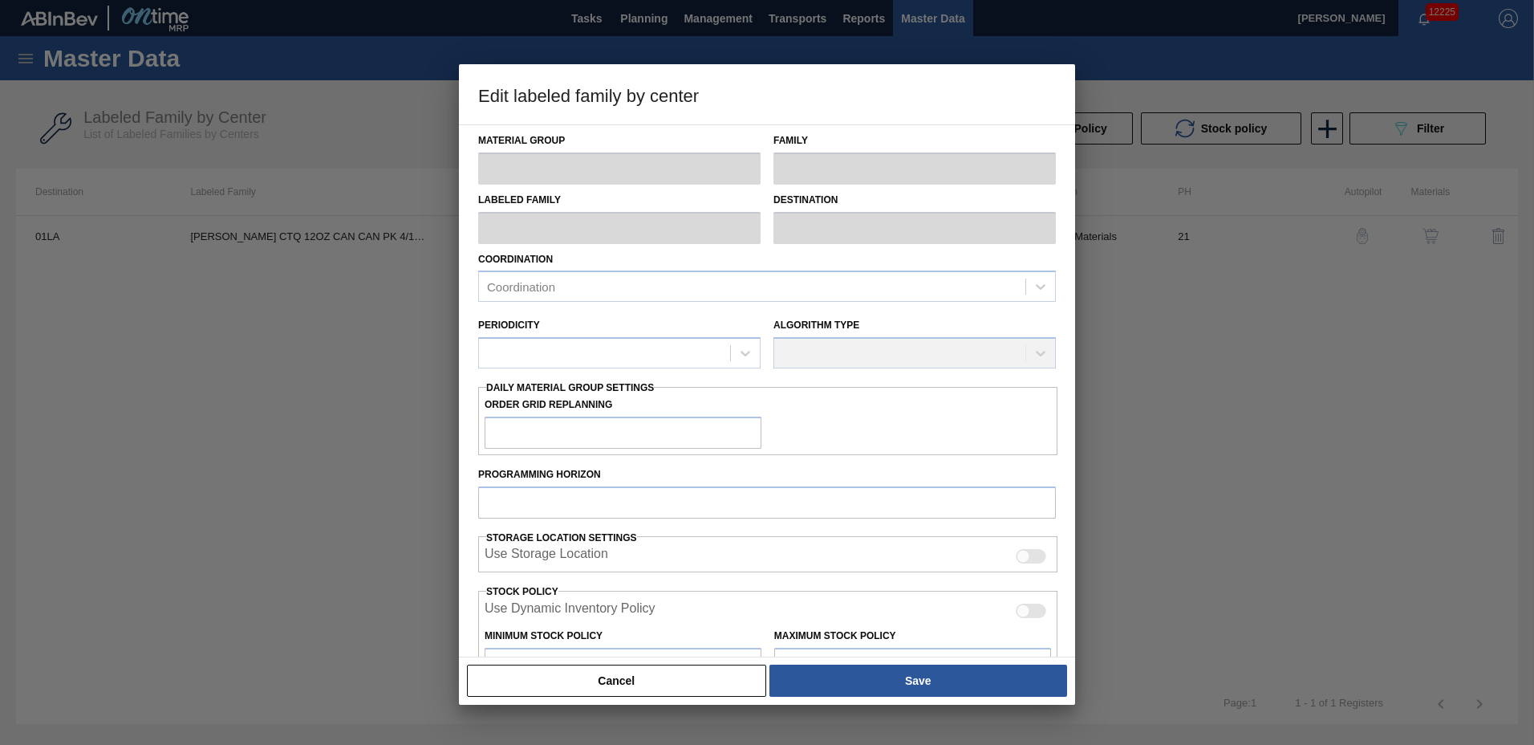
type input "Carriers"
type input "Can Carriers"
type input "CARR CTQ 12OZ CAN CAN PK 4/12 CAN"
type input "01LA - Los Angeles Brewery"
type input "21"
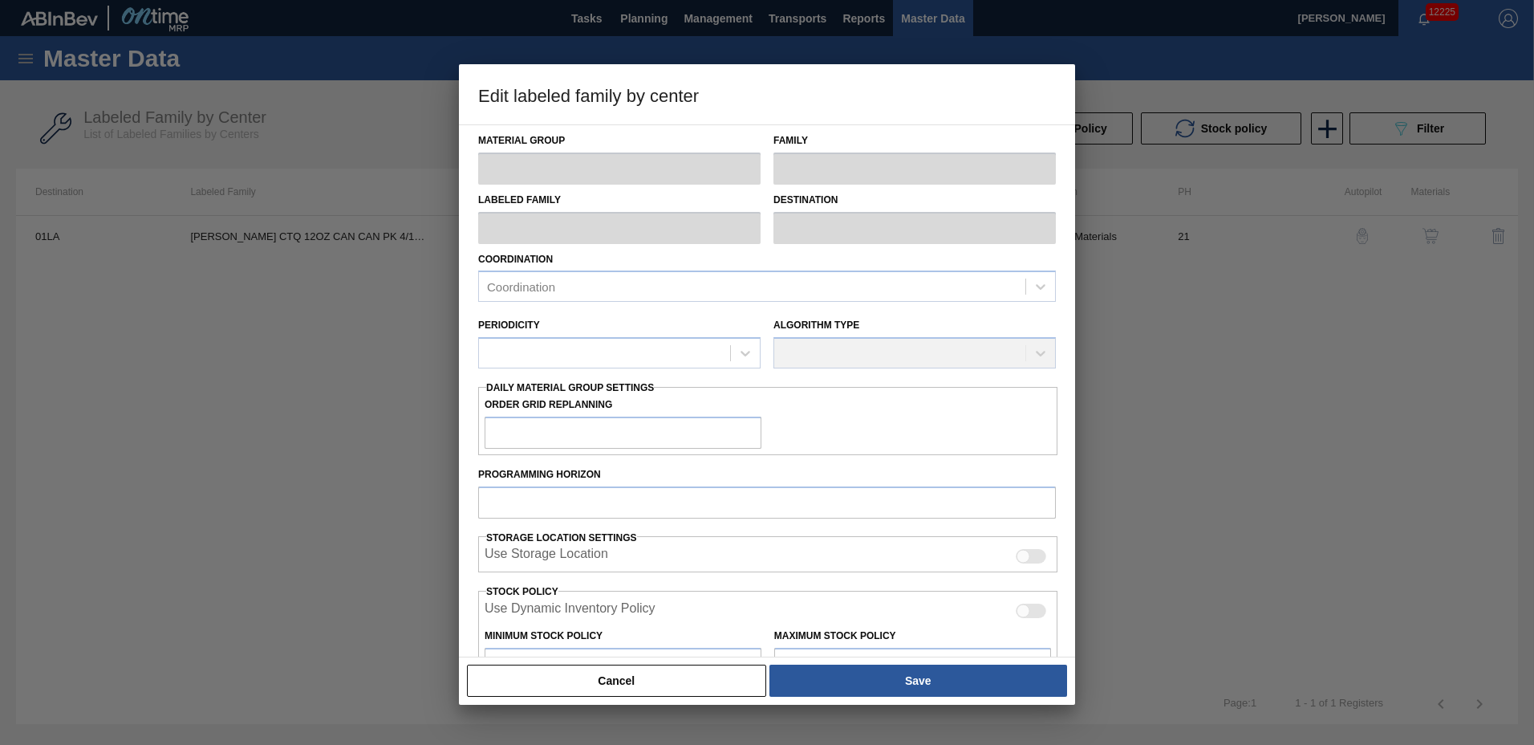
type input "7,000"
type input "823,051"
type input "20"
type input "170,210"
checkbox input "true"
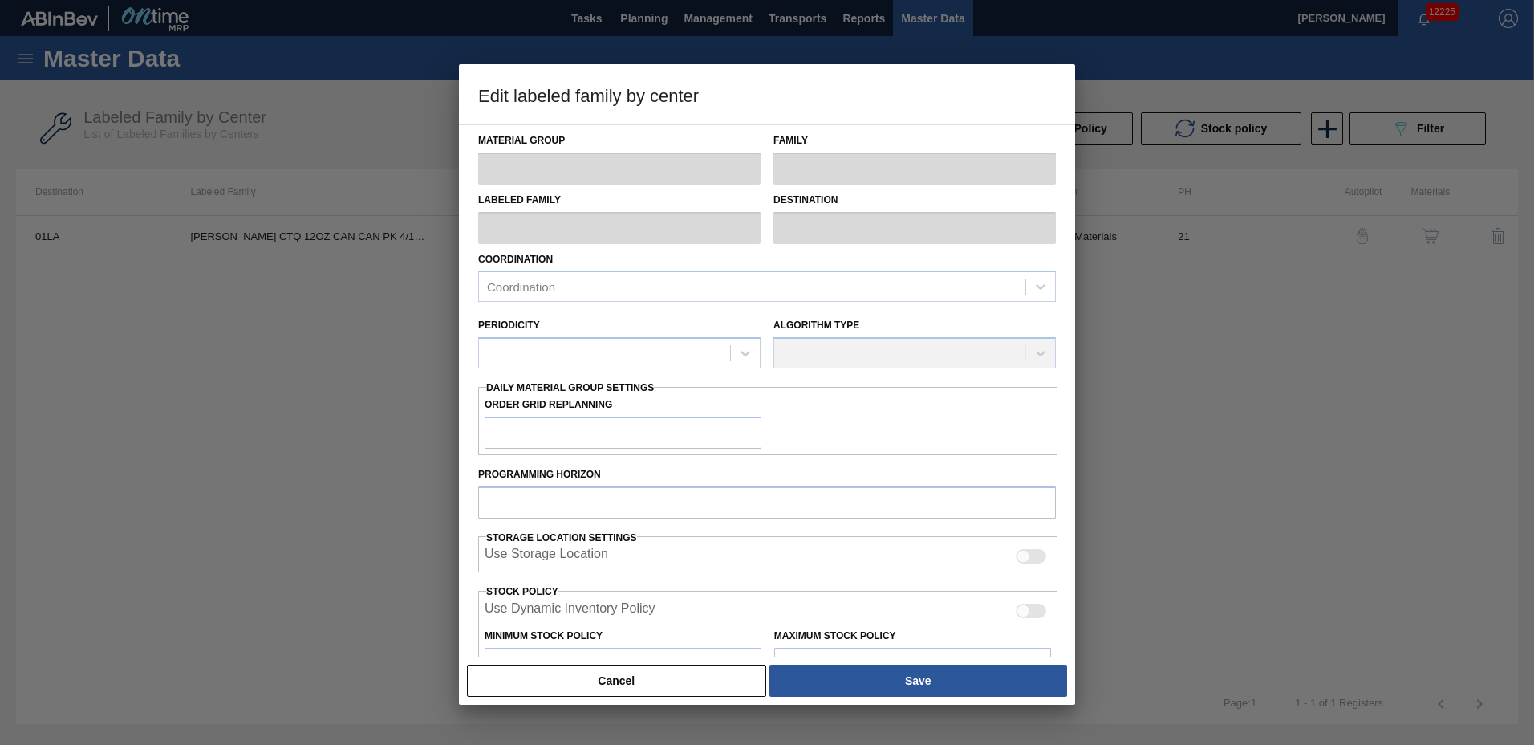
checkbox input "true"
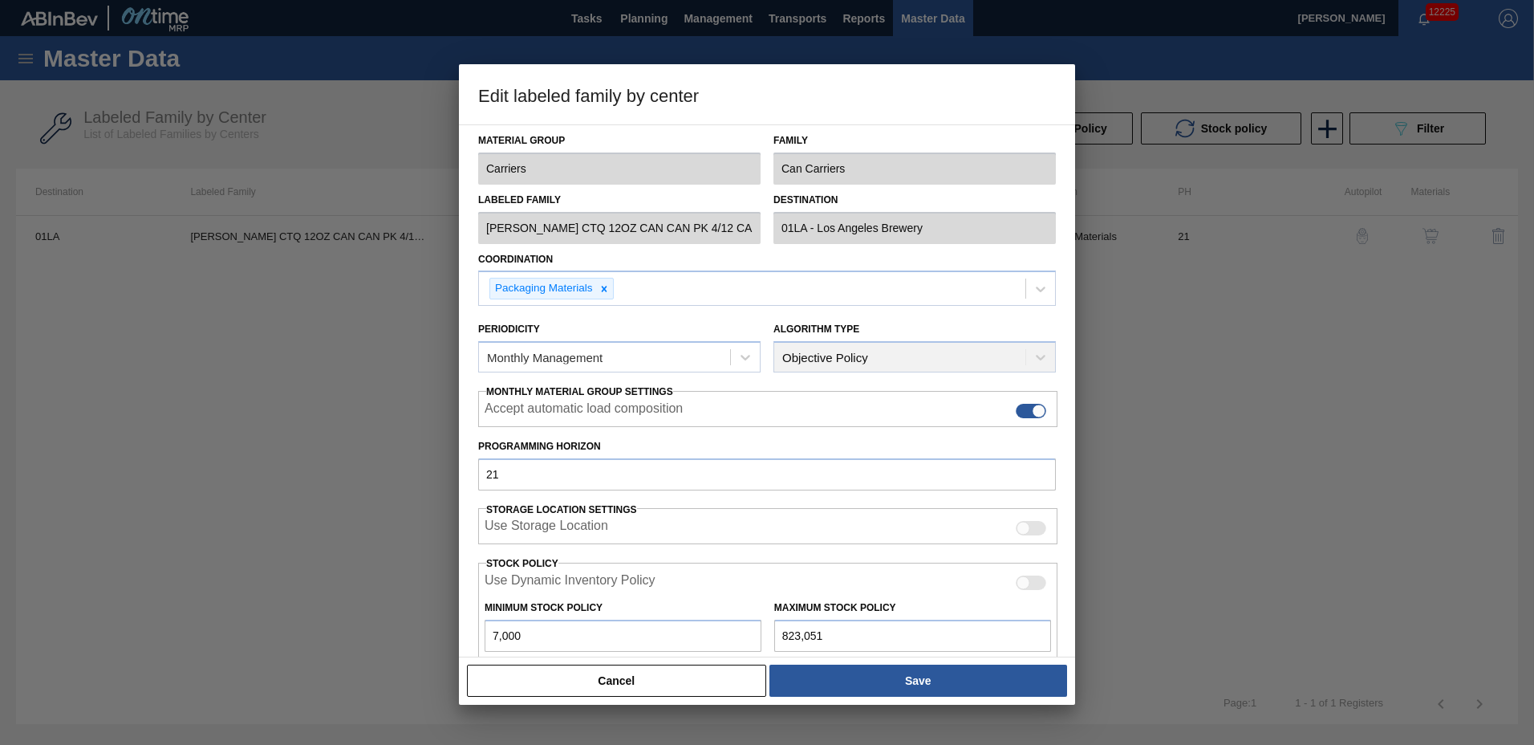
scroll to position [205, 0]
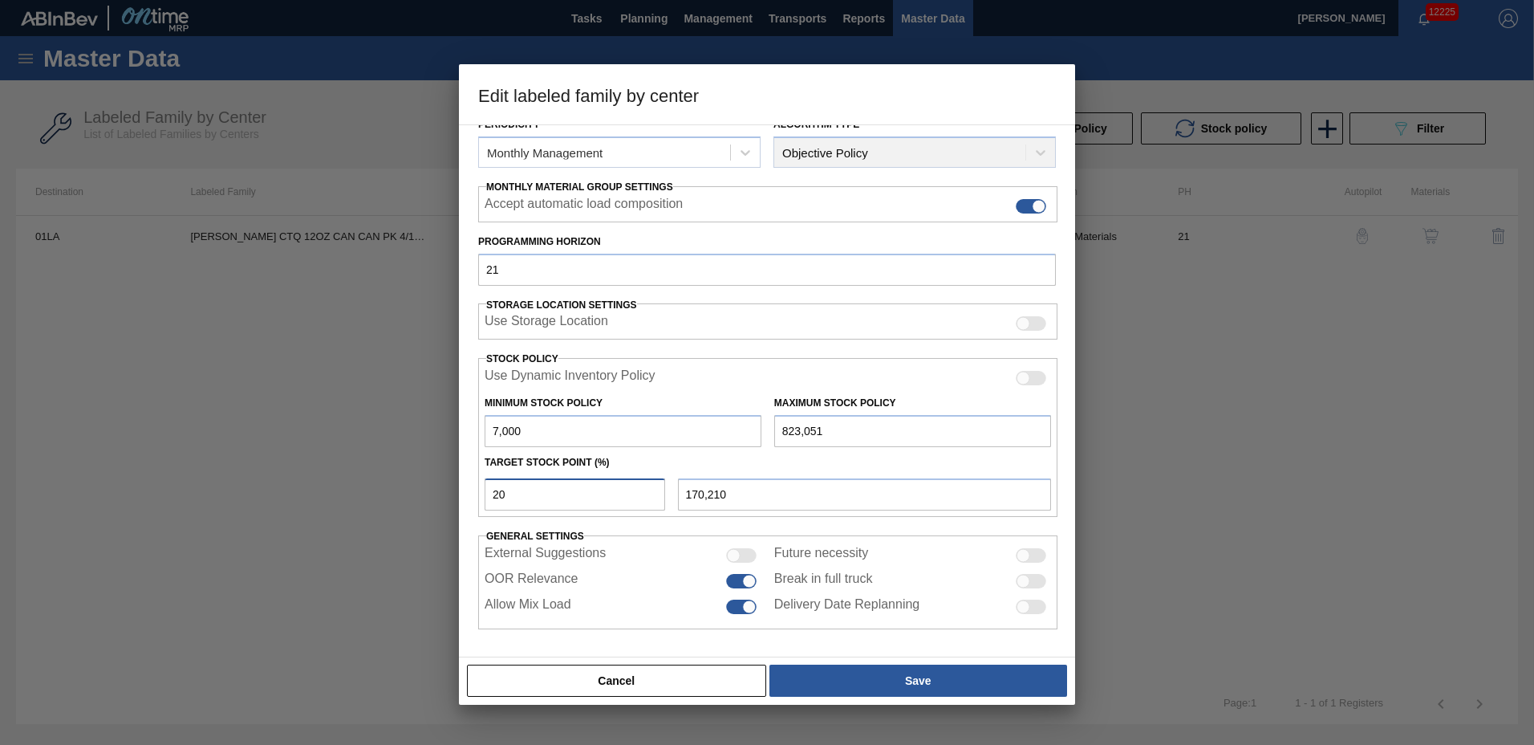
click at [579, 489] on input "20" at bounding box center [575, 494] width 181 height 32
type input "2"
type input "23,321"
type input "25"
type input "211,013"
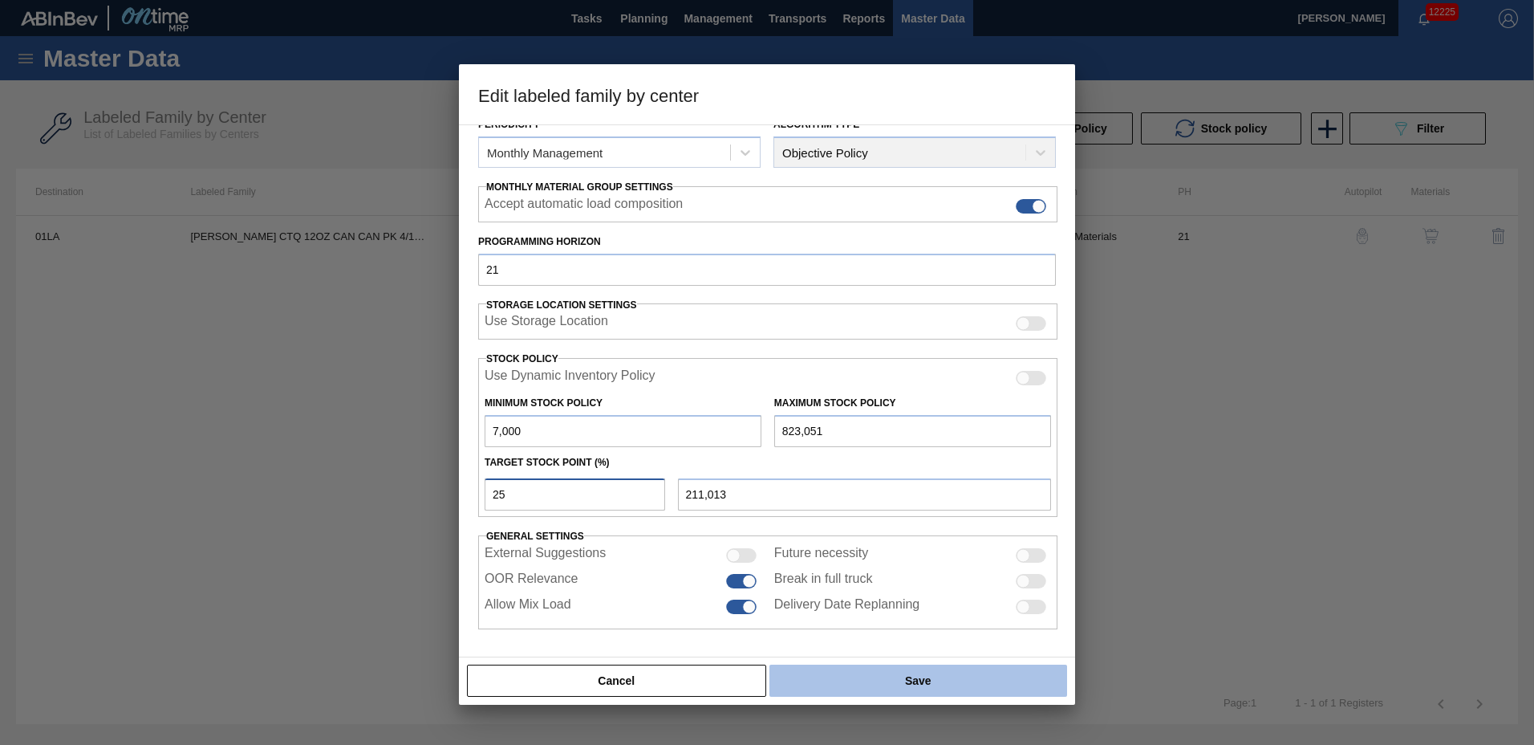
type input "25"
click at [908, 685] on button "Save" at bounding box center [919, 680] width 298 height 32
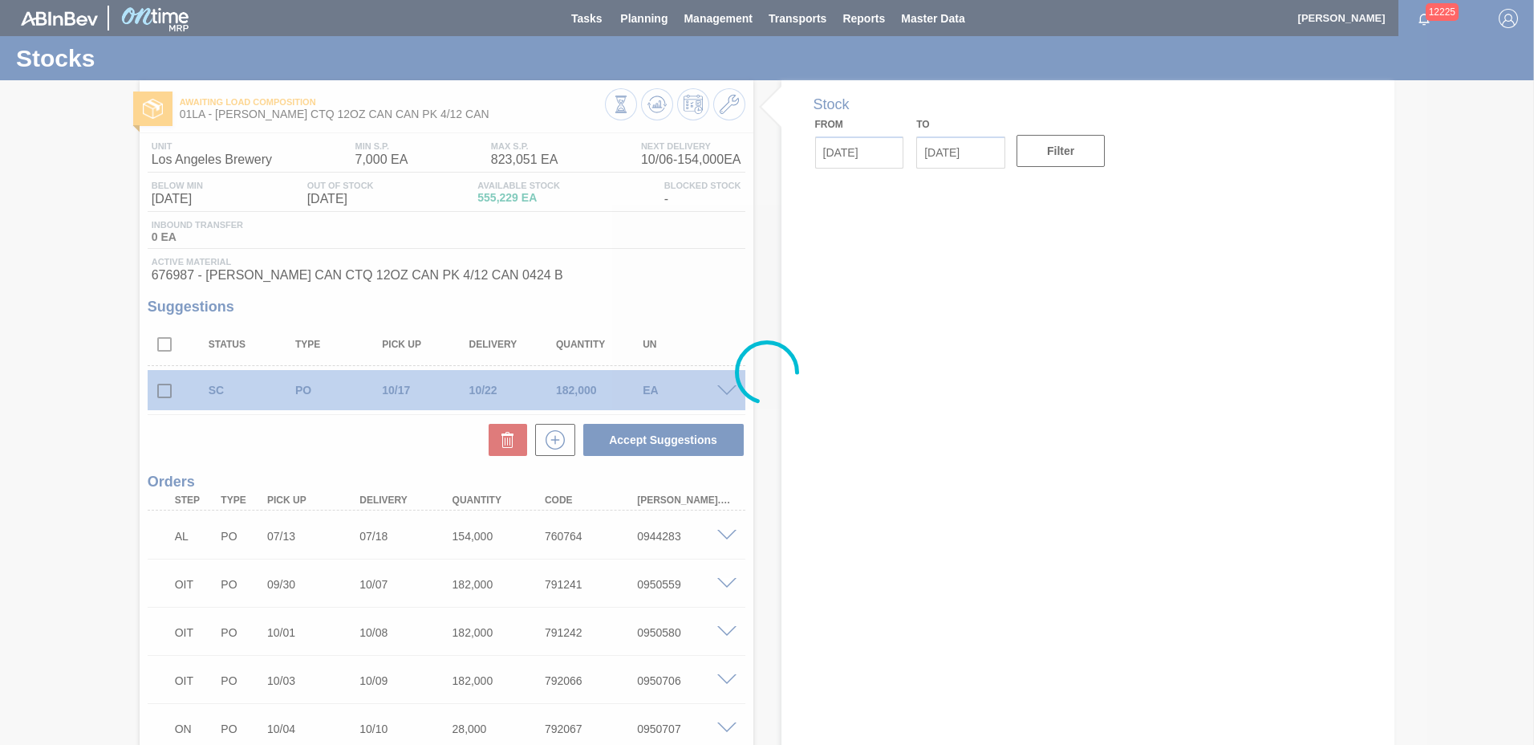
click at [656, 104] on div at bounding box center [767, 372] width 1534 height 745
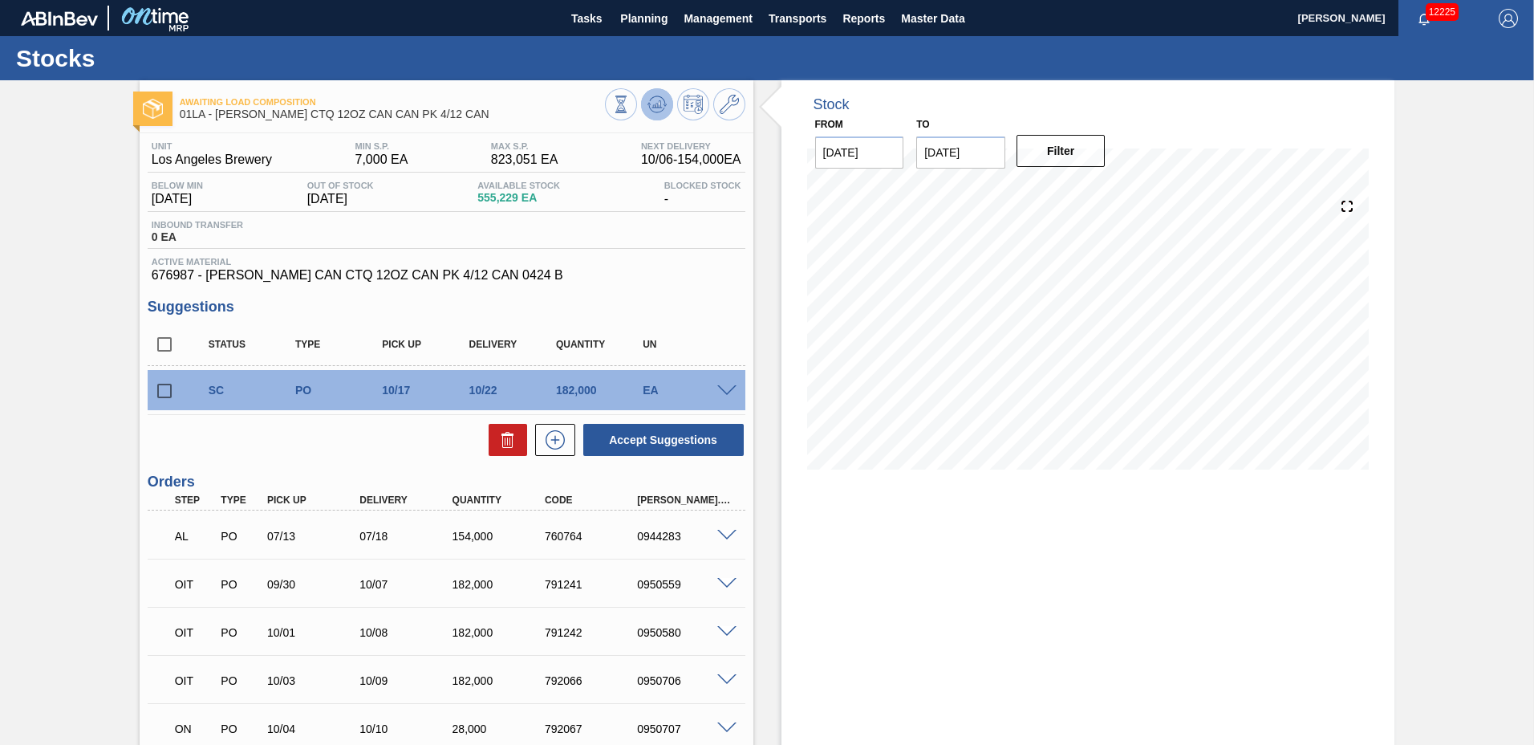
click at [648, 102] on icon at bounding box center [657, 104] width 19 height 19
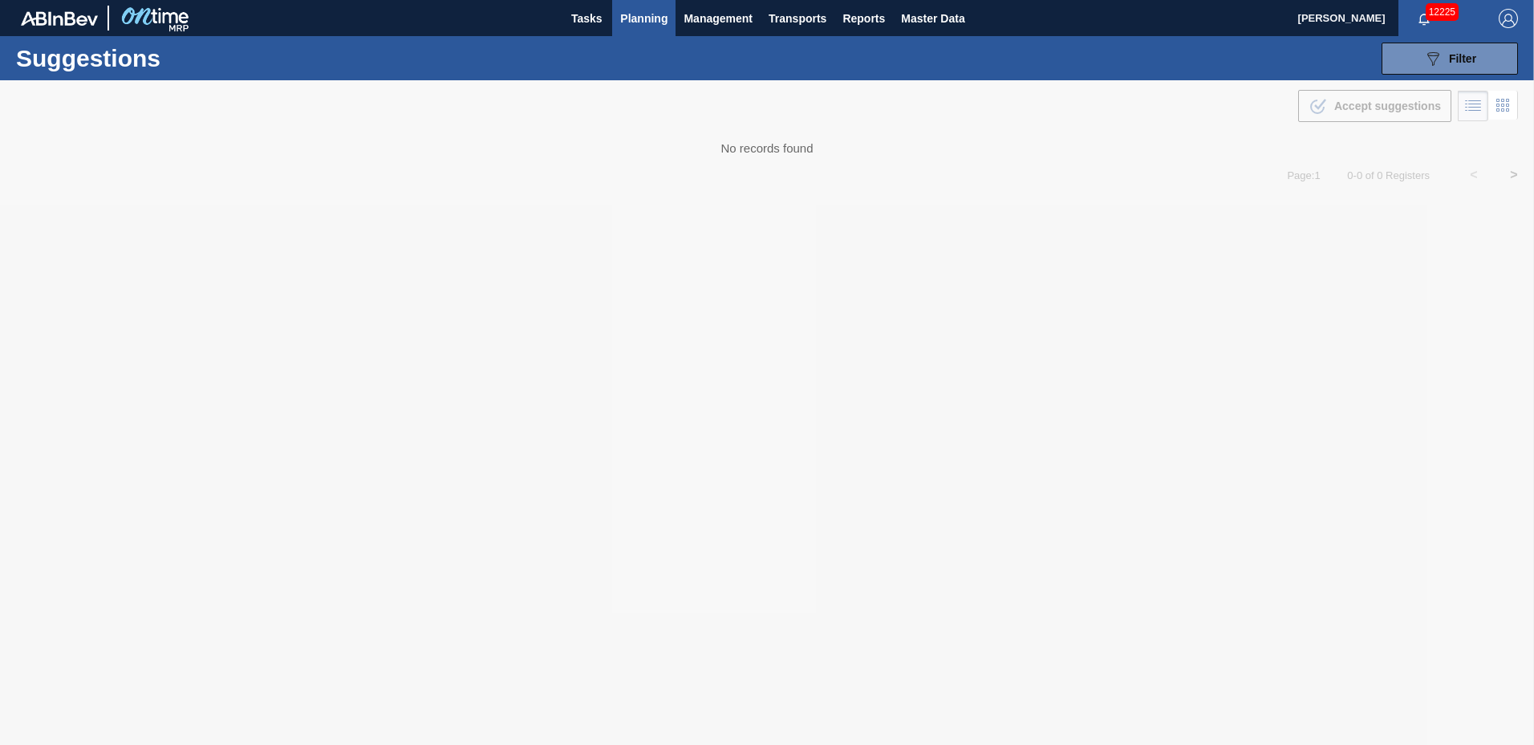
type to "01/02/2026"
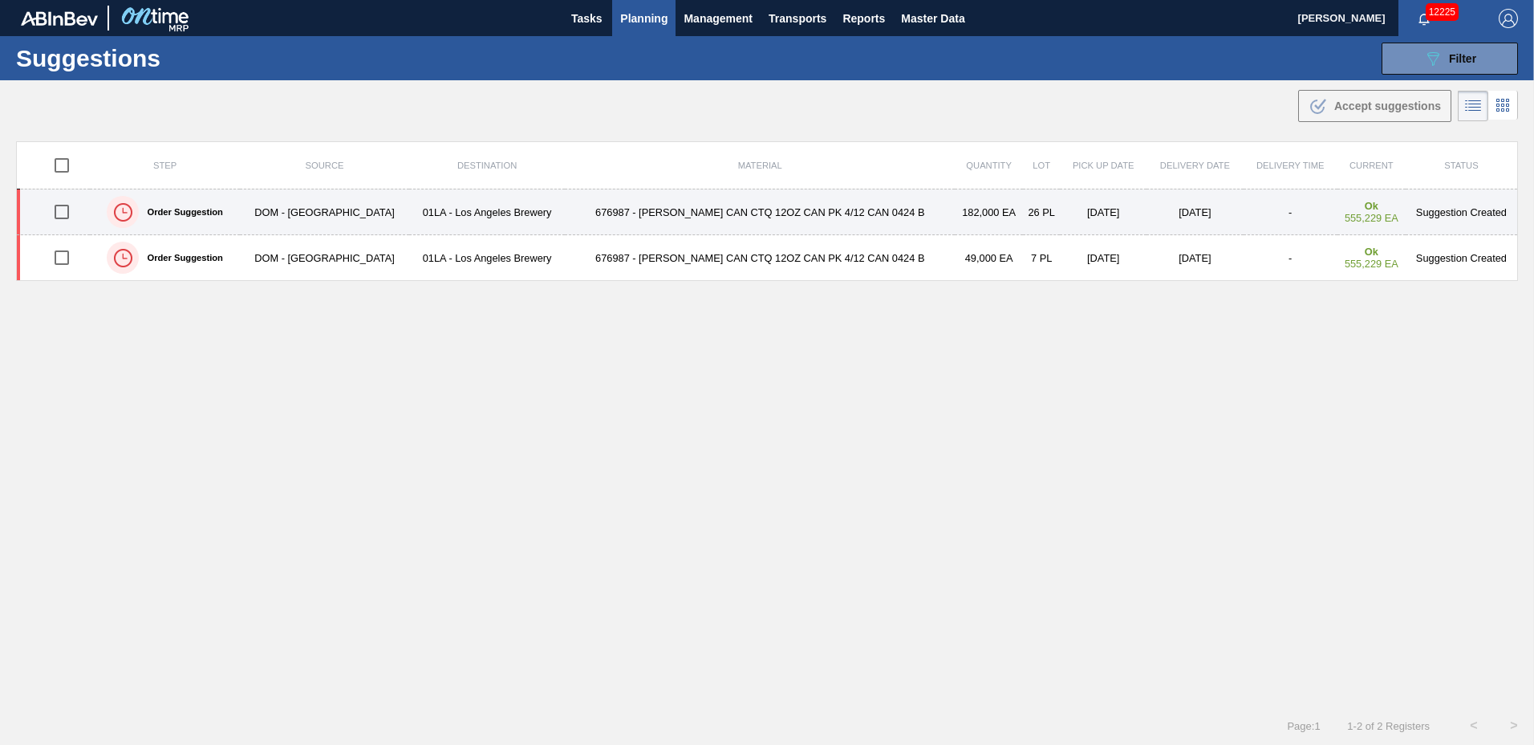
click at [57, 211] on input "checkbox" at bounding box center [62, 212] width 34 height 34
checkbox input "true"
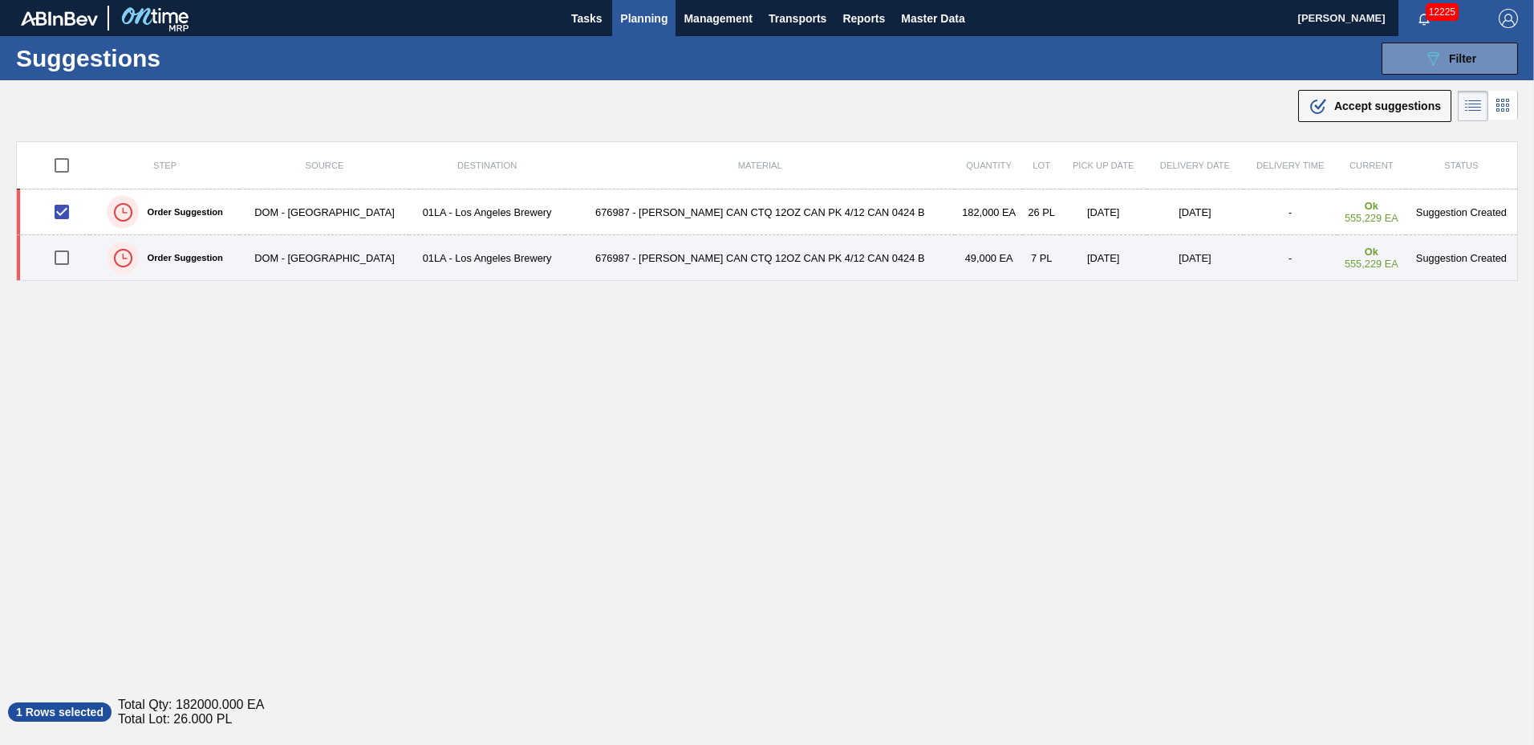
click at [60, 253] on input "checkbox" at bounding box center [62, 258] width 34 height 34
checkbox input "true"
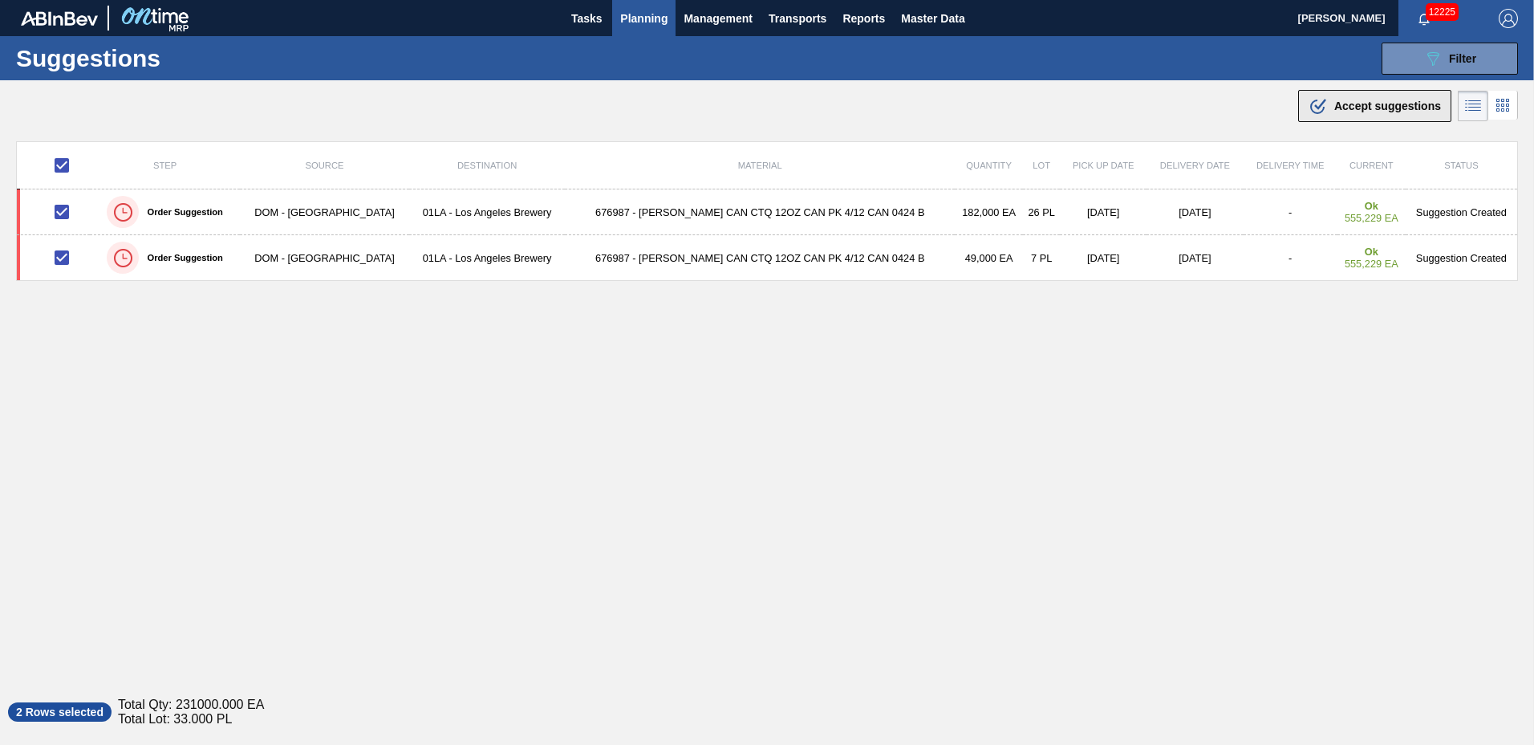
click at [1363, 97] on div ".b{fill:var(--color-action-default)} Accept suggestions" at bounding box center [1375, 105] width 132 height 19
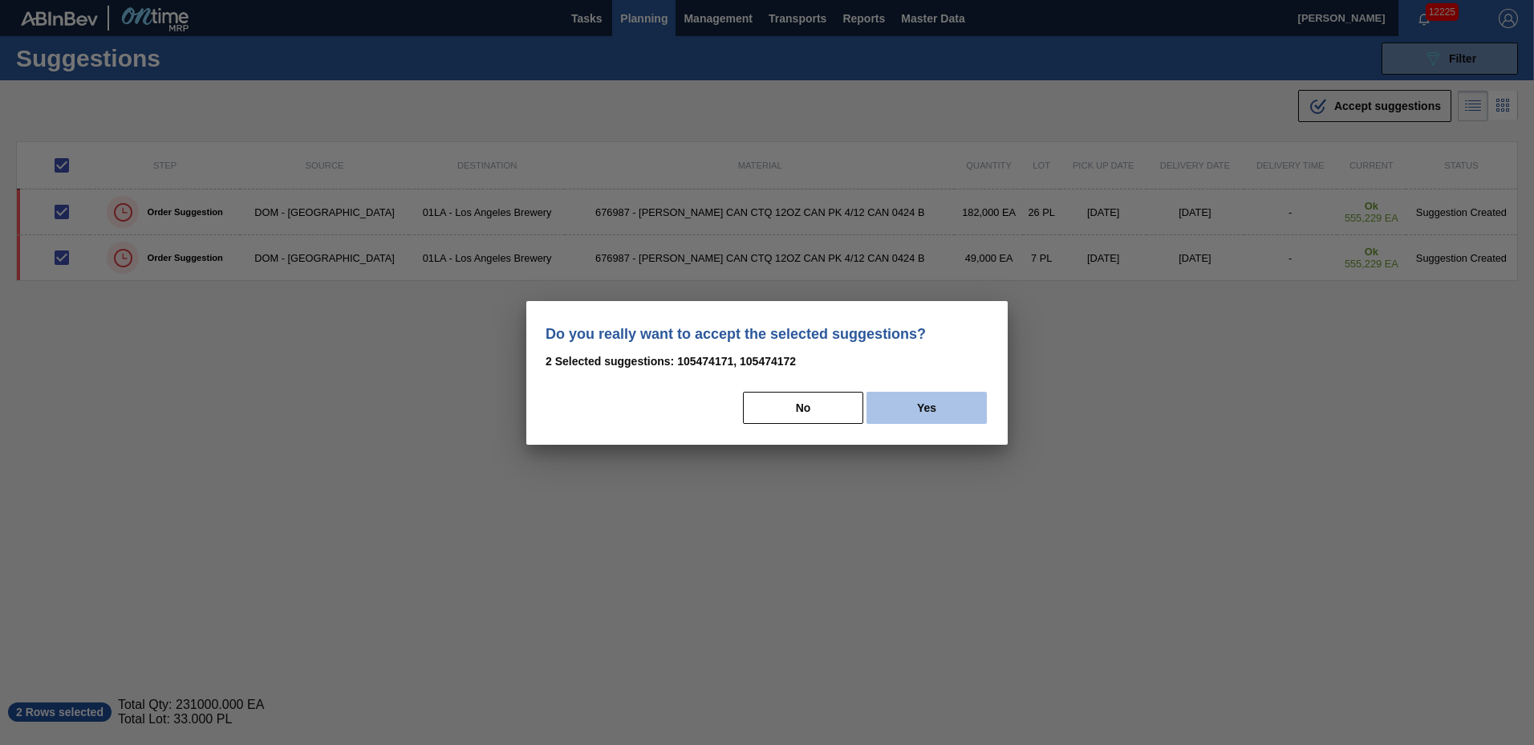
click at [879, 395] on button "Yes" at bounding box center [927, 408] width 120 height 32
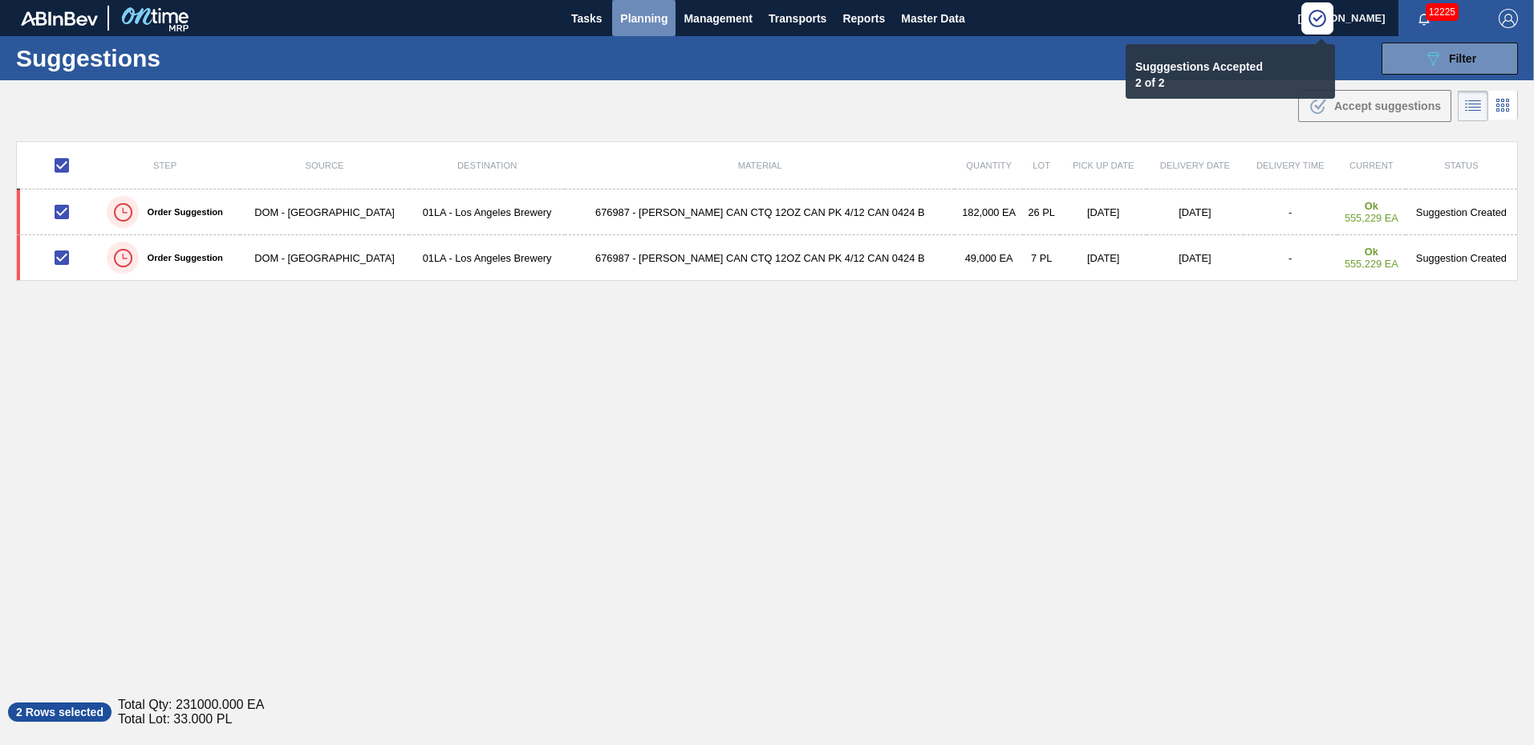
click at [643, 16] on span "Planning" at bounding box center [643, 18] width 47 height 19
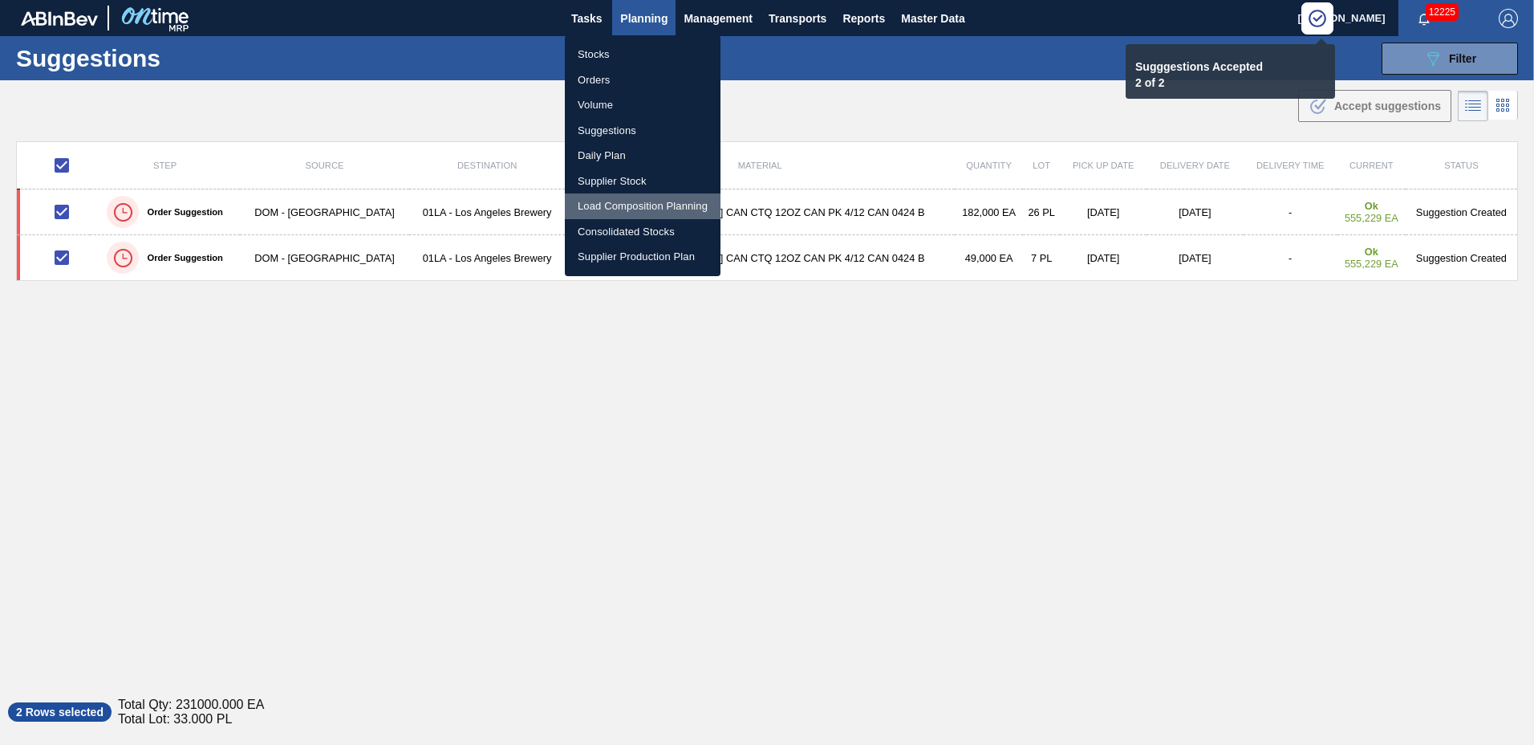
click at [612, 207] on li "Load Composition Planning" at bounding box center [643, 206] width 156 height 26
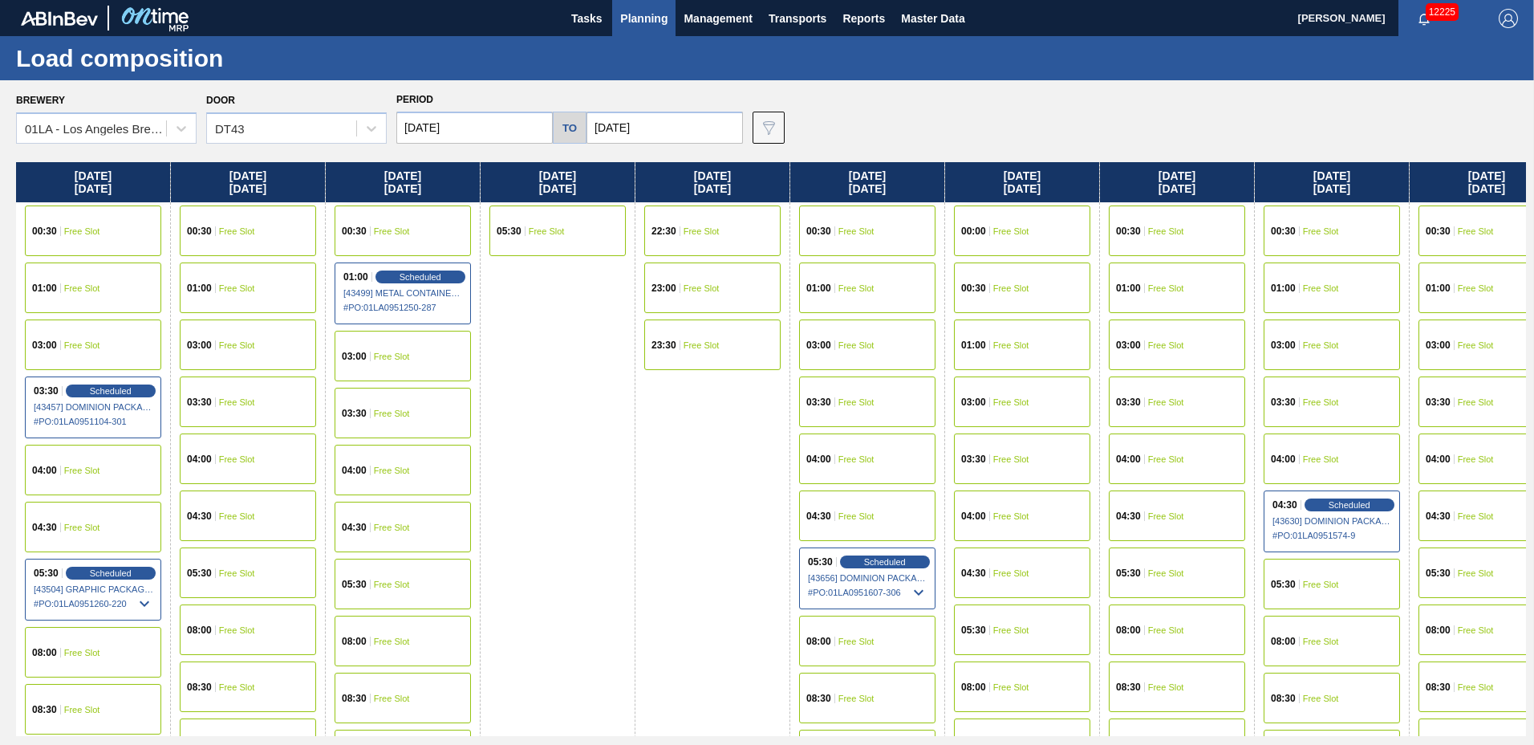
click at [999, 625] on span "Free Slot" at bounding box center [1011, 630] width 36 height 10
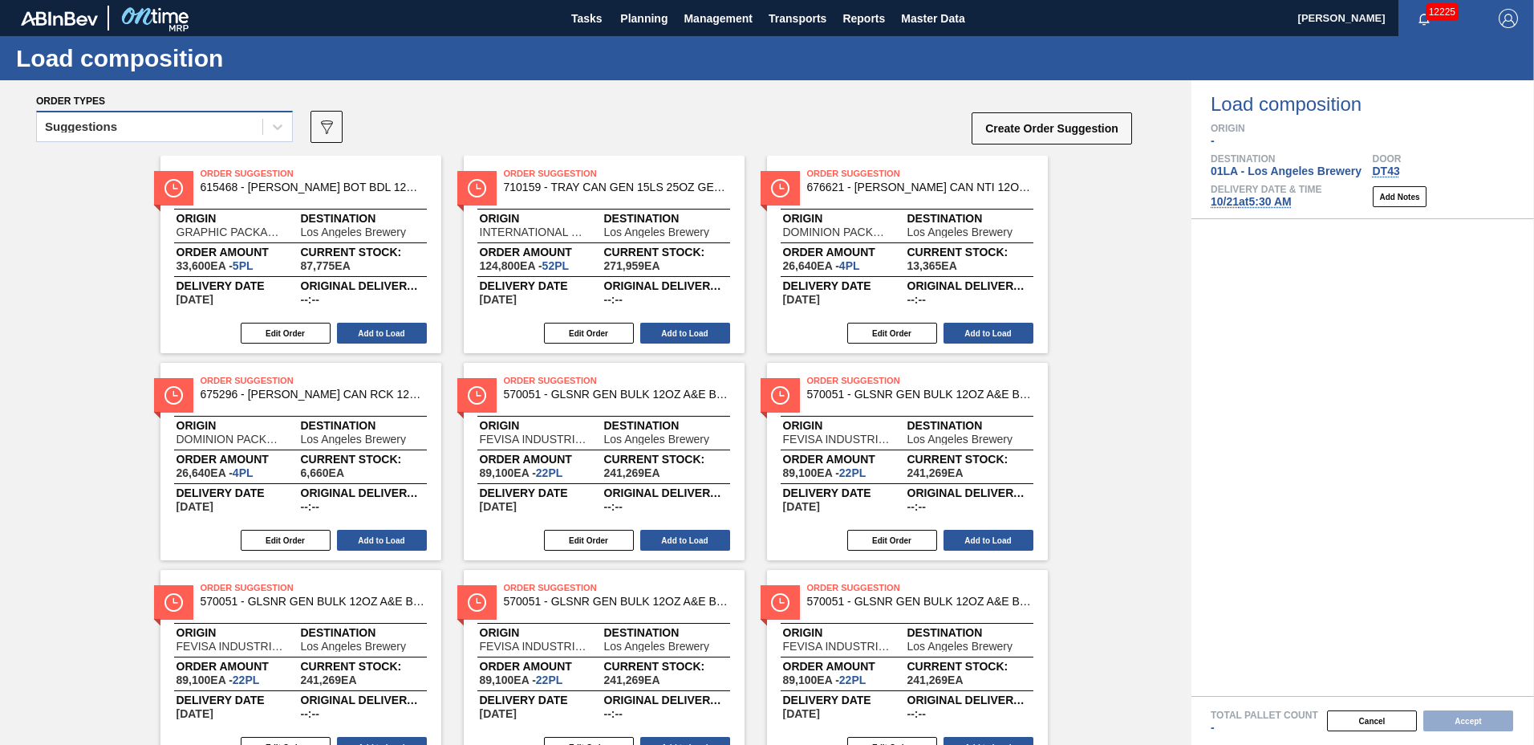
click at [140, 127] on div "Suggestions" at bounding box center [150, 127] width 226 height 23
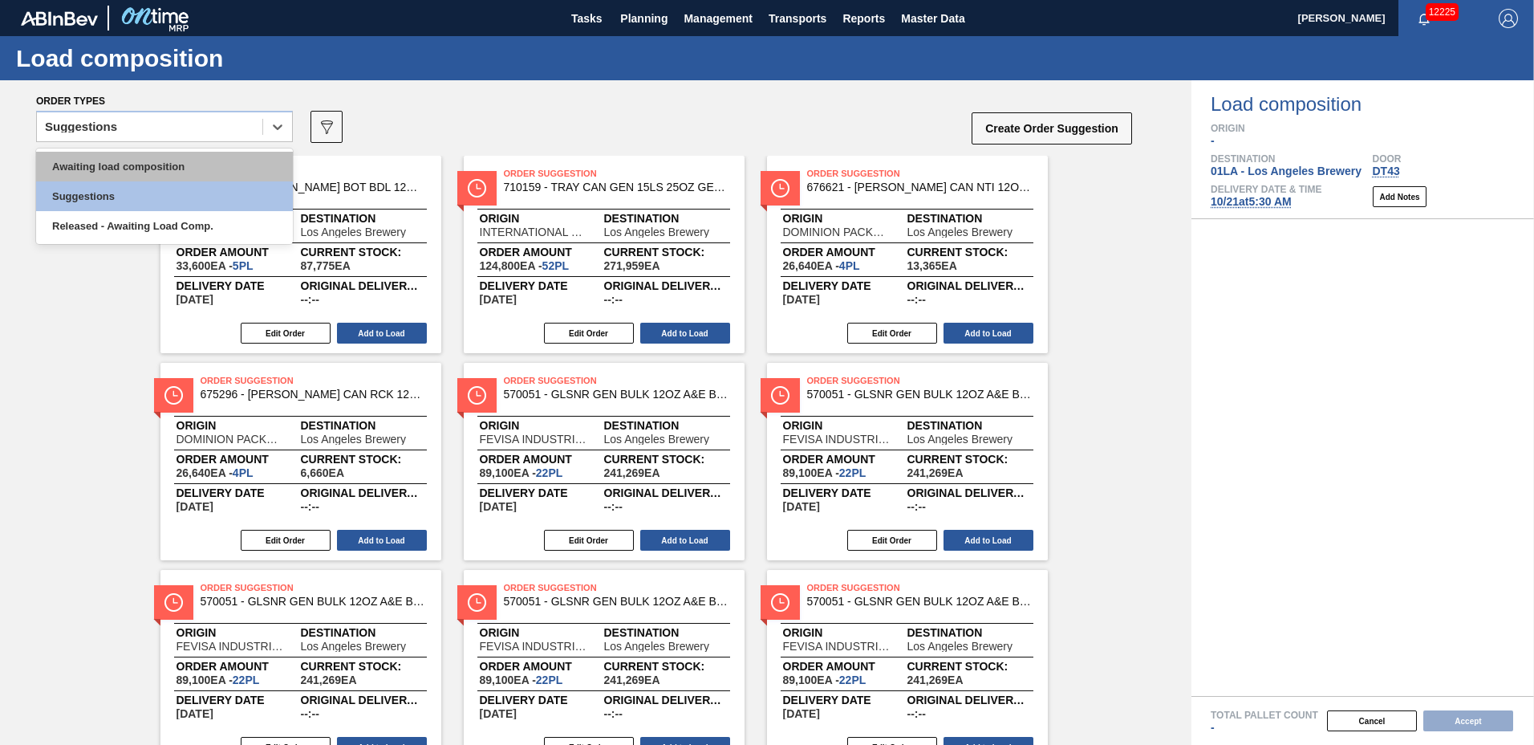
click at [136, 167] on div "Awaiting load composition" at bounding box center [164, 167] width 257 height 30
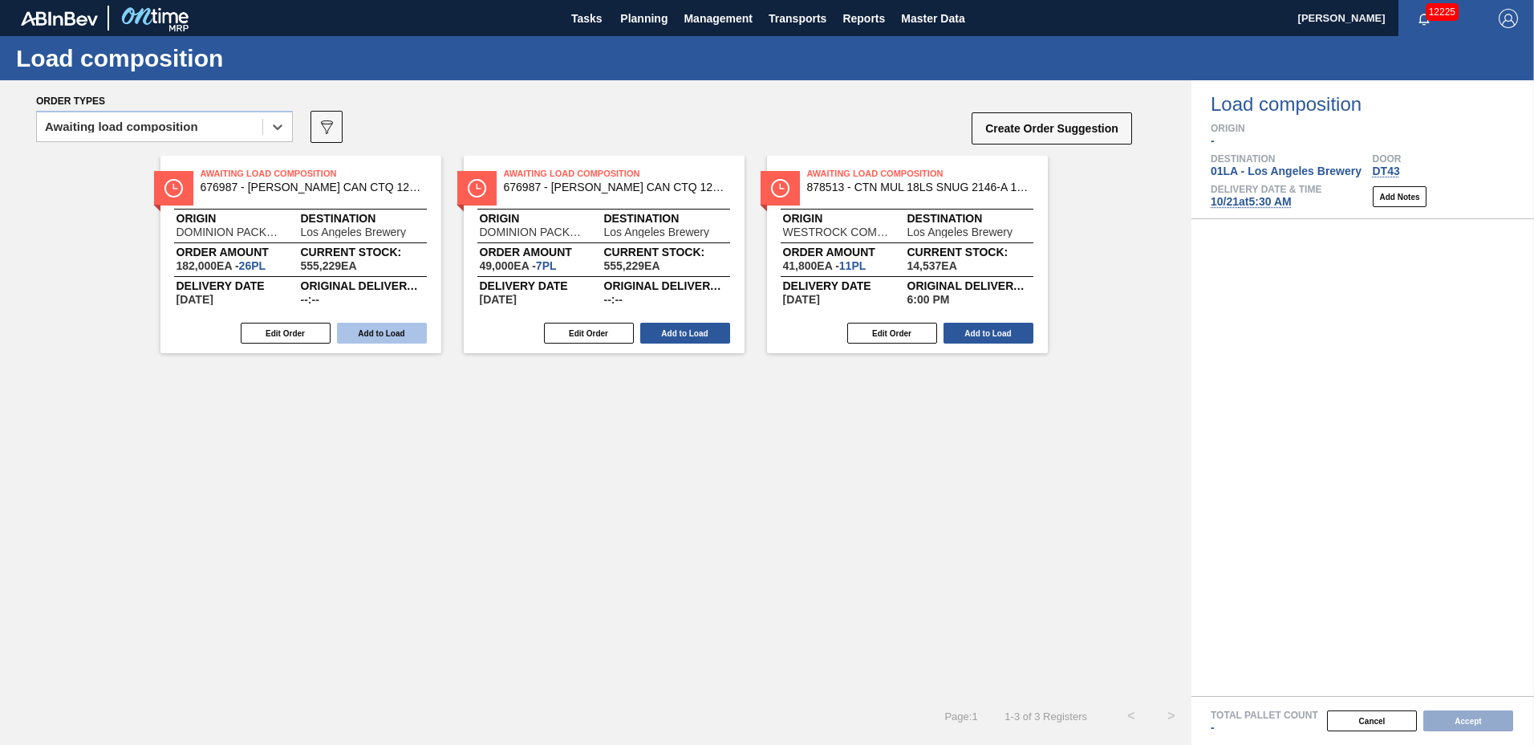
click at [396, 330] on button "Add to Load" at bounding box center [382, 333] width 90 height 21
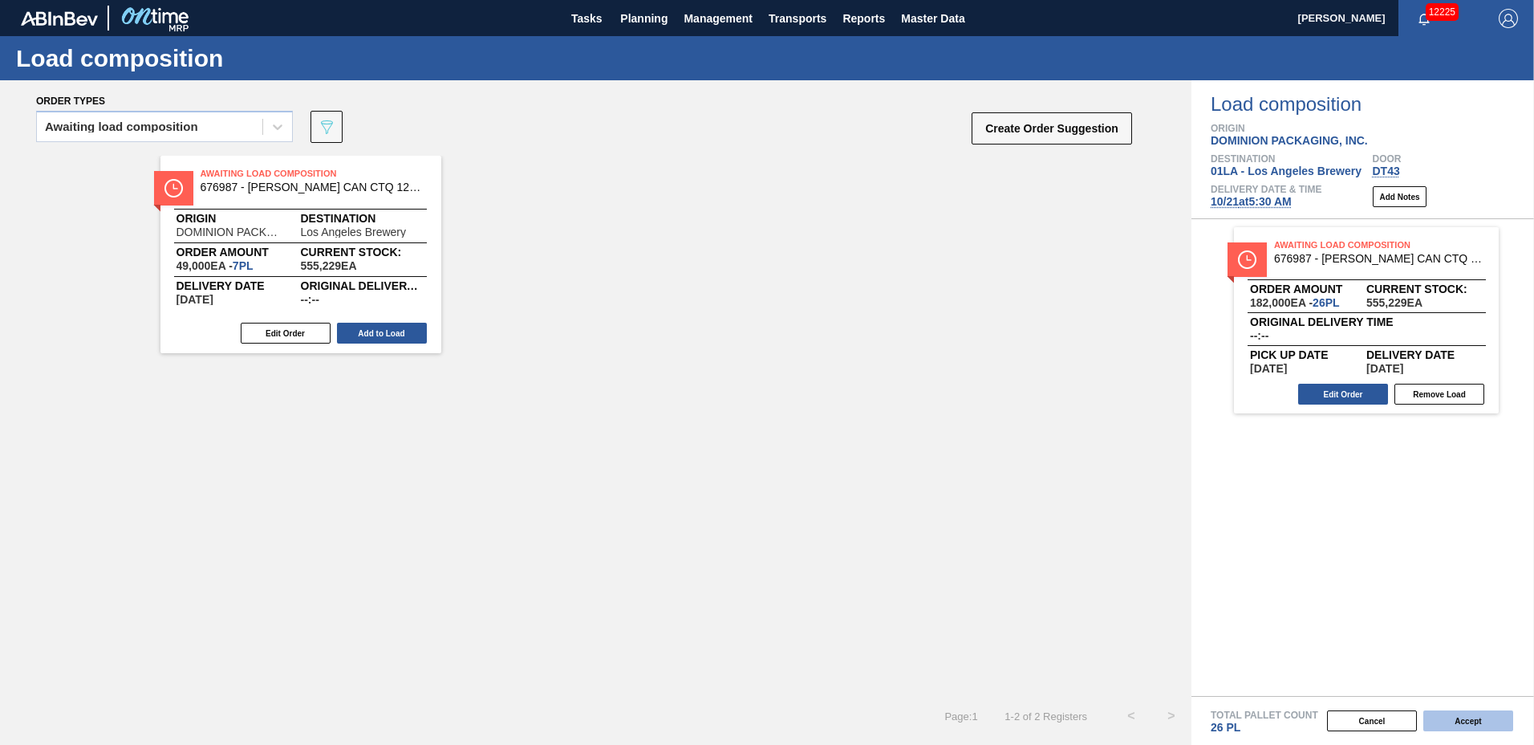
click at [1467, 720] on button "Accept" at bounding box center [1469, 720] width 90 height 21
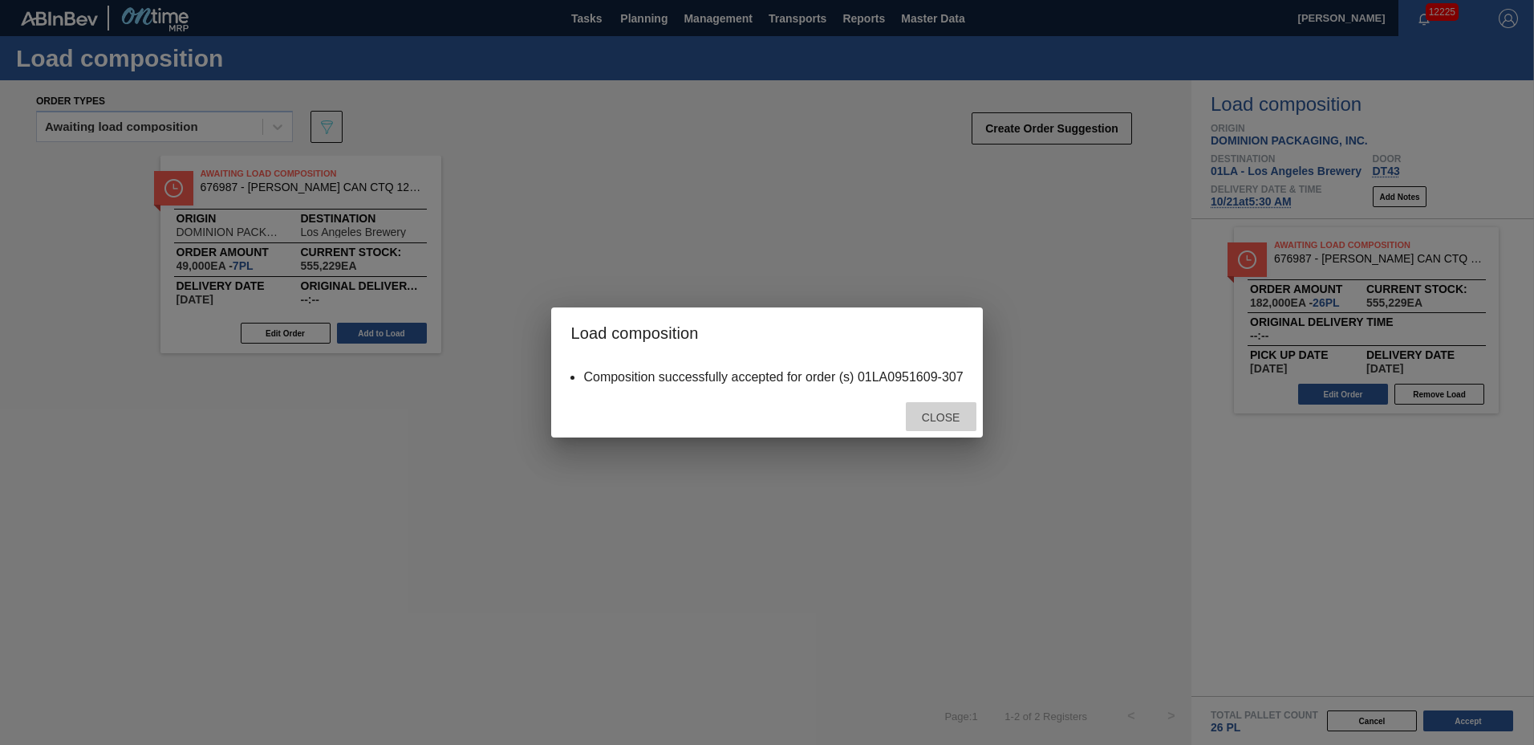
click at [926, 415] on span "Close" at bounding box center [940, 417] width 63 height 13
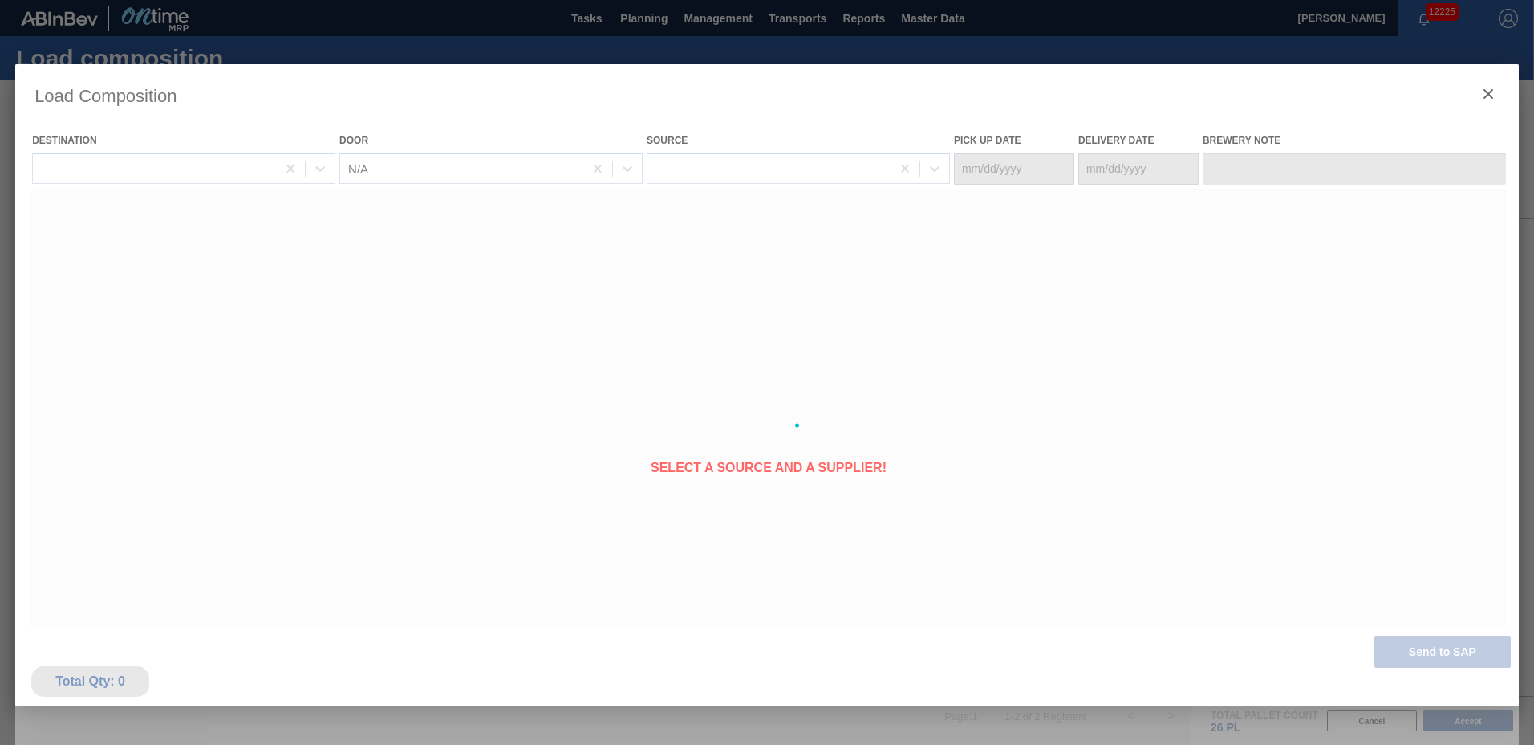
type Date "[DATE]"
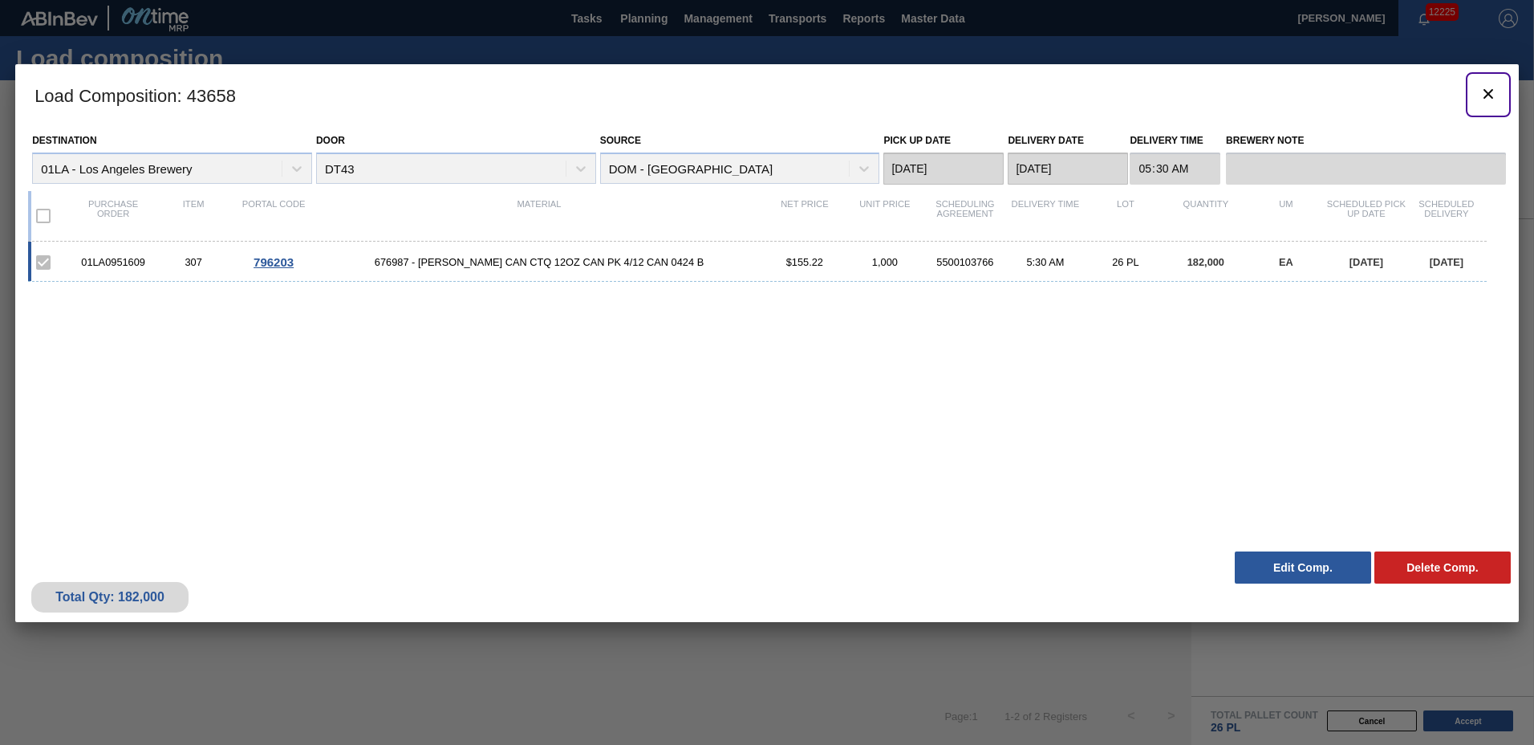
click at [1488, 92] on icon "botão de ícone" at bounding box center [1489, 94] width 10 height 10
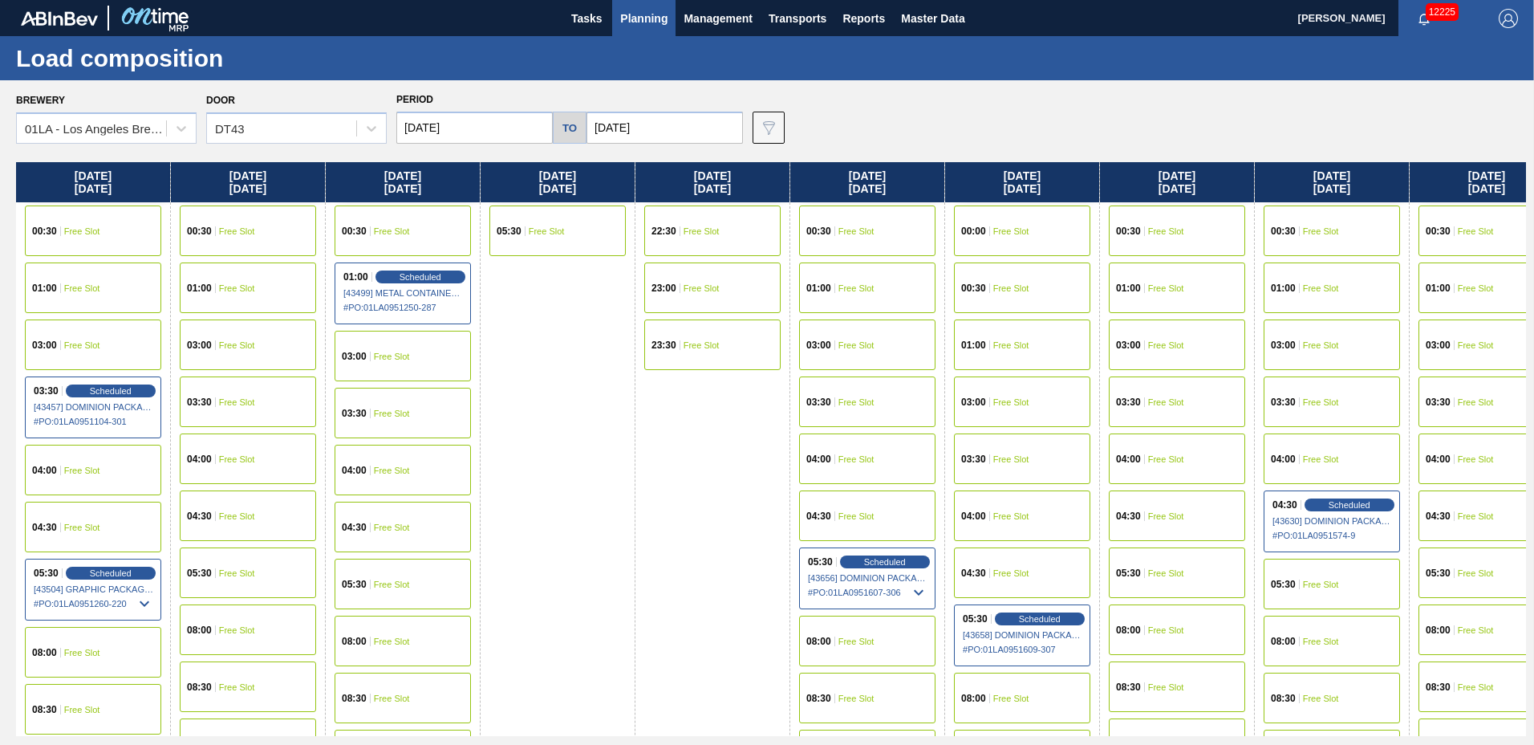
click at [1189, 556] on div "05:30 Free Slot" at bounding box center [1177, 572] width 136 height 51
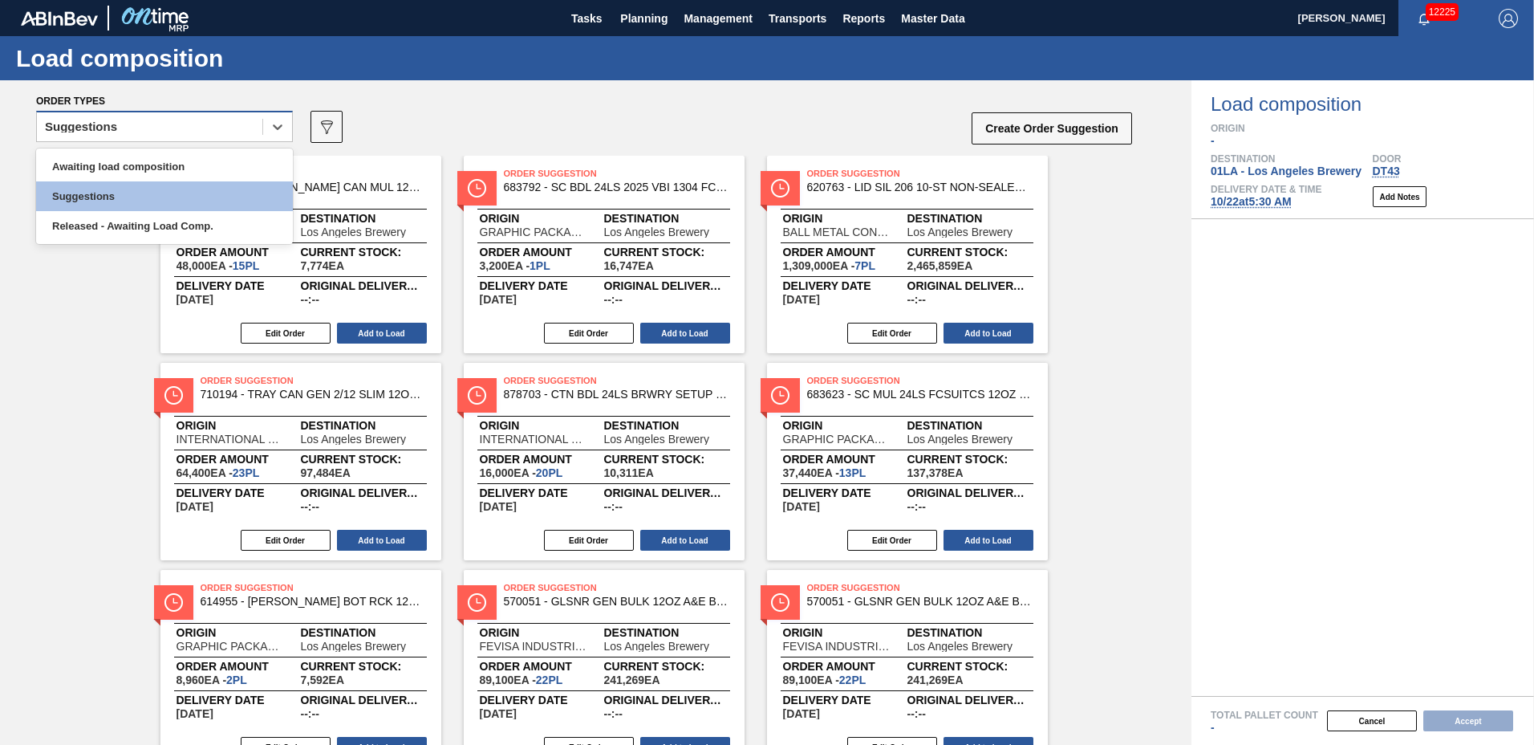
click at [185, 128] on div "Suggestions" at bounding box center [150, 127] width 226 height 23
click at [219, 178] on div "Awaiting load composition" at bounding box center [164, 167] width 257 height 30
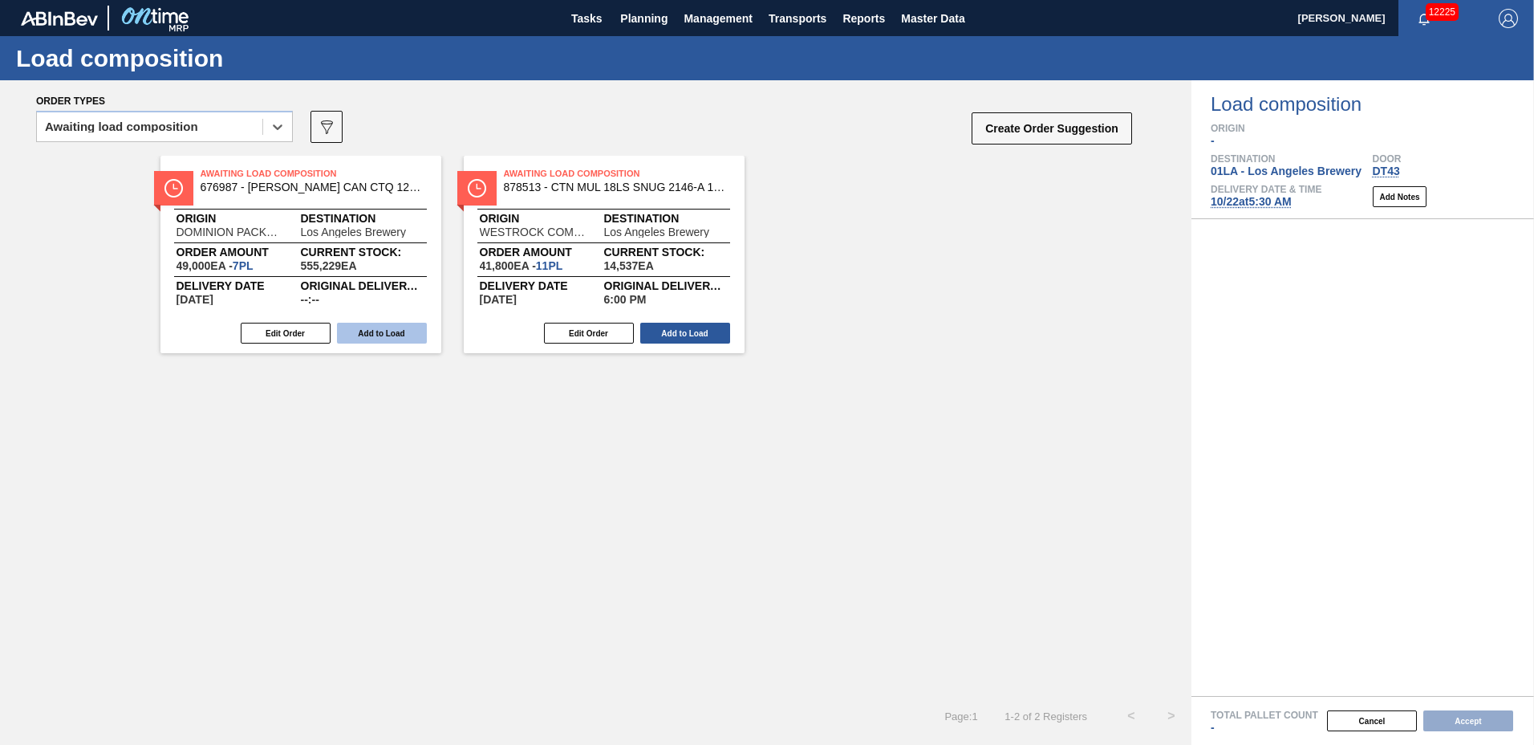
click at [375, 331] on button "Add to Load" at bounding box center [382, 333] width 90 height 21
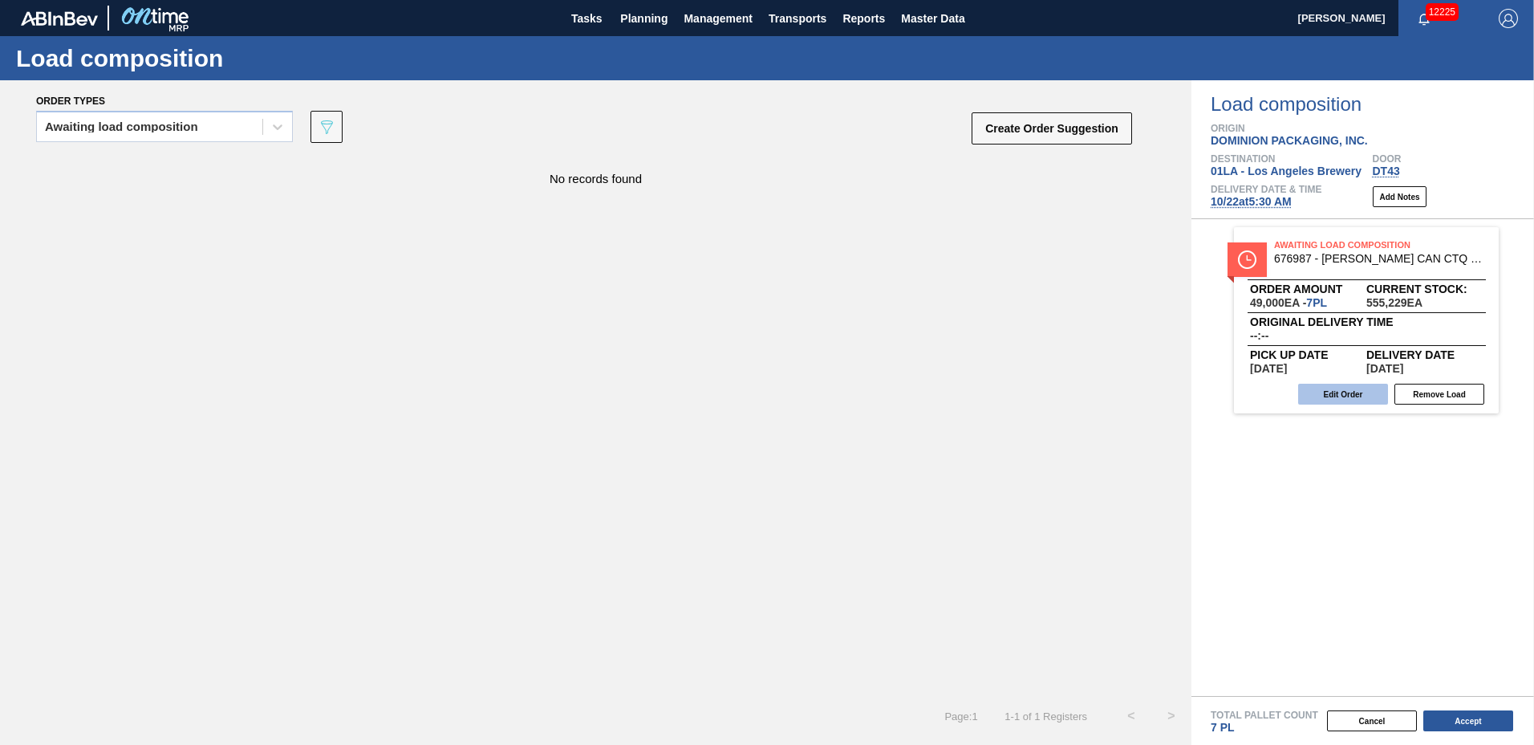
click at [1359, 391] on button "Edit Order" at bounding box center [1343, 394] width 90 height 21
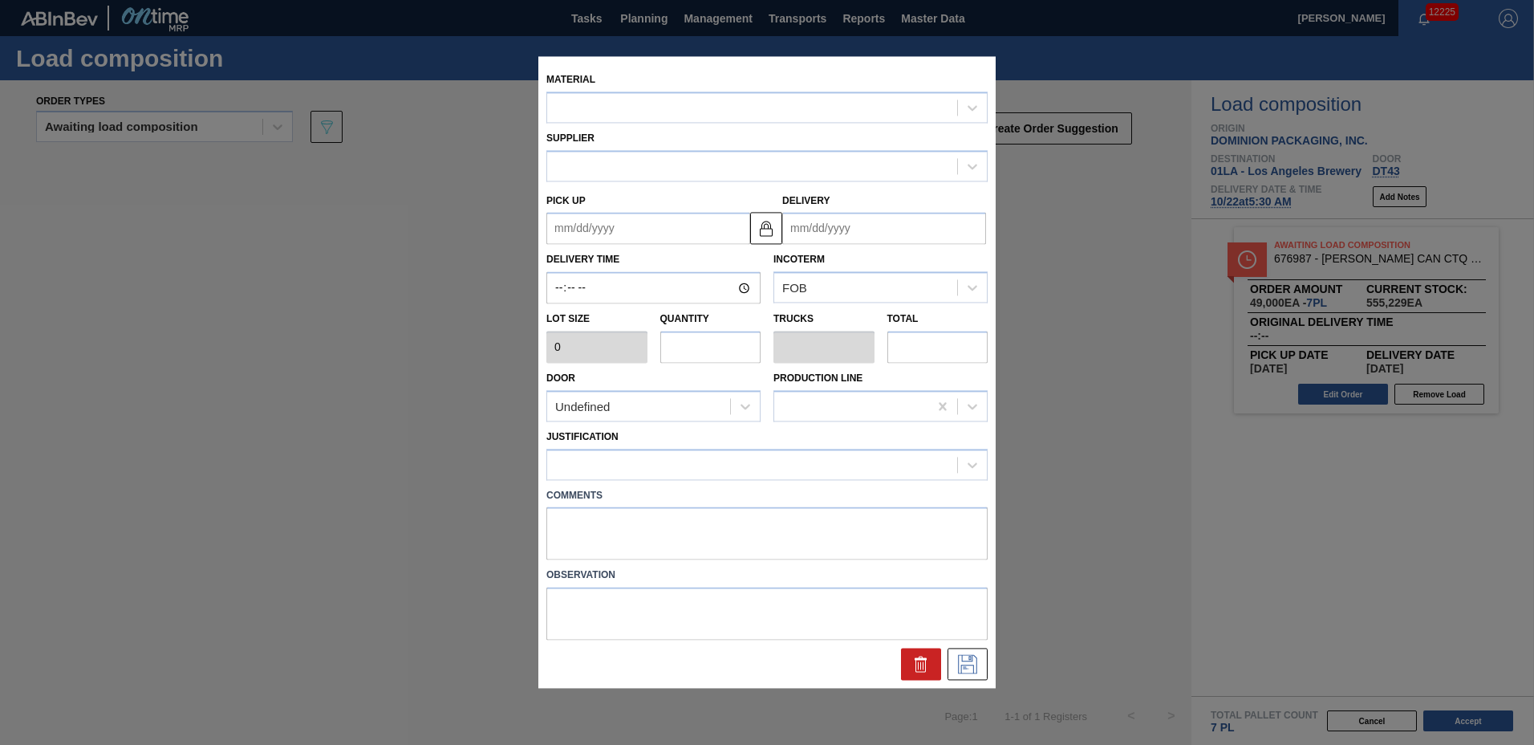
type input "7,000"
type input "7"
type input "0.269"
type input "49,000"
type up "[DATE]"
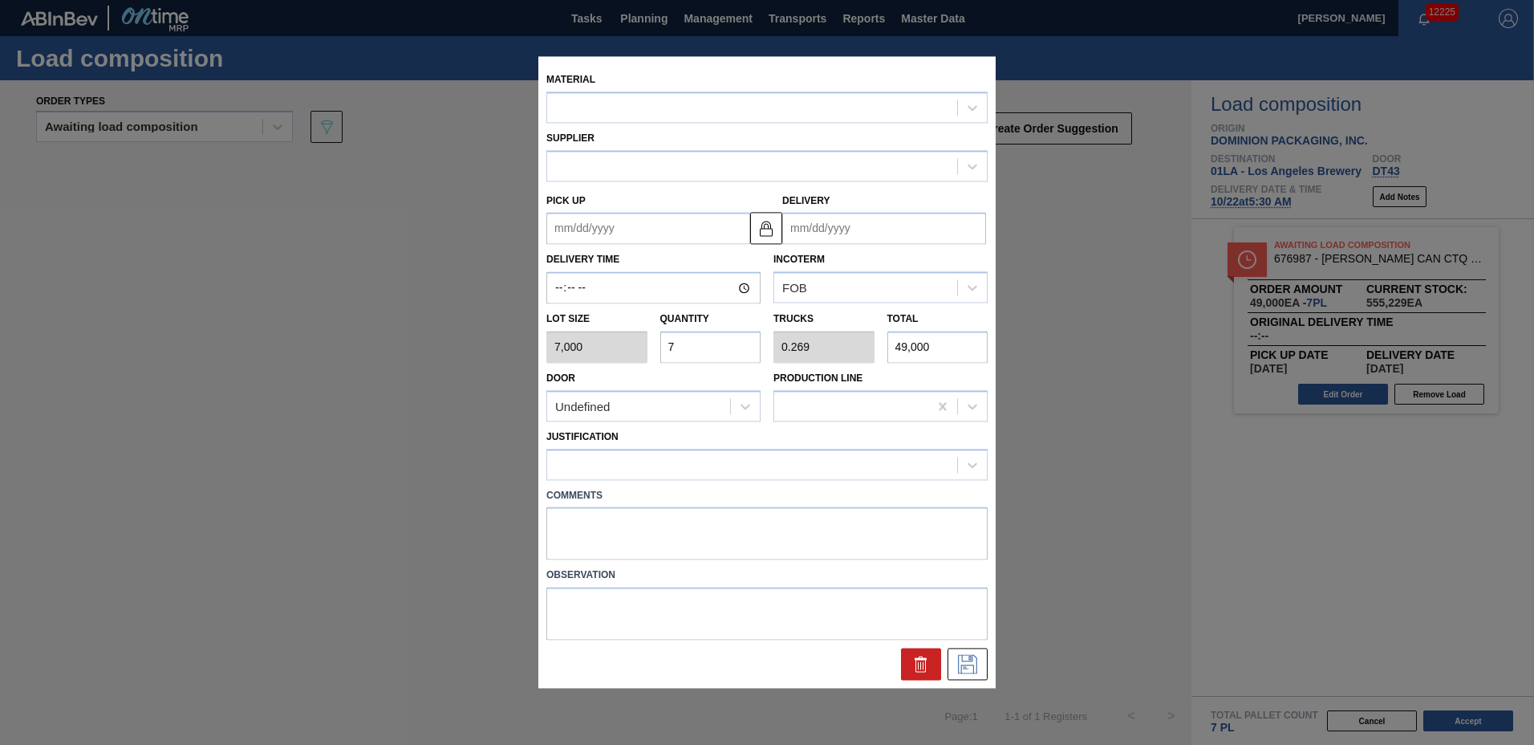
type input "[DATE]"
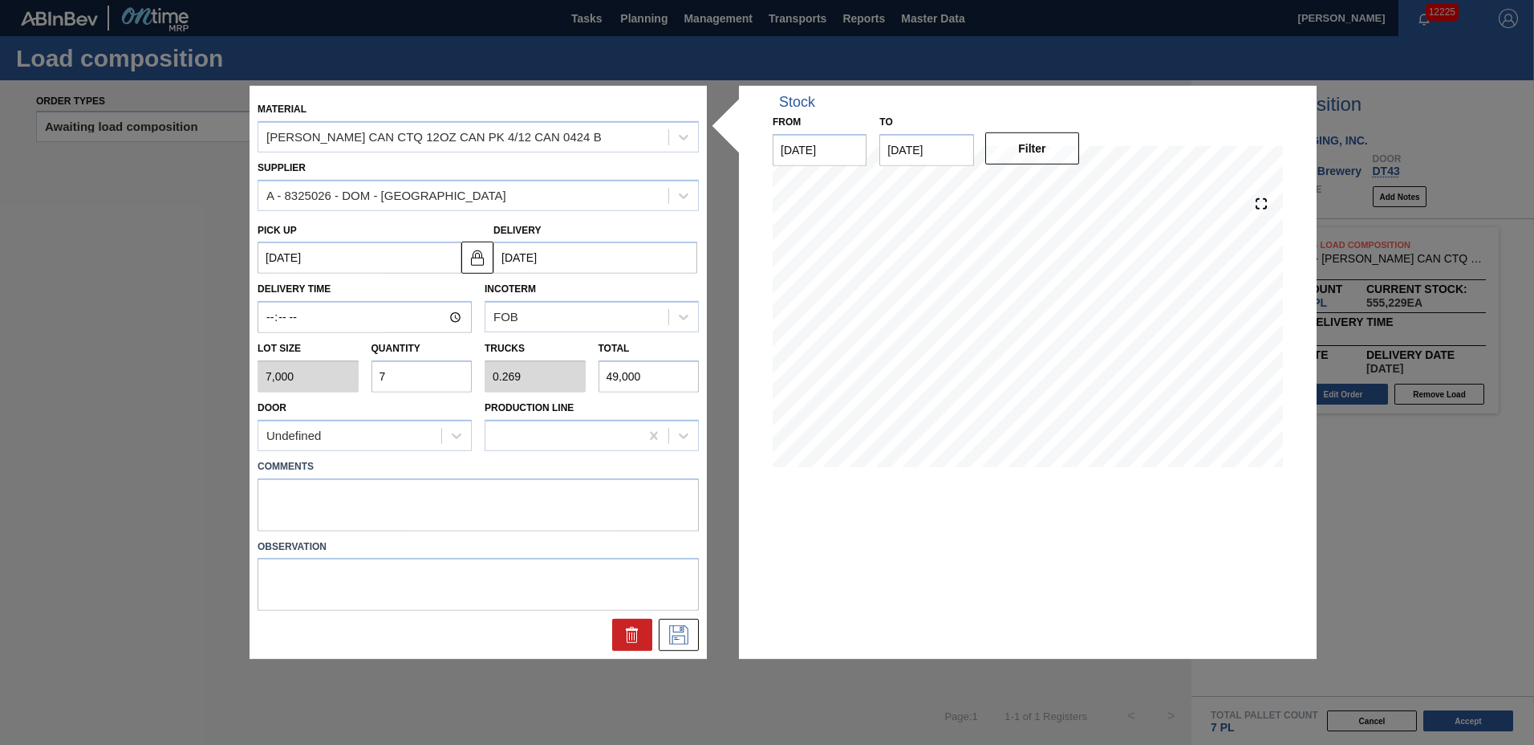
drag, startPoint x: 418, startPoint y: 375, endPoint x: 247, endPoint y: 368, distance: 171.1
click at [250, 368] on div "Material CARR CAN CTQ 12OZ CAN PK 4/12 CAN 0424 B Supplier A - 8325026 - DOM - …" at bounding box center [478, 372] width 457 height 573
type input "2"
type input "0.077"
type input "14,000"
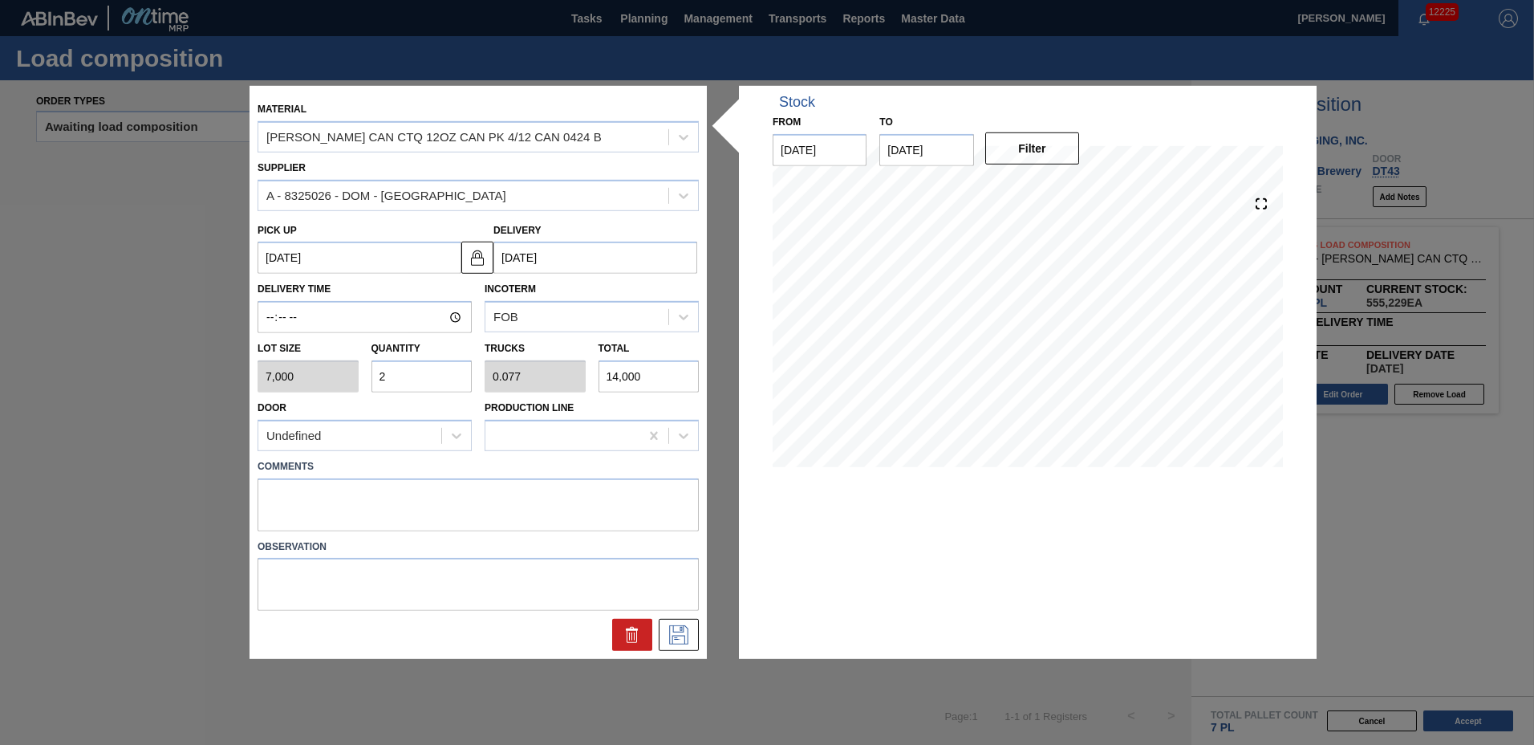
type input "26"
type input "1"
type input "182,000"
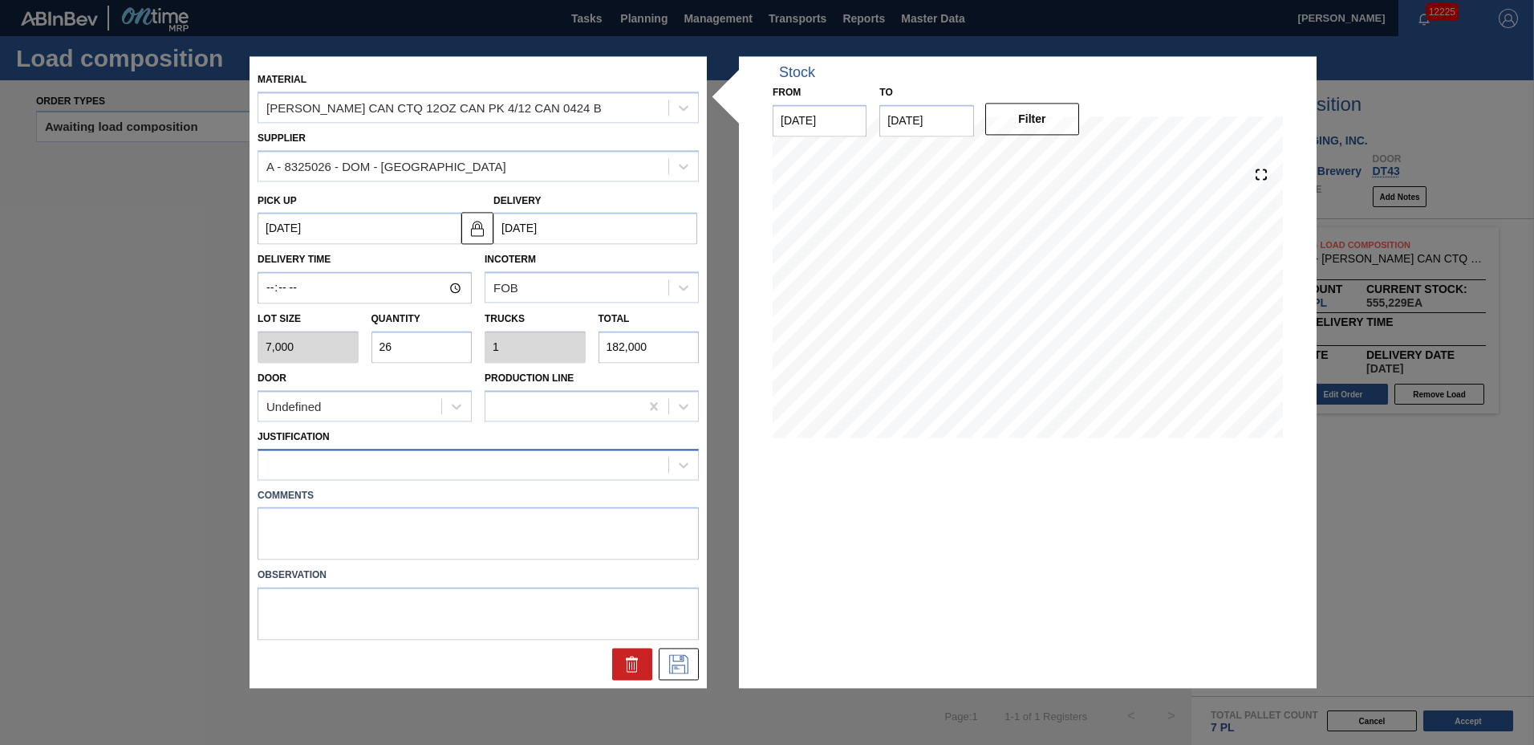
type input "26"
click at [369, 465] on div at bounding box center [463, 464] width 410 height 23
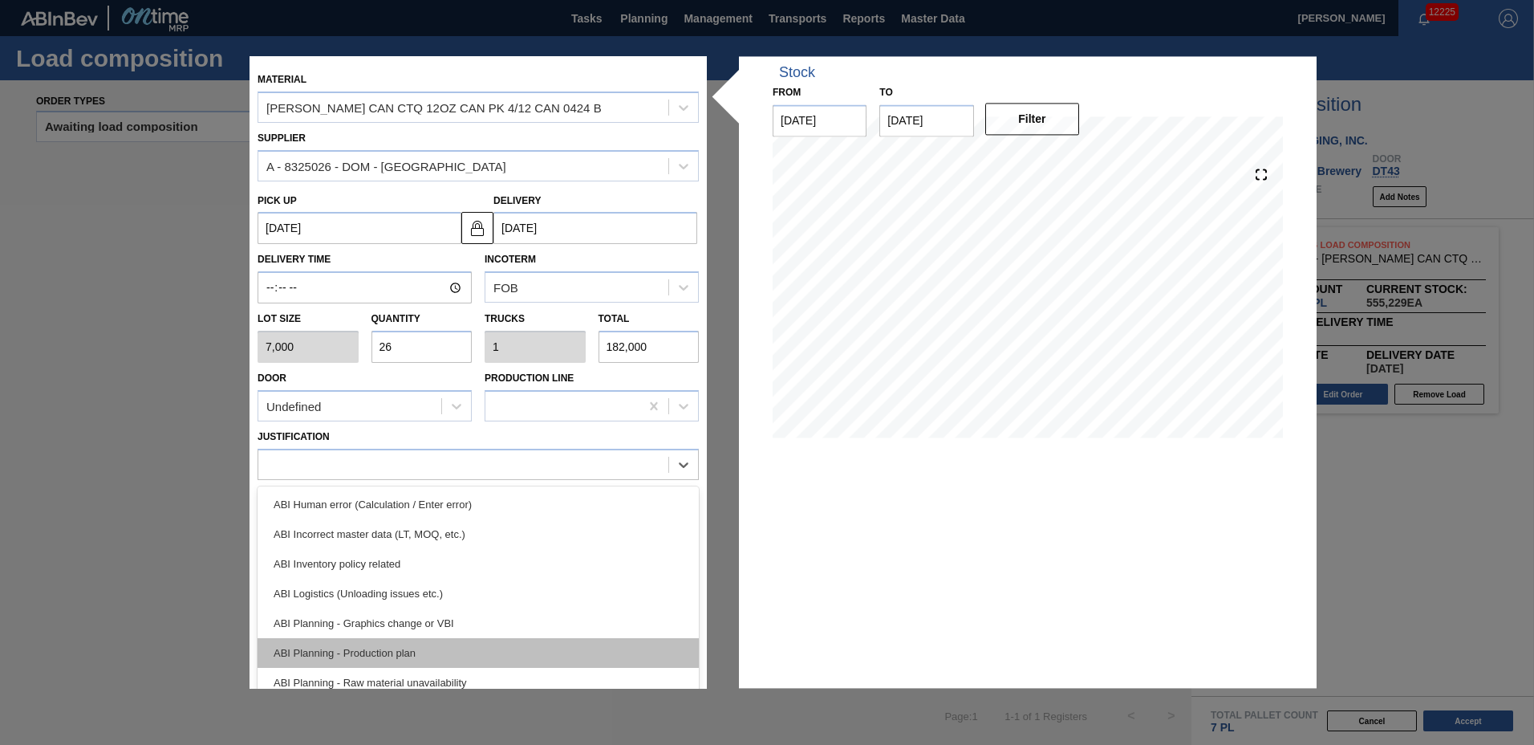
click at [368, 645] on div "ABI Planning - Production plan" at bounding box center [478, 653] width 441 height 30
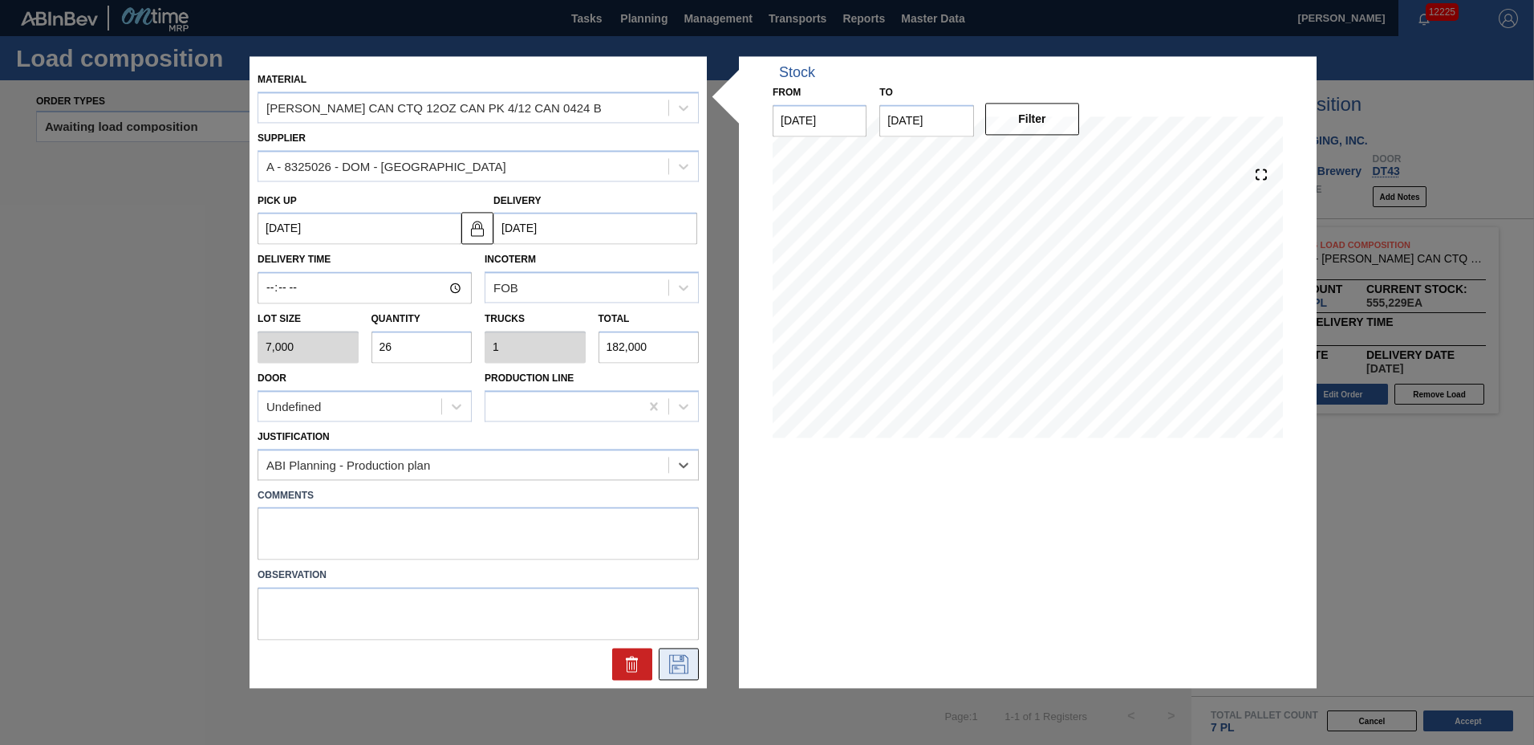
click at [665, 659] on button at bounding box center [679, 664] width 40 height 32
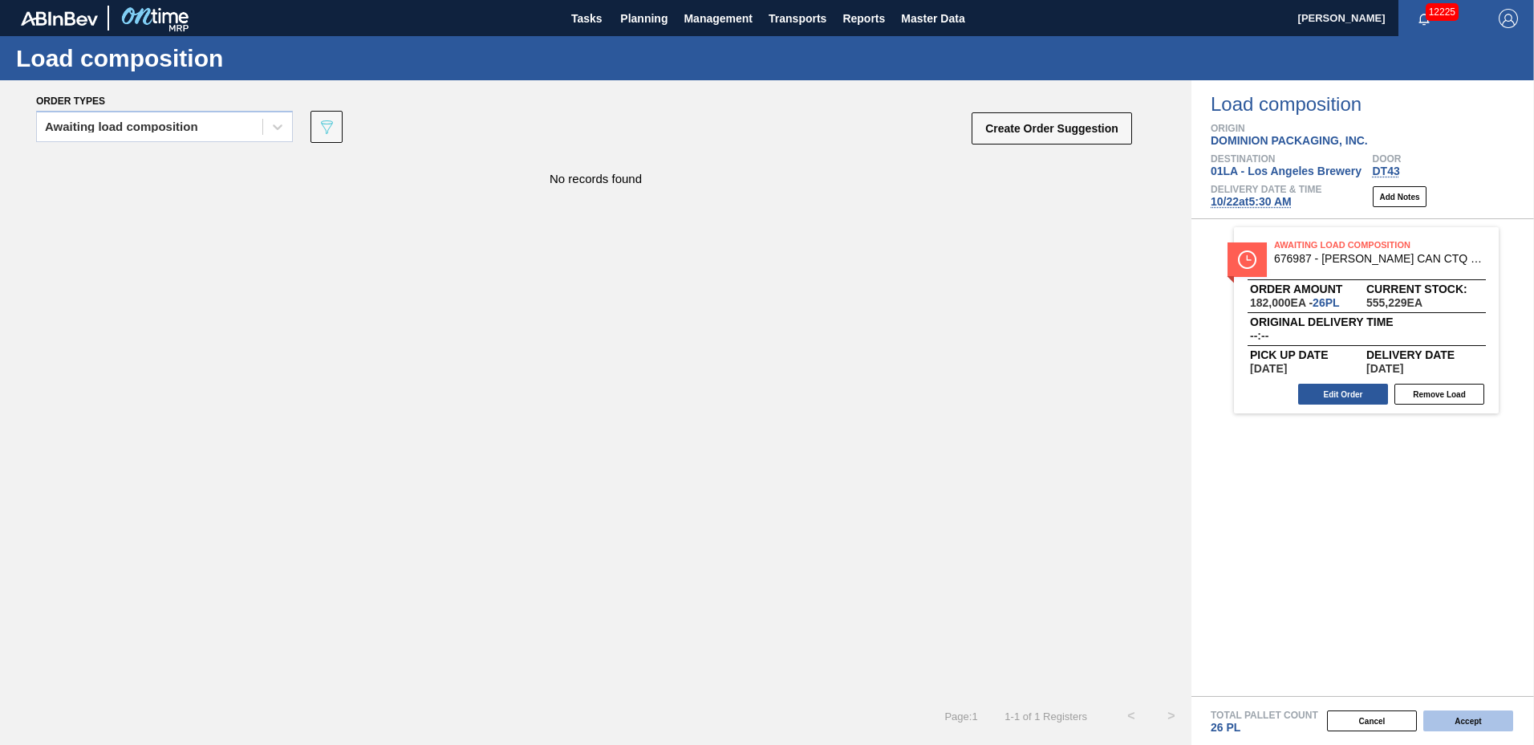
click at [1452, 717] on button "Accept" at bounding box center [1469, 720] width 90 height 21
click at [1465, 722] on button "Accept" at bounding box center [1469, 720] width 90 height 21
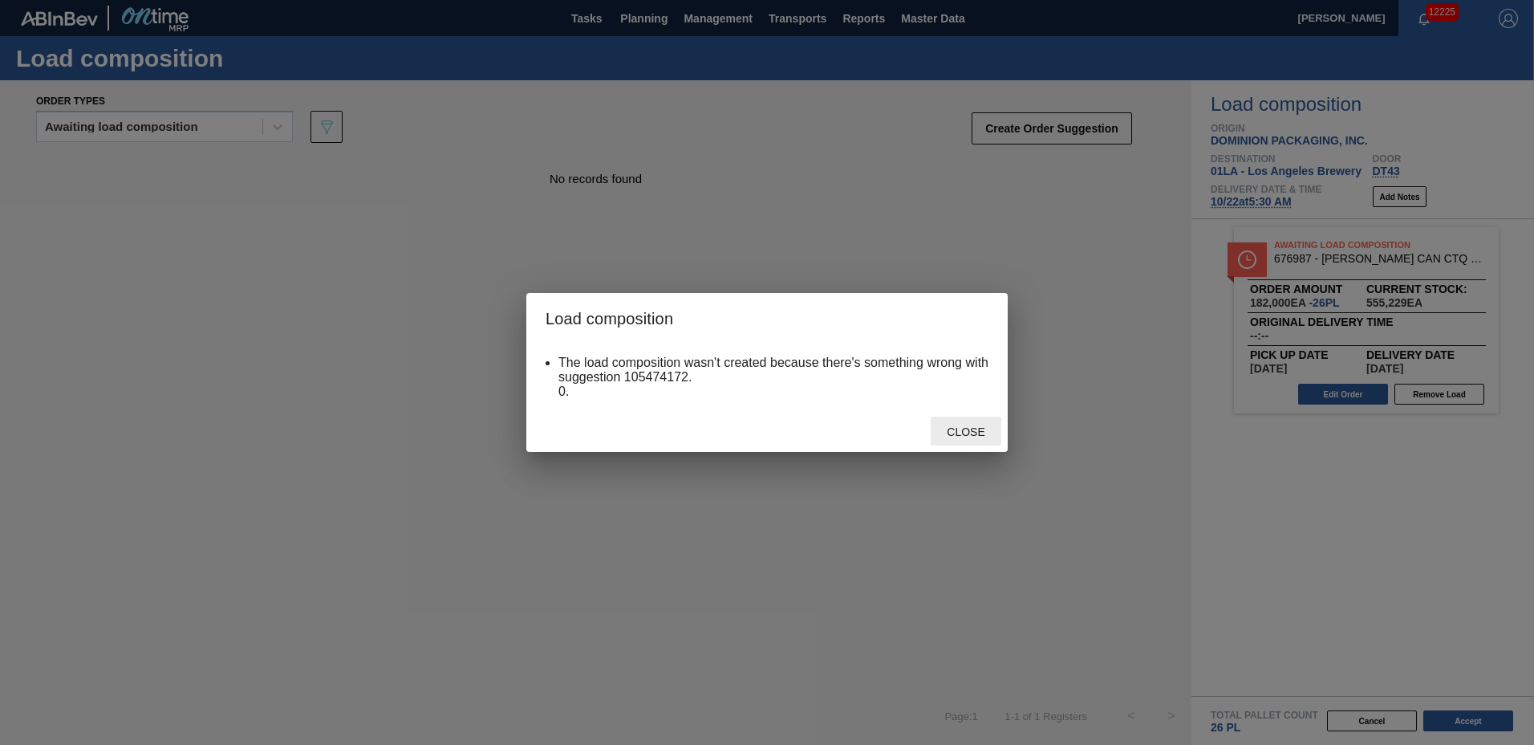
click at [953, 419] on div "Close" at bounding box center [966, 431] width 71 height 30
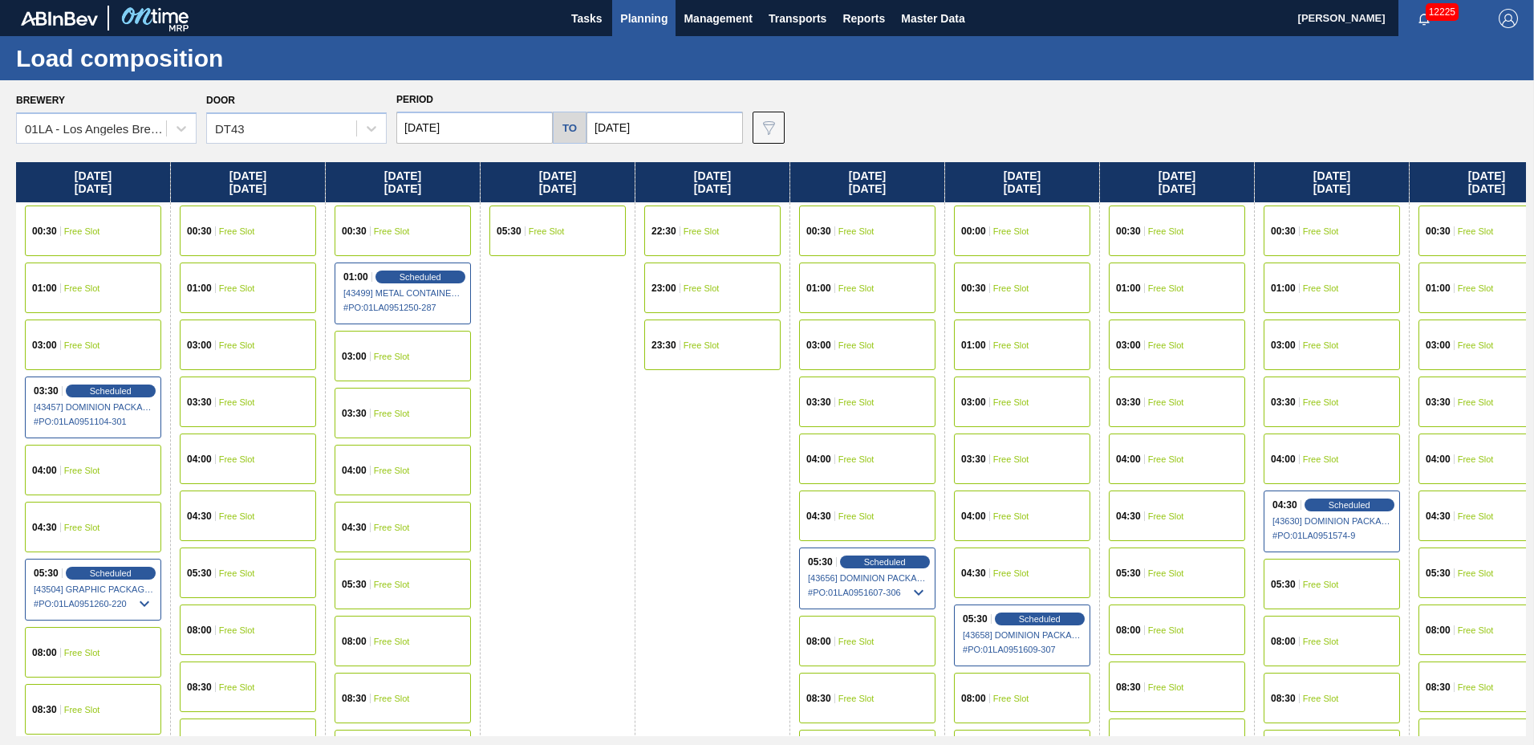
click at [1179, 579] on div "05:30 Free Slot" at bounding box center [1177, 572] width 136 height 51
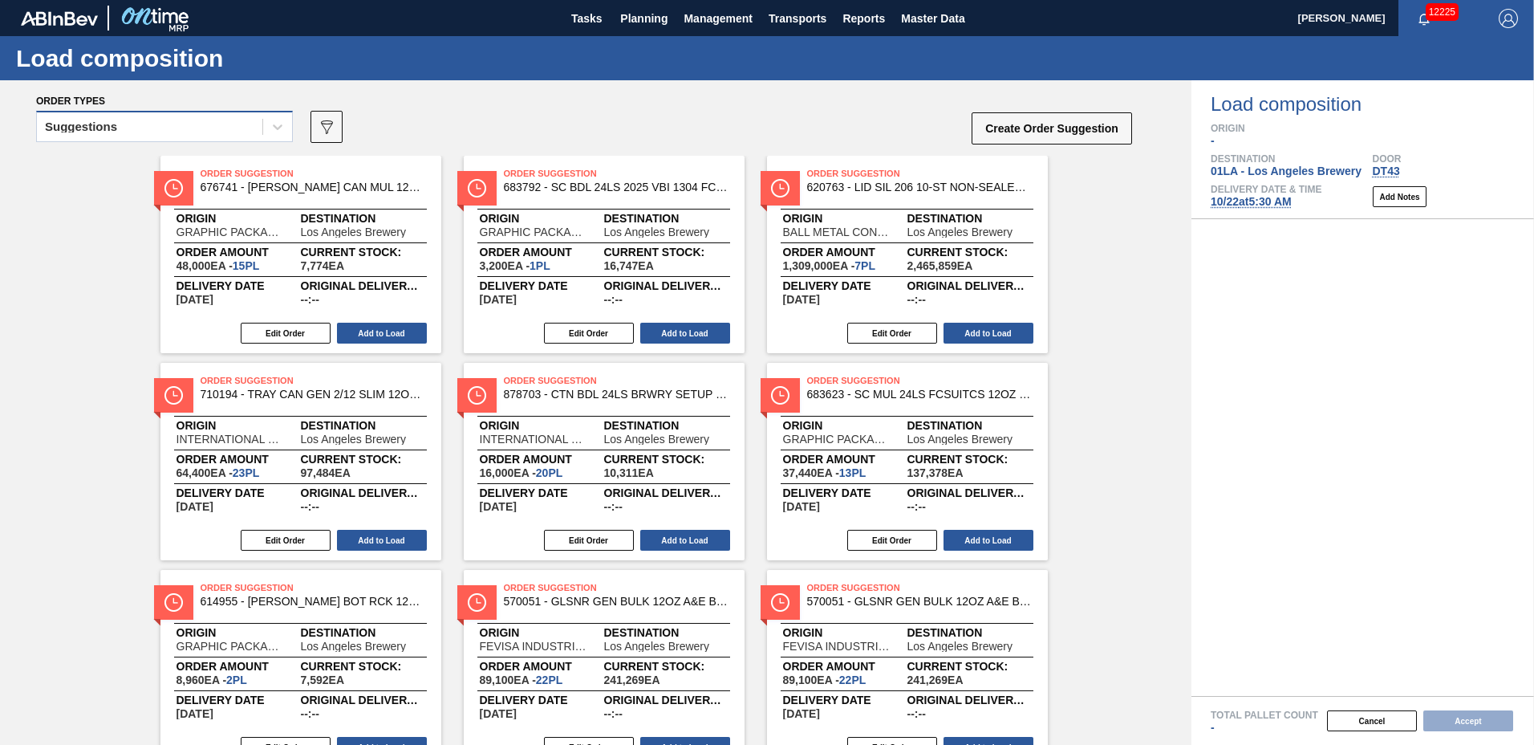
click at [173, 128] on div "Suggestions" at bounding box center [150, 127] width 226 height 23
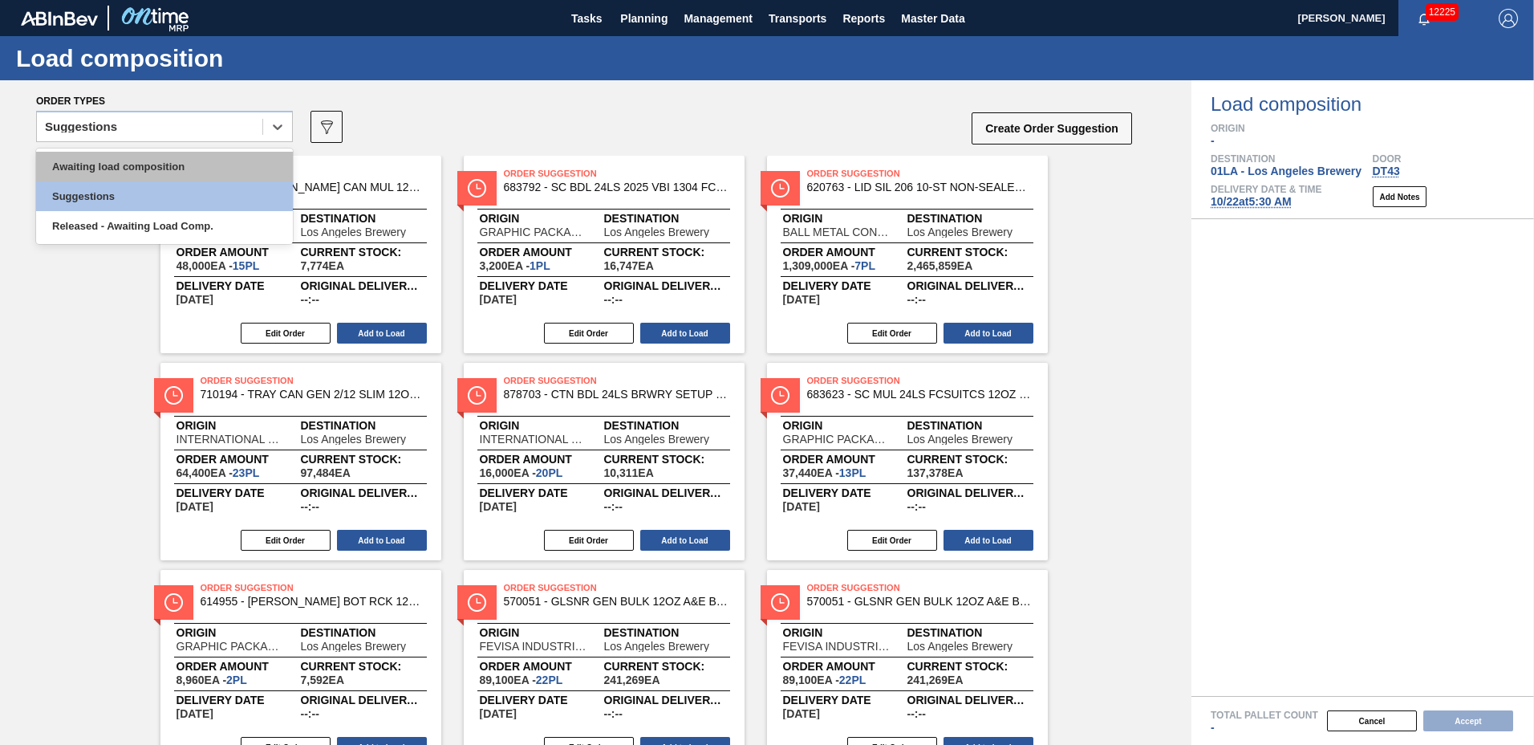
click at [173, 162] on div "Awaiting load composition" at bounding box center [164, 167] width 257 height 30
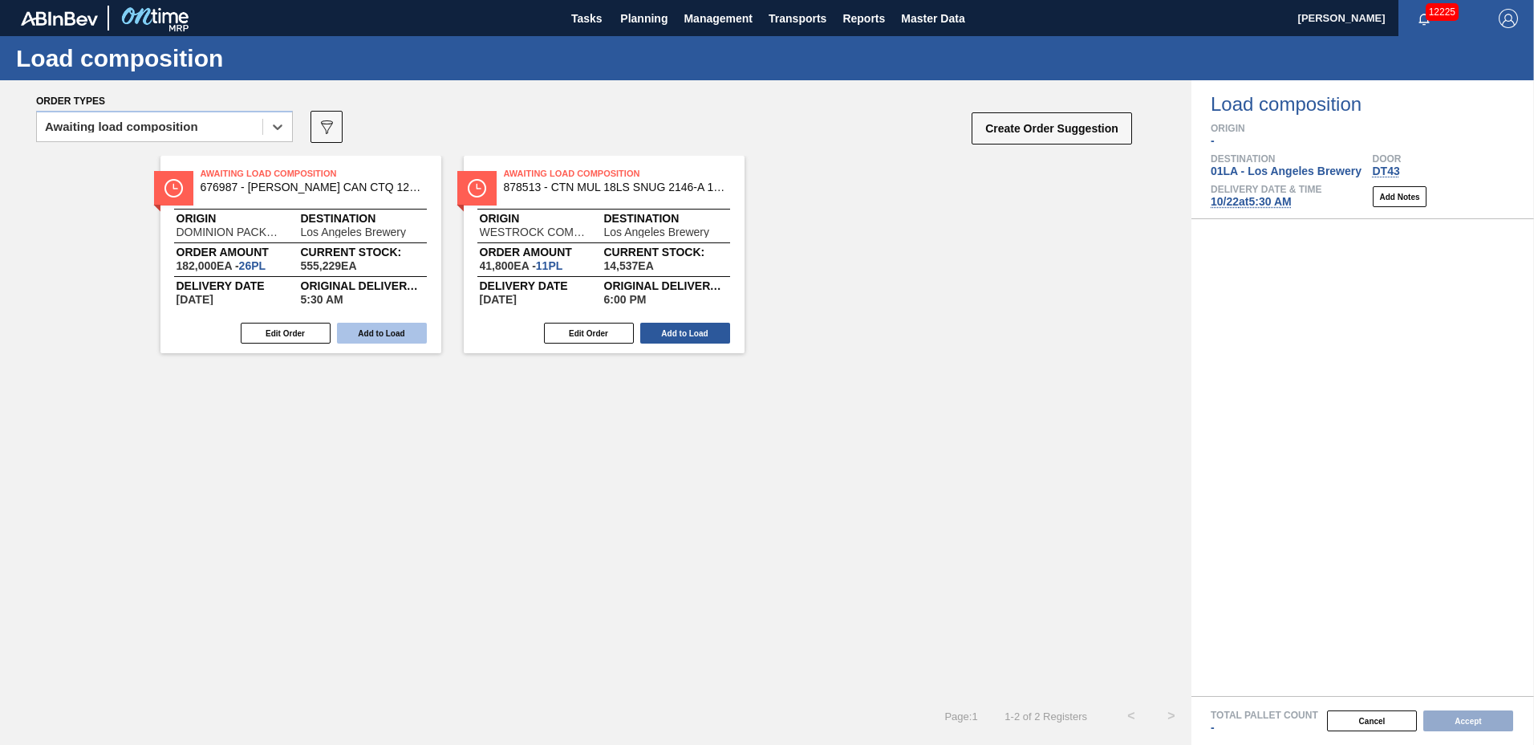
click at [363, 329] on button "Add to Load" at bounding box center [382, 333] width 90 height 21
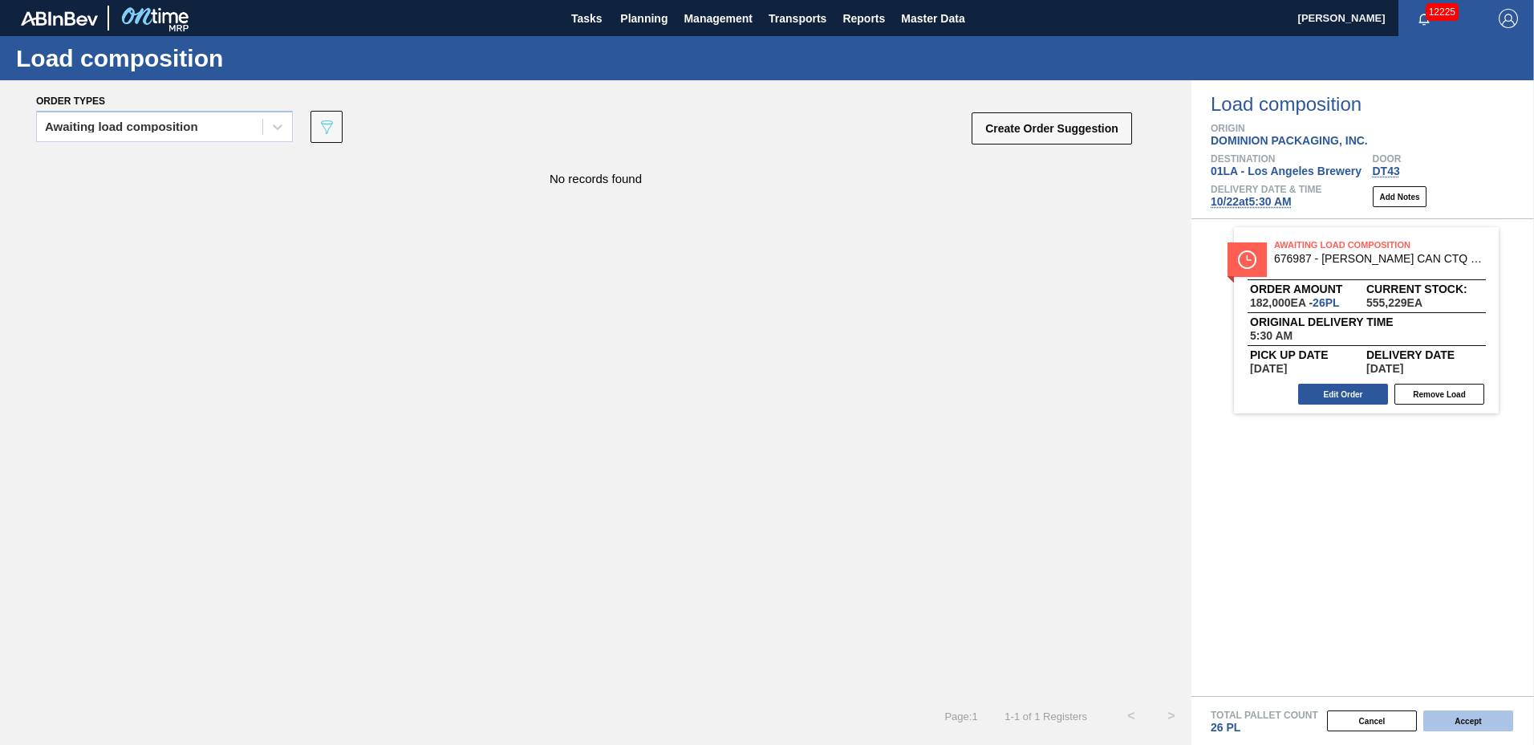
click at [1491, 717] on button "Accept" at bounding box center [1469, 720] width 90 height 21
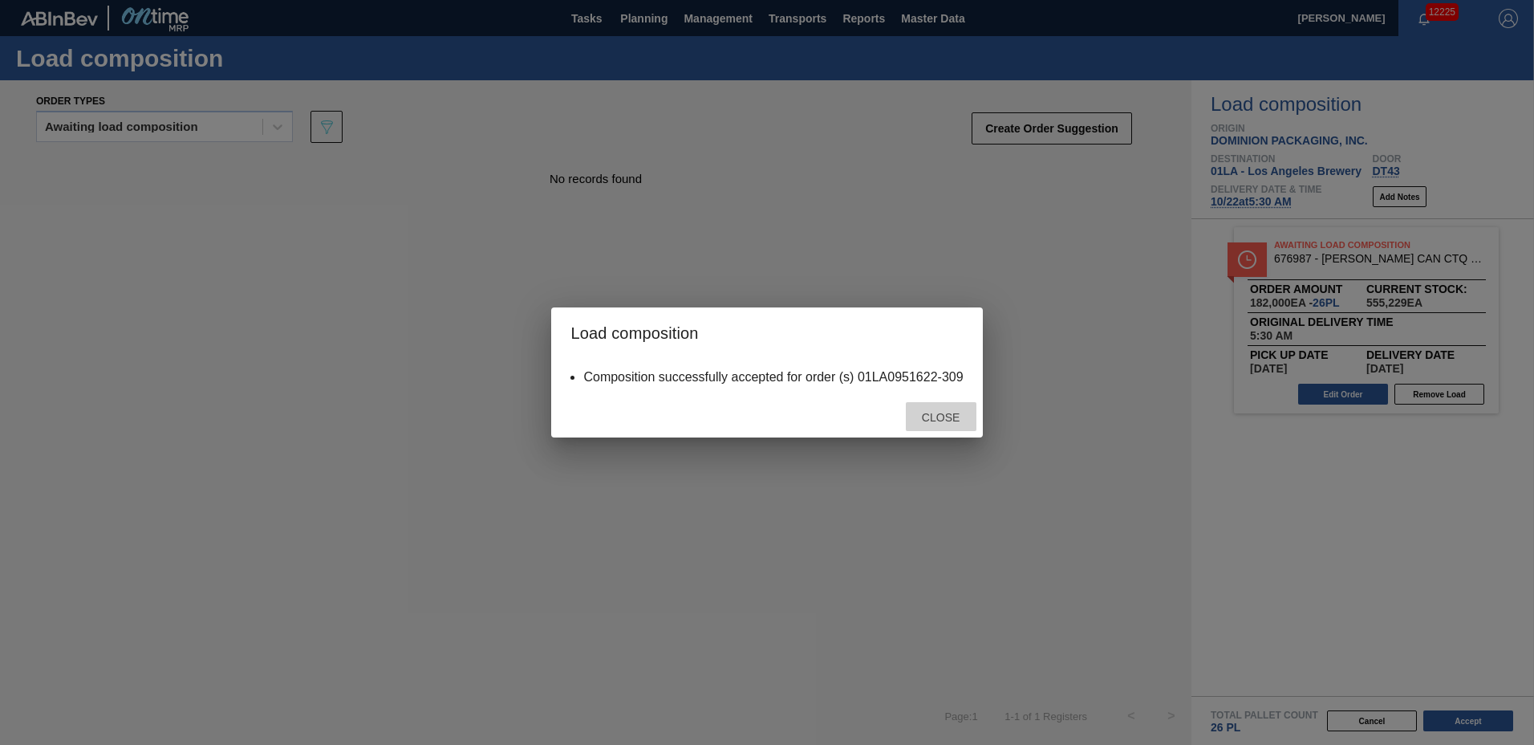
click at [945, 416] on span "Close" at bounding box center [940, 417] width 63 height 13
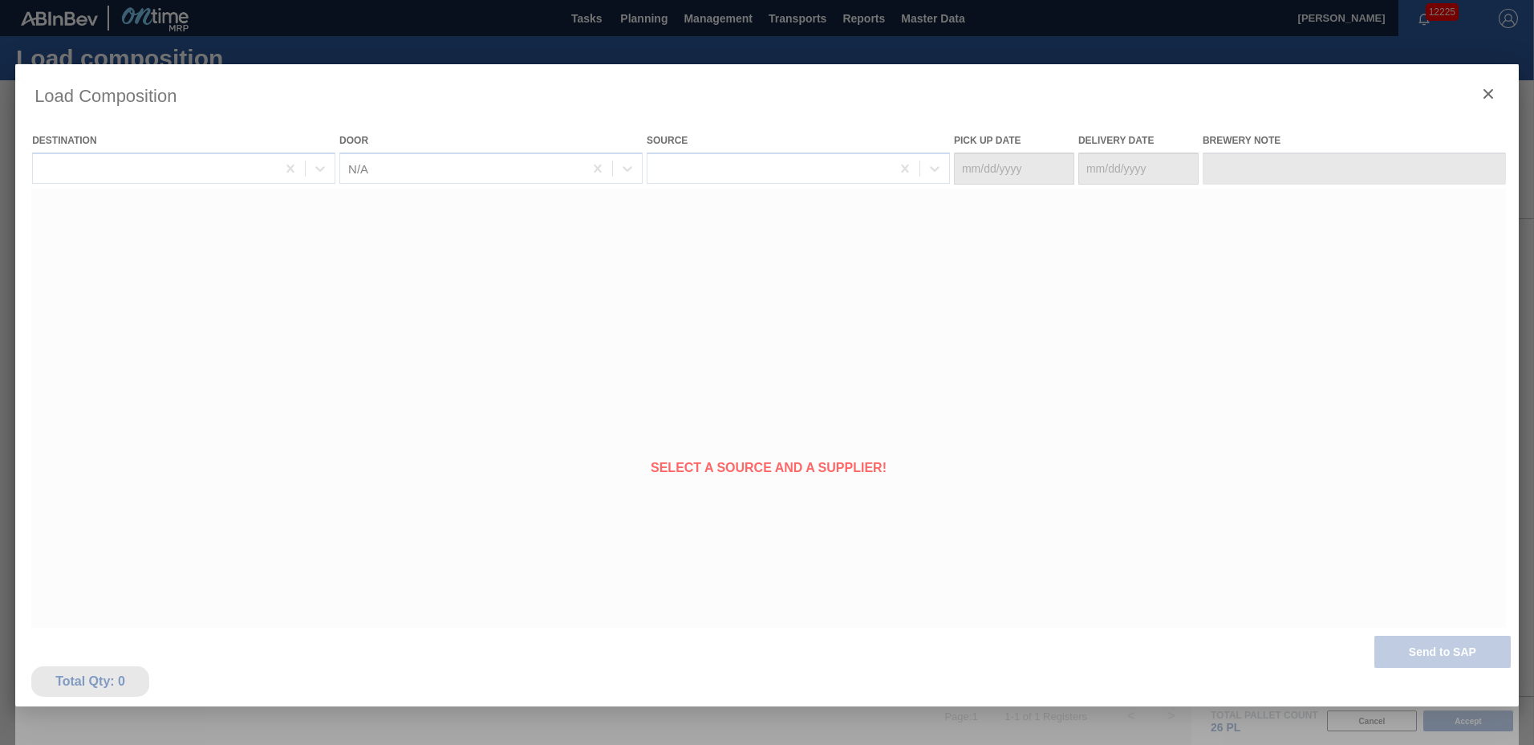
type Date "[DATE]"
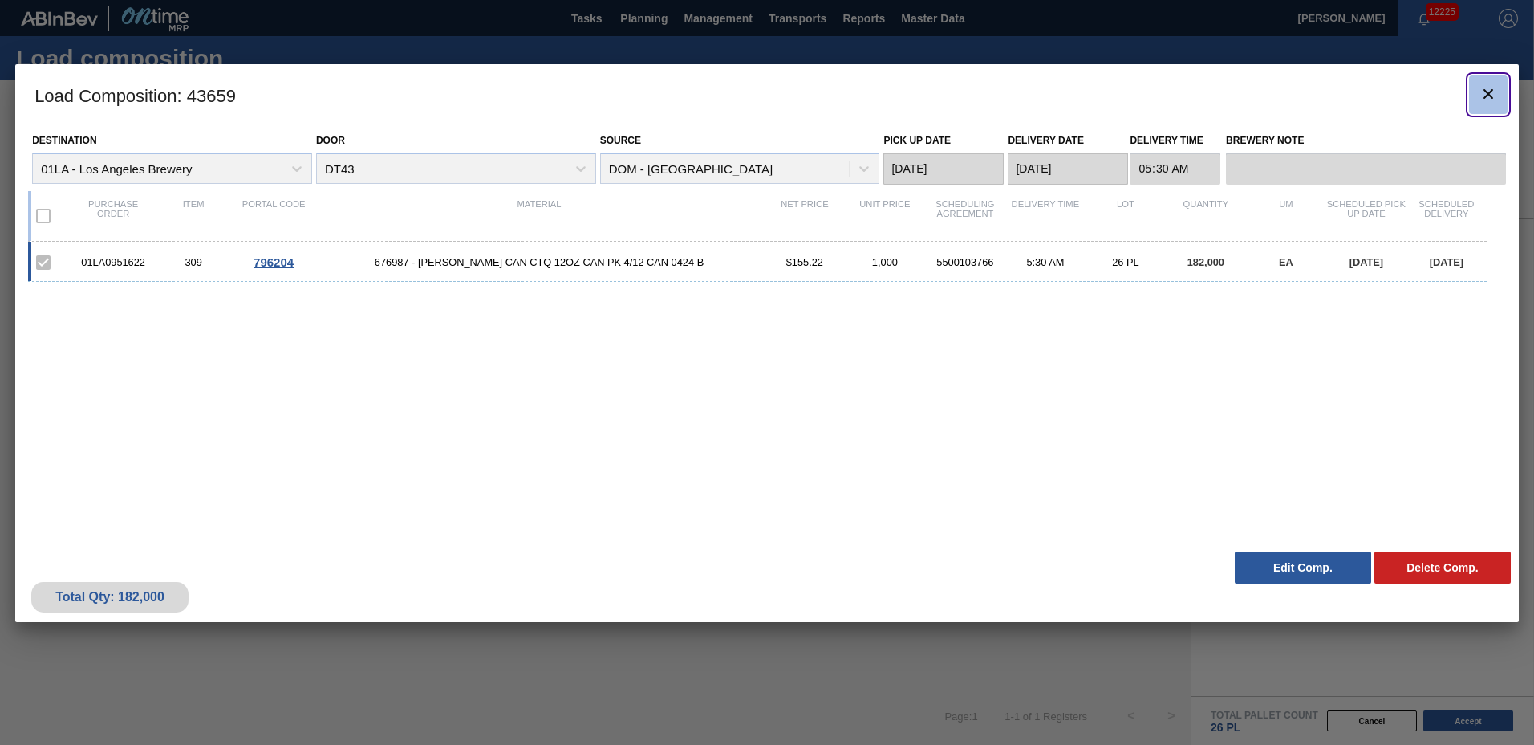
click at [1492, 100] on icon "botão de ícone" at bounding box center [1488, 93] width 19 height 19
